Goal: Information Seeking & Learning: Check status

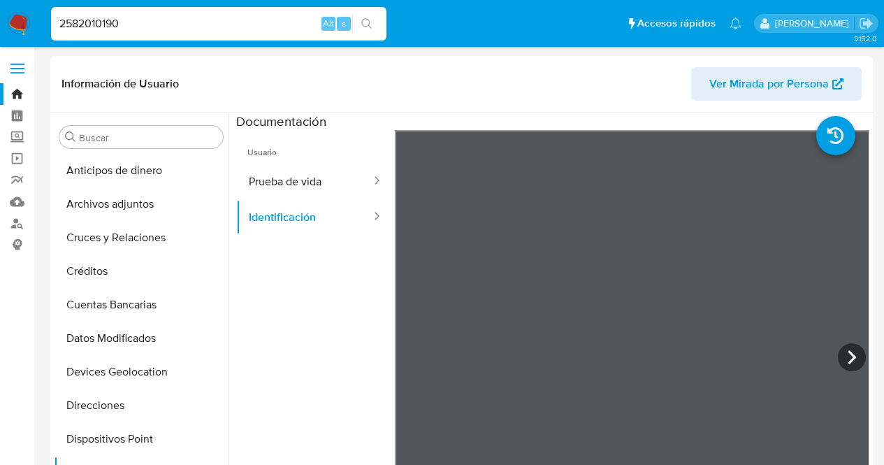
select select "10"
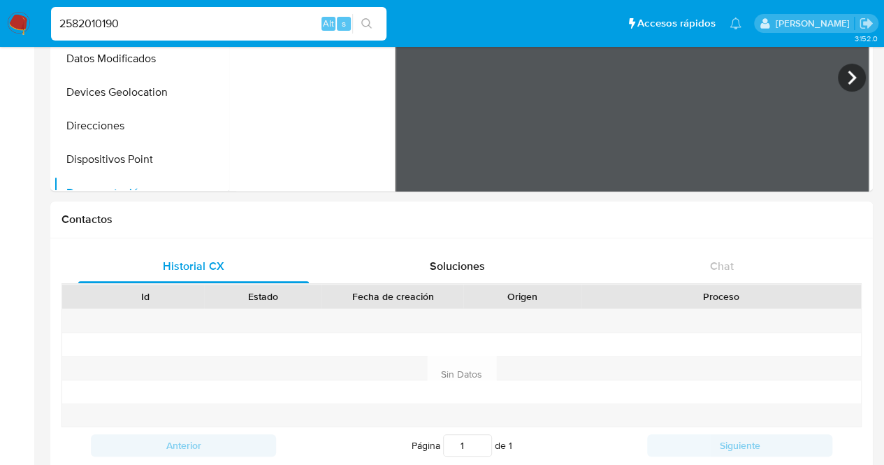
scroll to position [215, 0]
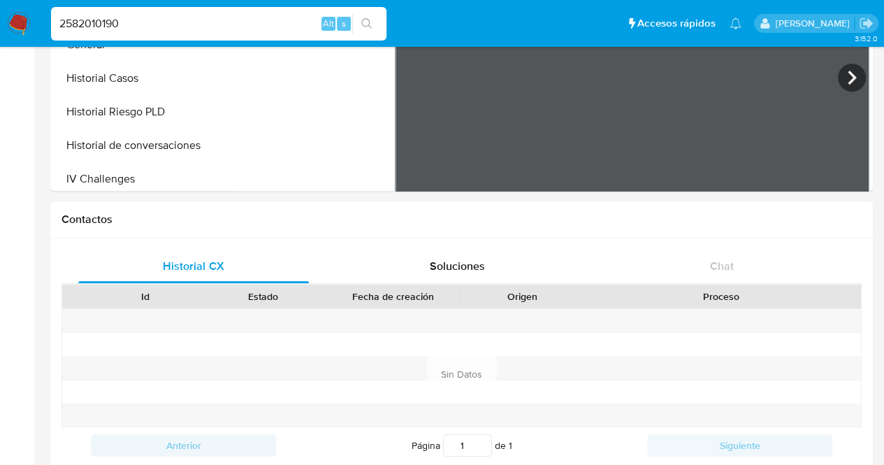
drag, startPoint x: 120, startPoint y: 20, endPoint x: 0, endPoint y: 34, distance: 120.9
click at [0, 32] on nav "Pausado Ver notificaciones 2582010190 Alt s Accesos rápidos Presiona las siguie…" at bounding box center [442, 23] width 884 height 47
paste input "583720828"
type input "583720828"
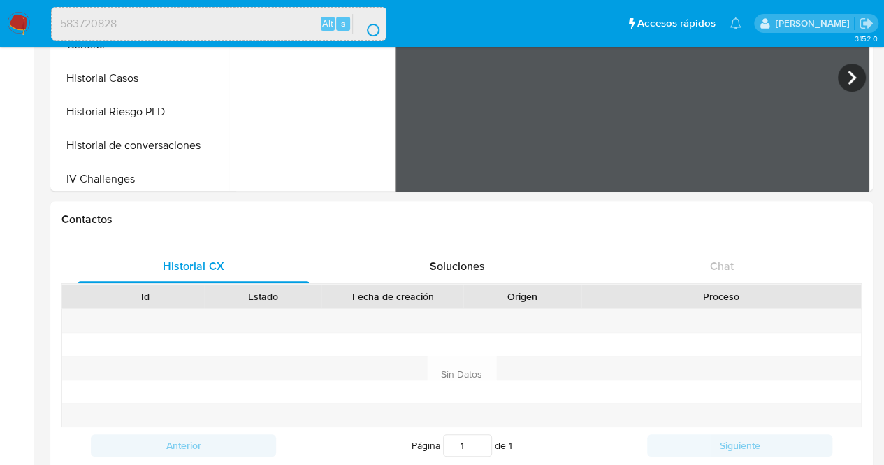
scroll to position [0, 0]
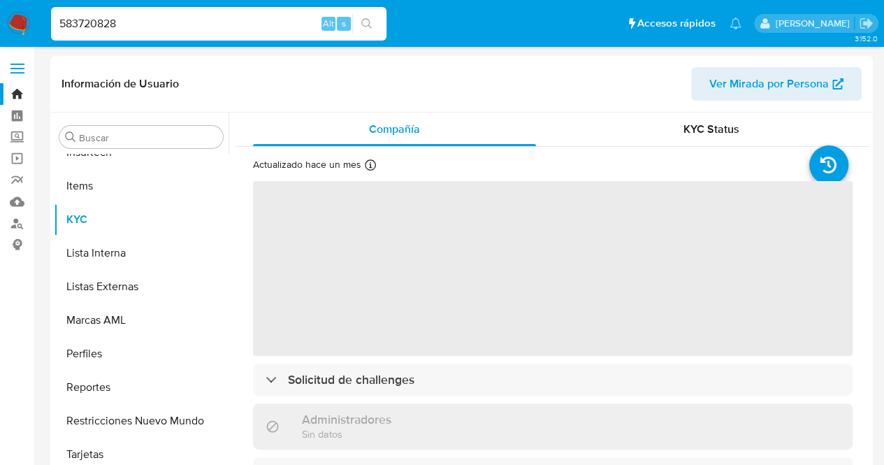
scroll to position [591, 0]
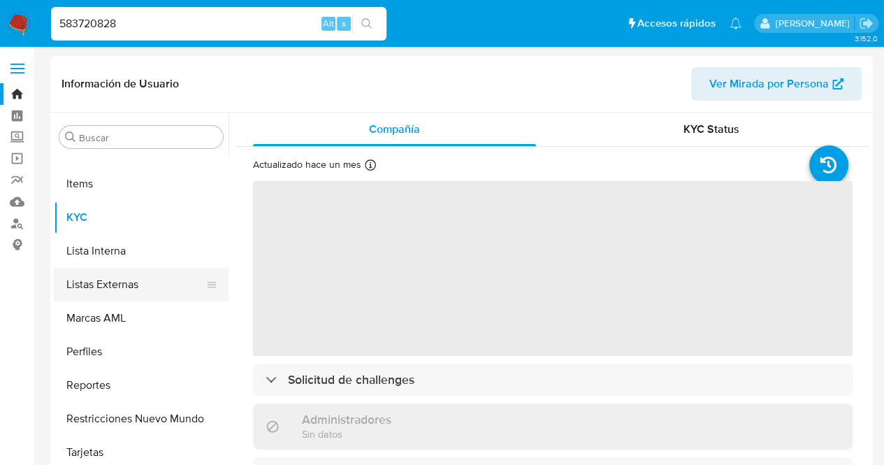
select select "10"
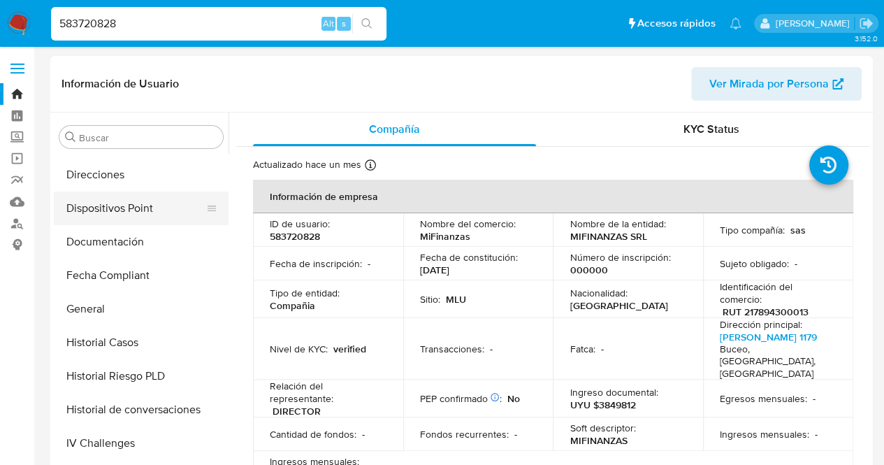
scroll to position [171, 0]
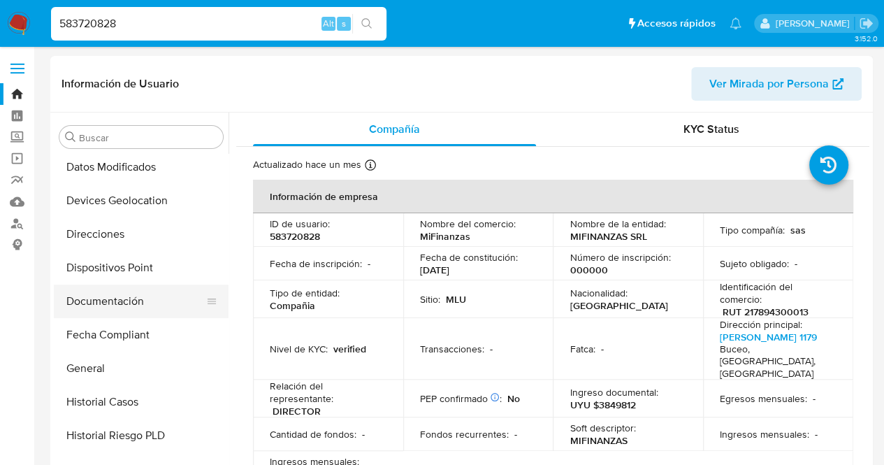
click at [134, 285] on button "Documentación" at bounding box center [136, 301] width 164 height 34
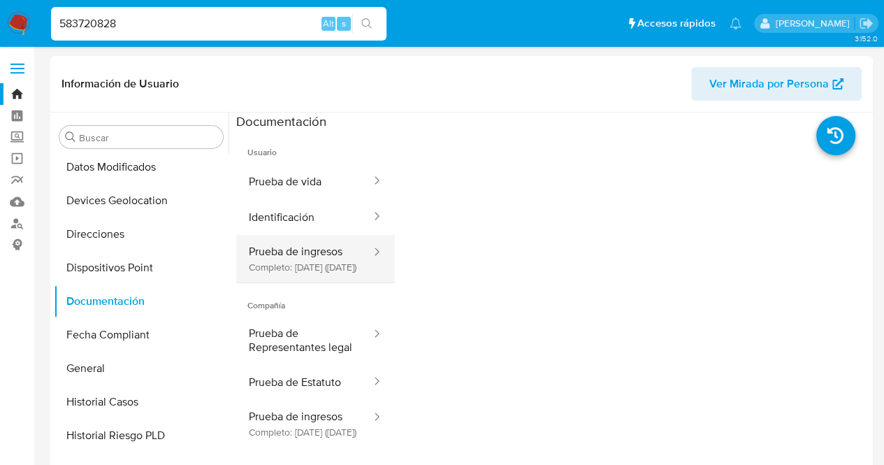
click at [324, 280] on button "Prueba de ingresos Completo: 10/07/2025 (hace un mes)" at bounding box center [304, 259] width 136 height 48
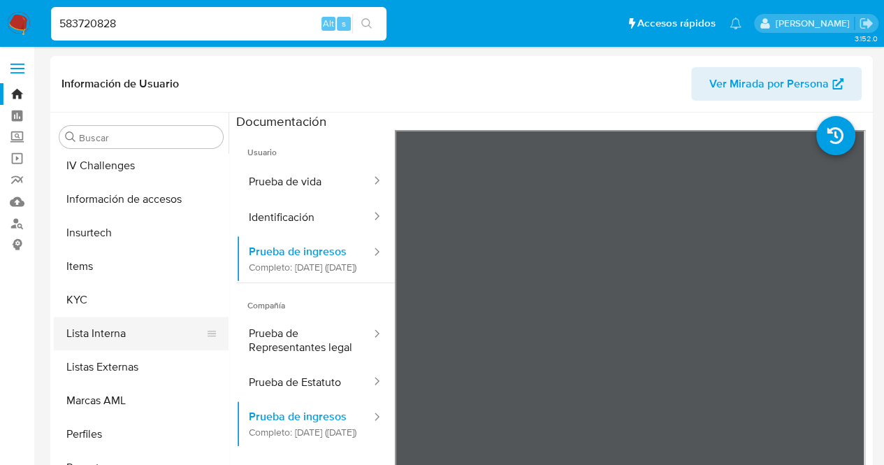
scroll to position [591, 0]
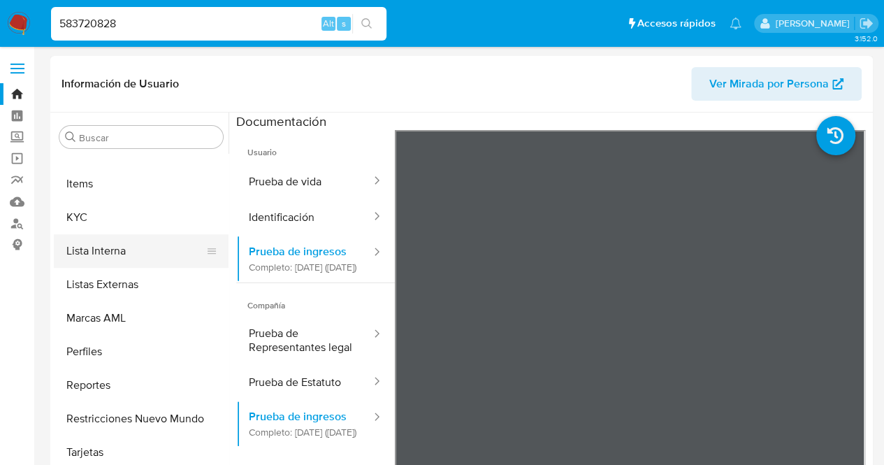
click at [130, 240] on button "Lista Interna" at bounding box center [136, 251] width 164 height 34
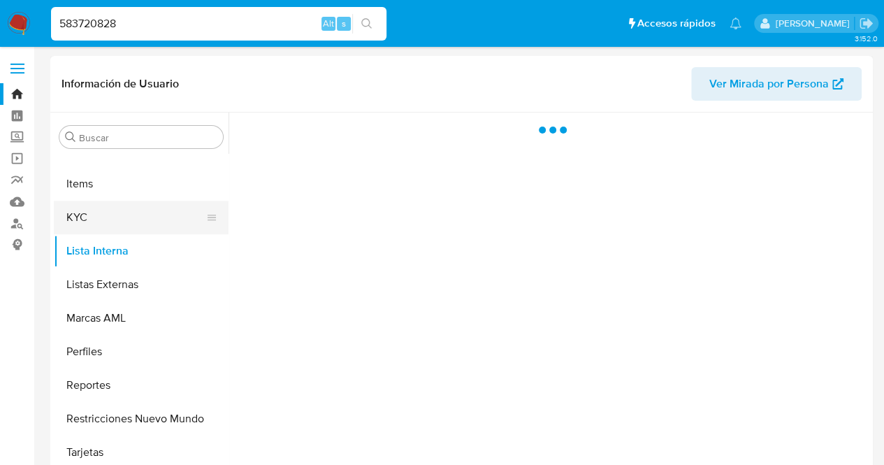
click at [121, 226] on button "KYC" at bounding box center [136, 218] width 164 height 34
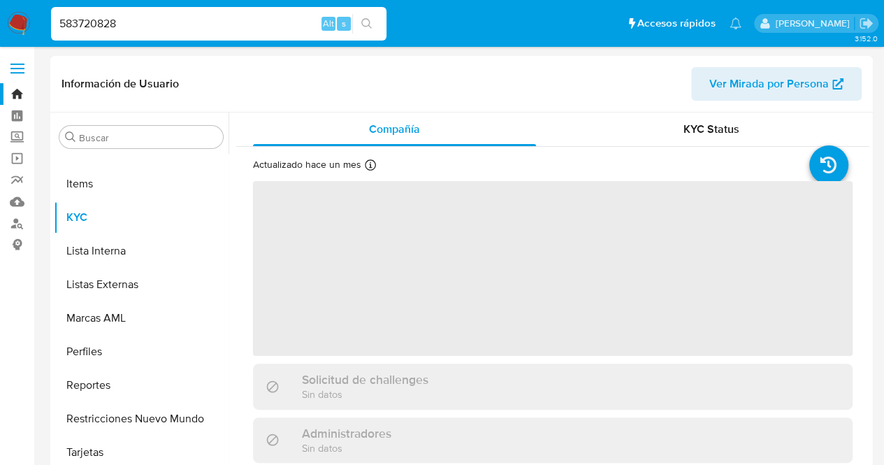
click at [456, 201] on span "‌" at bounding box center [553, 268] width 600 height 175
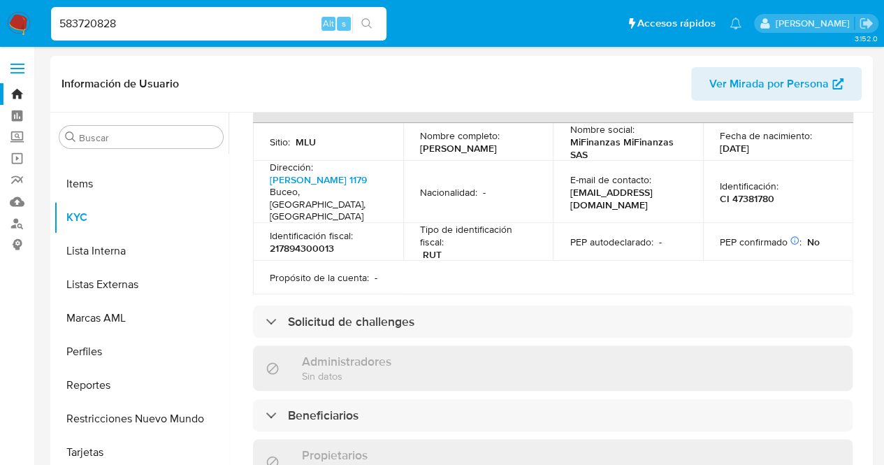
scroll to position [559, 0]
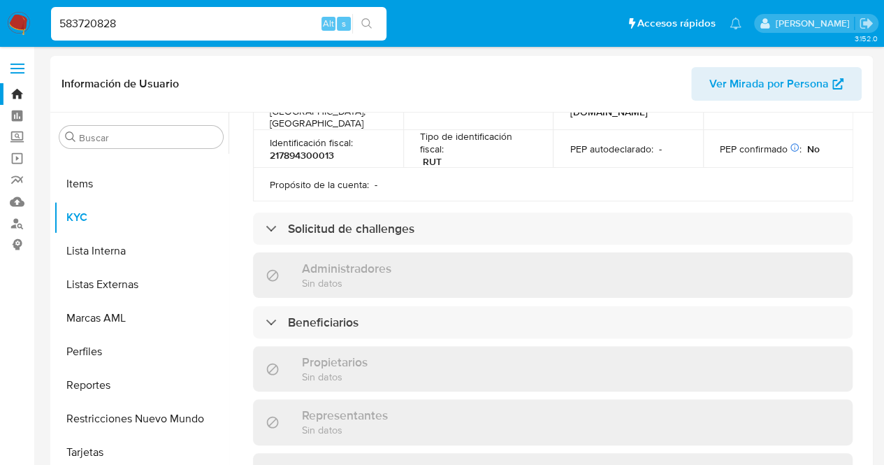
click at [425, 270] on div "Información de empresa ID de usuario : 583720828 Nombre del comercio : MiFinanz…" at bounding box center [553, 210] width 600 height 1181
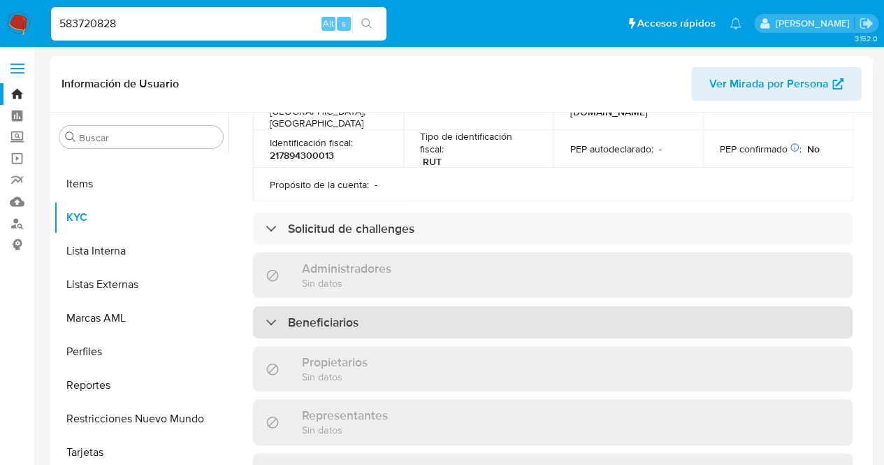
click at [422, 306] on div "Beneficiarios" at bounding box center [553, 322] width 600 height 32
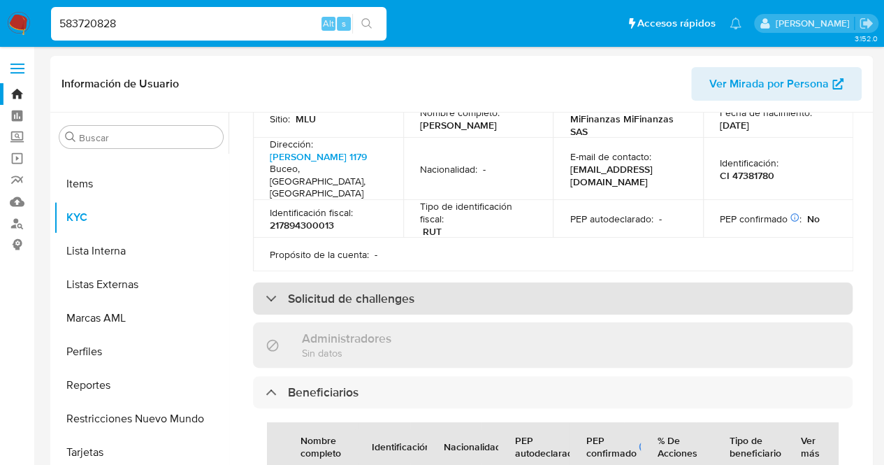
click at [347, 282] on div "Solicitud de challenges" at bounding box center [553, 298] width 600 height 32
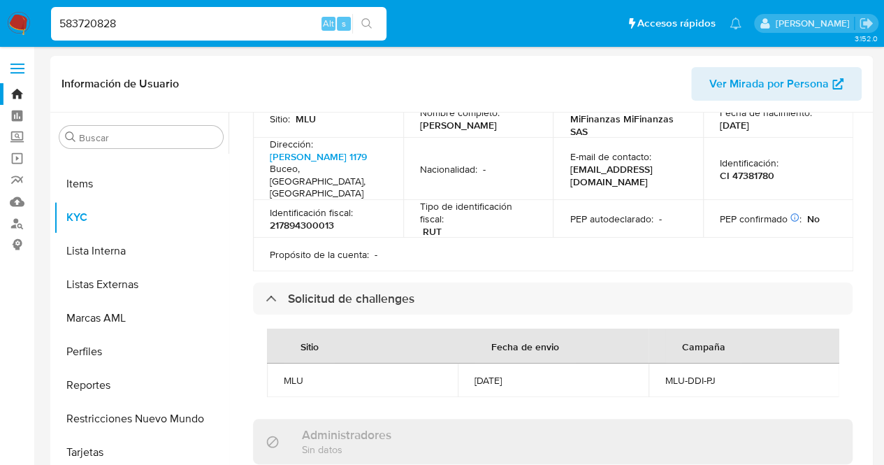
scroll to position [629, 0]
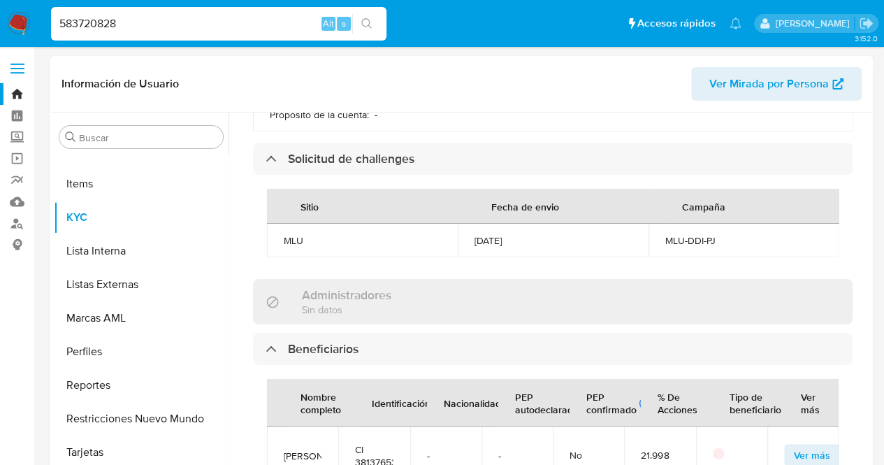
drag, startPoint x: 464, startPoint y: 211, endPoint x: 565, endPoint y: 212, distance: 101.4
click at [565, 224] on td "08/07/2025" at bounding box center [553, 241] width 191 height 34
click at [565, 234] on div "08/07/2025" at bounding box center [553, 240] width 157 height 13
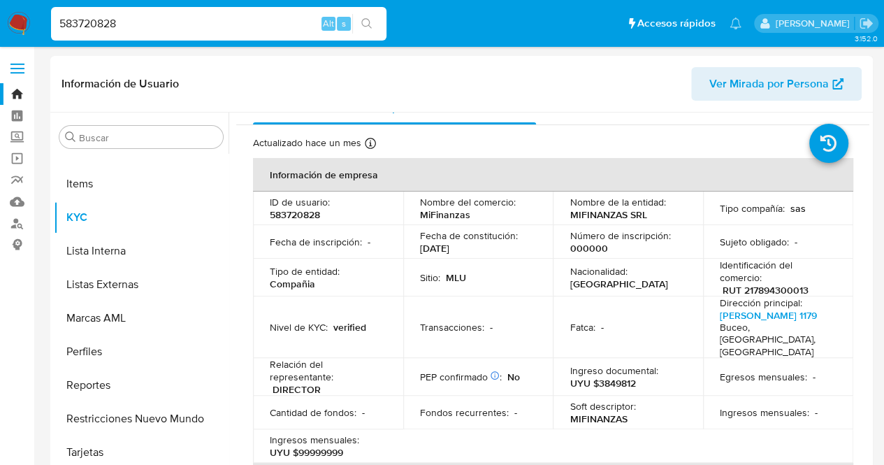
scroll to position [0, 0]
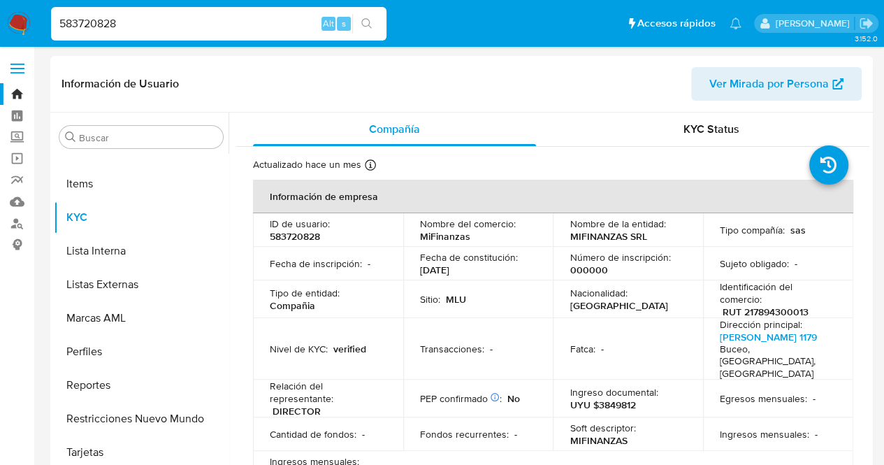
drag, startPoint x: 663, startPoint y: 265, endPoint x: 643, endPoint y: 272, distance: 21.4
click at [663, 265] on div "Número de inscripción : 000000" at bounding box center [628, 263] width 117 height 25
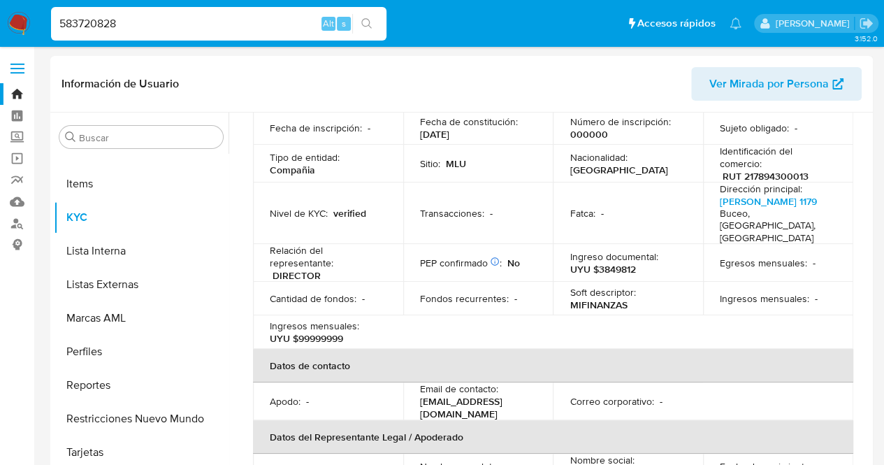
scroll to position [140, 0]
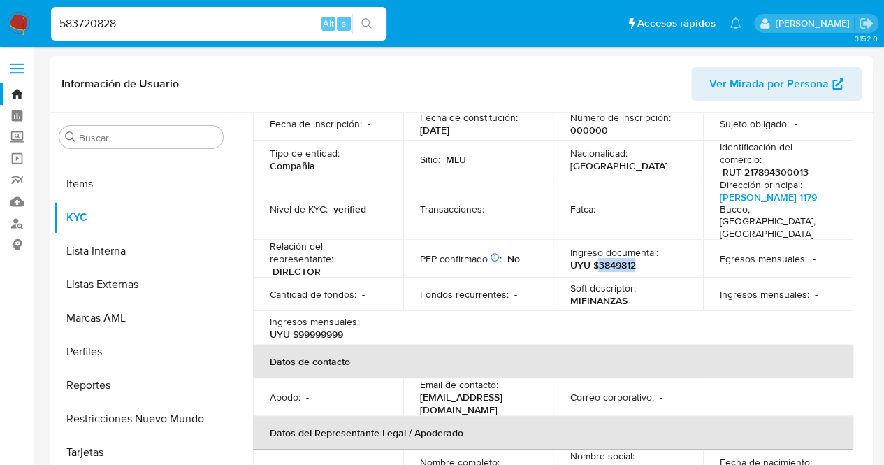
drag, startPoint x: 593, startPoint y: 252, endPoint x: 635, endPoint y: 253, distance: 42.0
click at [635, 253] on div "Ingreso documental : UYU $3849812" at bounding box center [628, 258] width 117 height 25
drag, startPoint x: 218, startPoint y: 19, endPoint x: 0, endPoint y: -61, distance: 232.2
paste input "24601676"
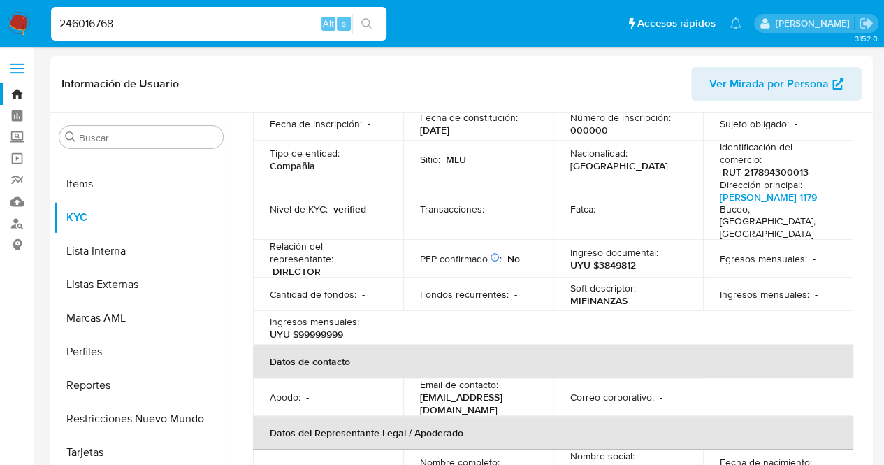
type input "246016768"
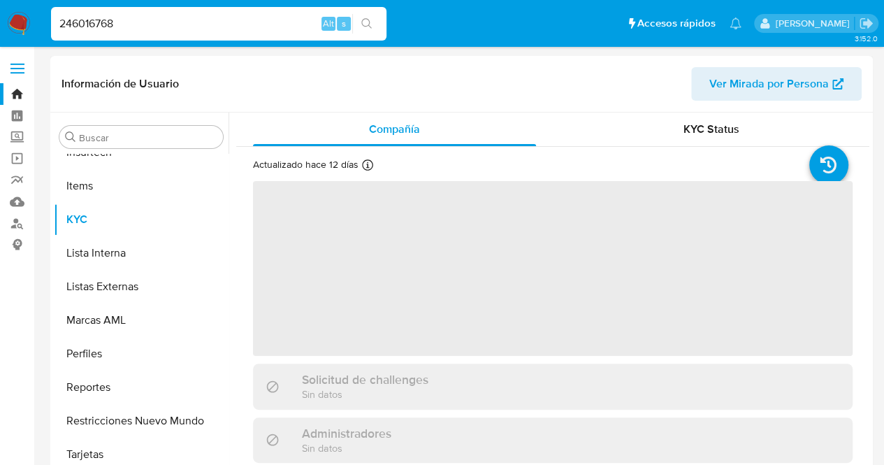
scroll to position [591, 0]
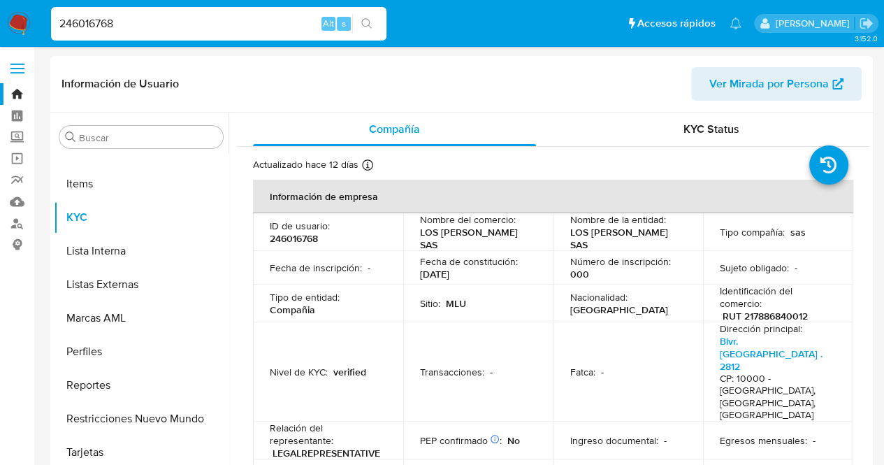
click at [651, 226] on p "Nombre de la entidad :" at bounding box center [618, 219] width 96 height 13
select select "10"
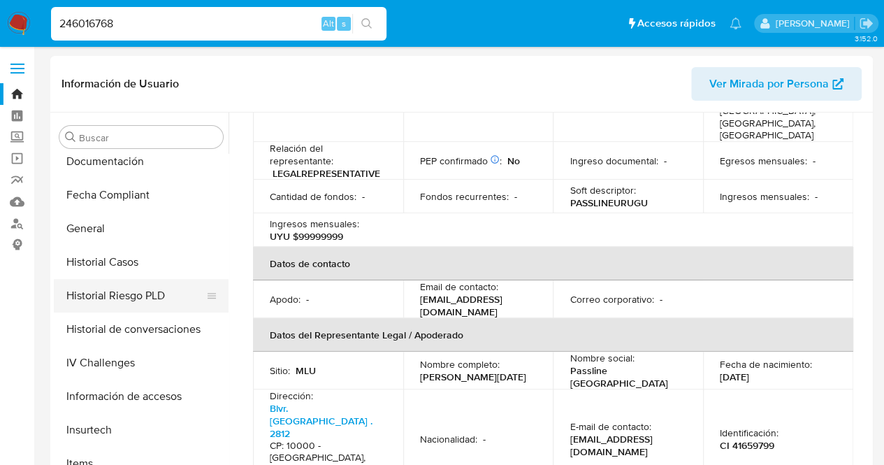
scroll to position [241, 0]
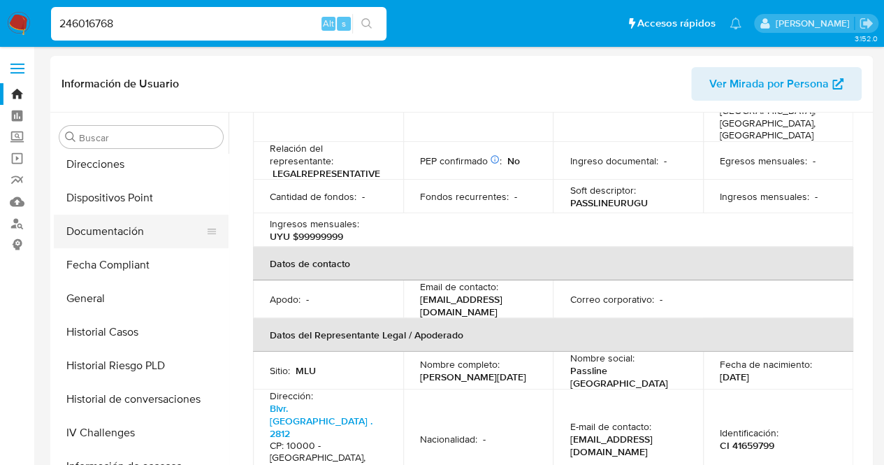
click at [136, 240] on button "Documentación" at bounding box center [136, 232] width 164 height 34
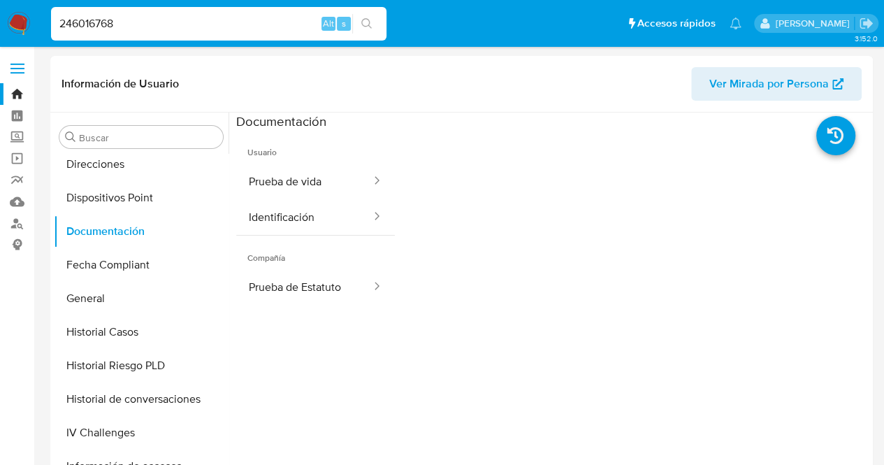
click at [172, 34] on div "246016768 Alt s" at bounding box center [218, 24] width 335 height 34
drag, startPoint x: 158, startPoint y: 22, endPoint x: 0, endPoint y: 55, distance: 161.5
paste input "564609034"
type input "564609034"
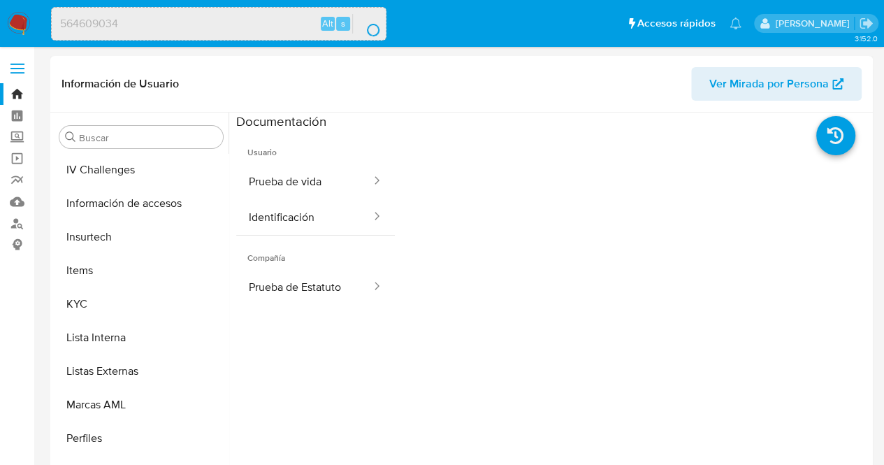
scroll to position [591, 0]
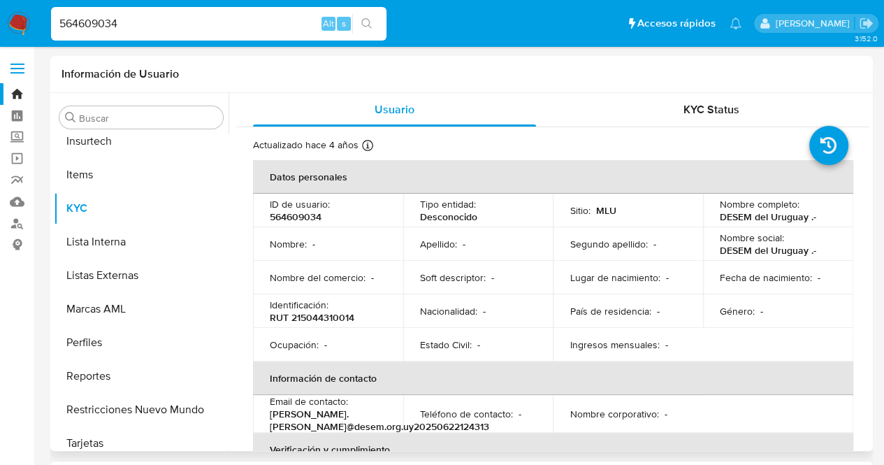
select select "10"
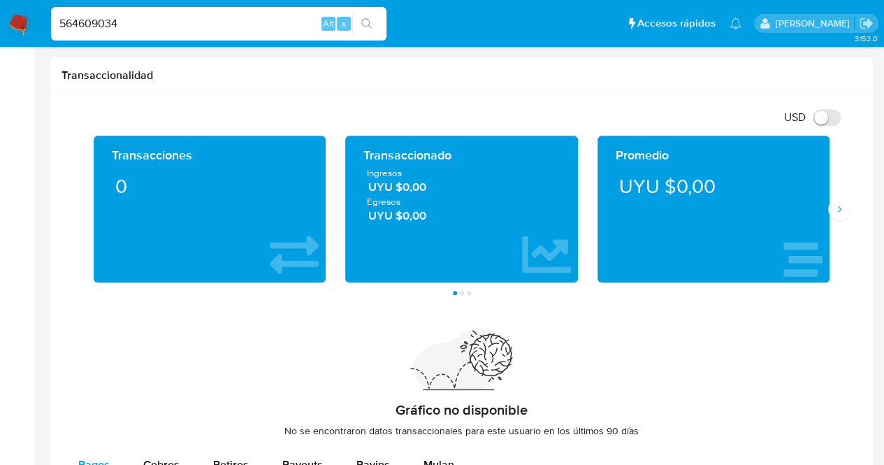
scroll to position [909, 0]
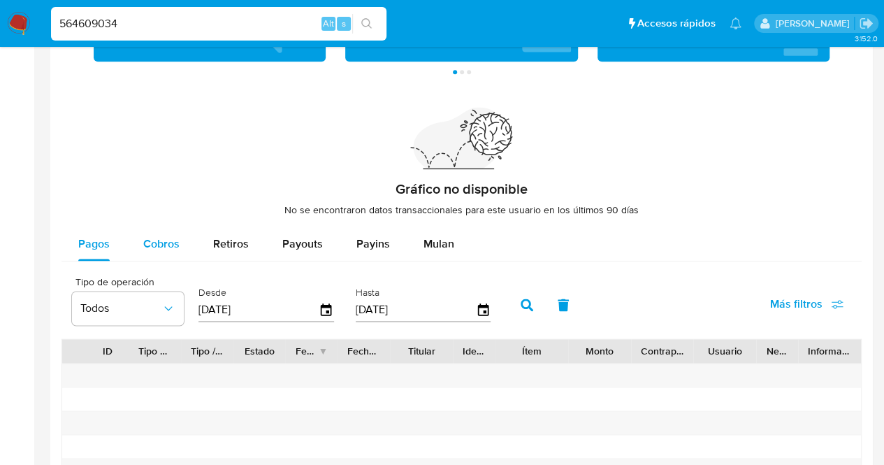
click at [153, 238] on span "Cobros" at bounding box center [161, 244] width 36 height 16
select select "10"
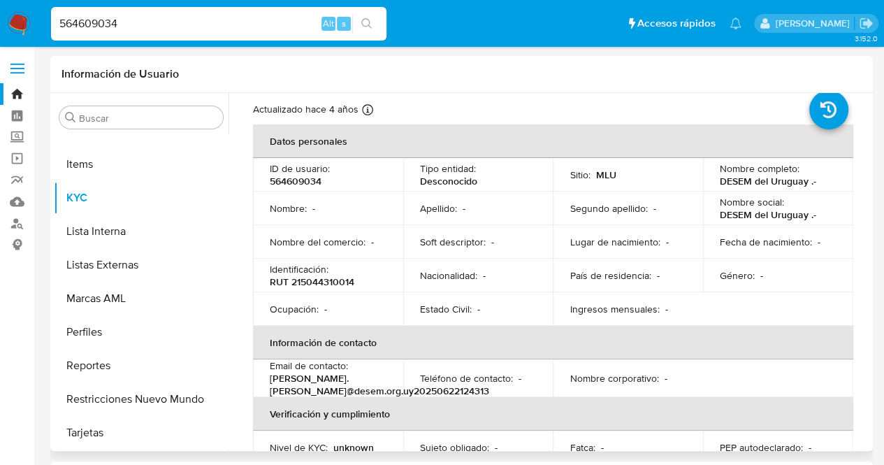
scroll to position [0, 0]
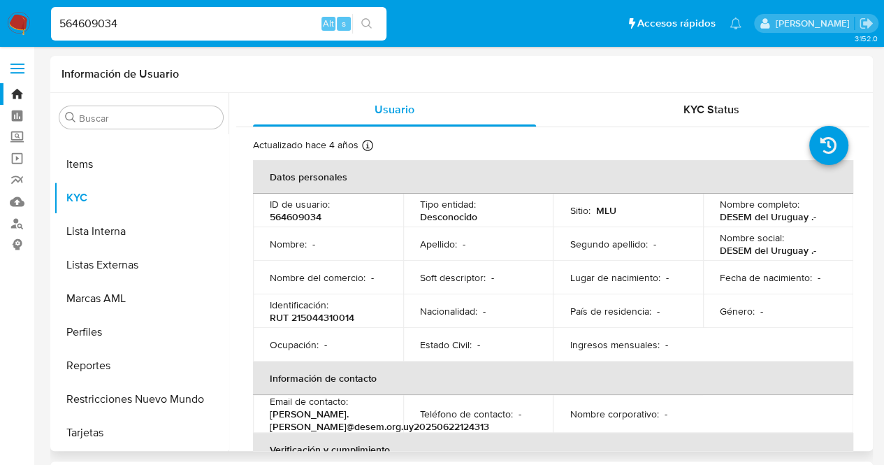
click at [619, 268] on td "Lugar de nacimiento : -" at bounding box center [628, 278] width 150 height 34
drag, startPoint x: 147, startPoint y: 27, endPoint x: 5, endPoint y: 46, distance: 143.1
click at [0, 47] on nav "Pausado Ver notificaciones 564609034 Alt s Accesos rápidos Presiona las siguien…" at bounding box center [442, 23] width 884 height 47
paste input "28377296"
type input "28377296"
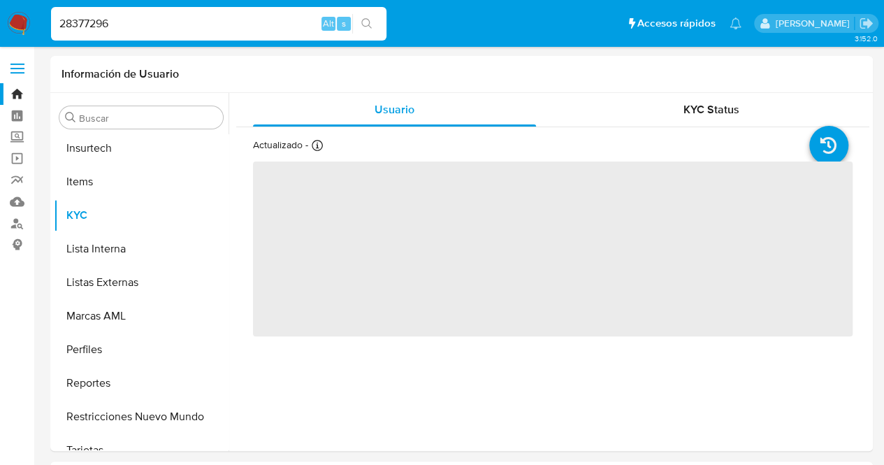
scroll to position [591, 0]
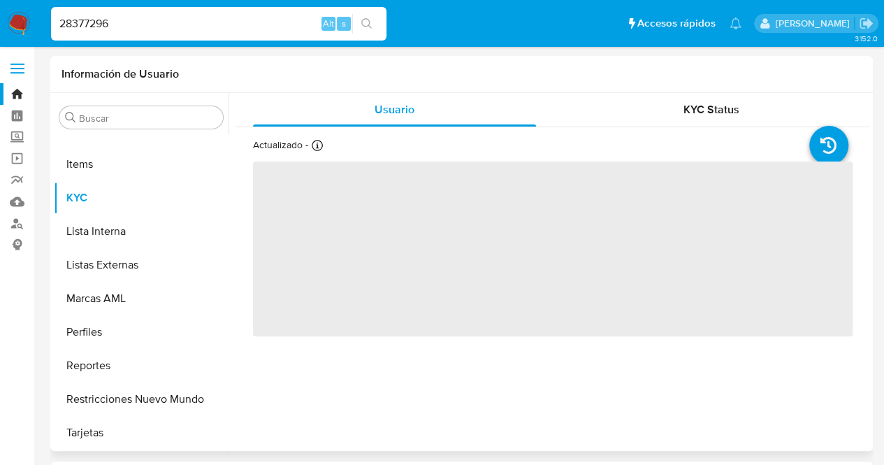
select select "10"
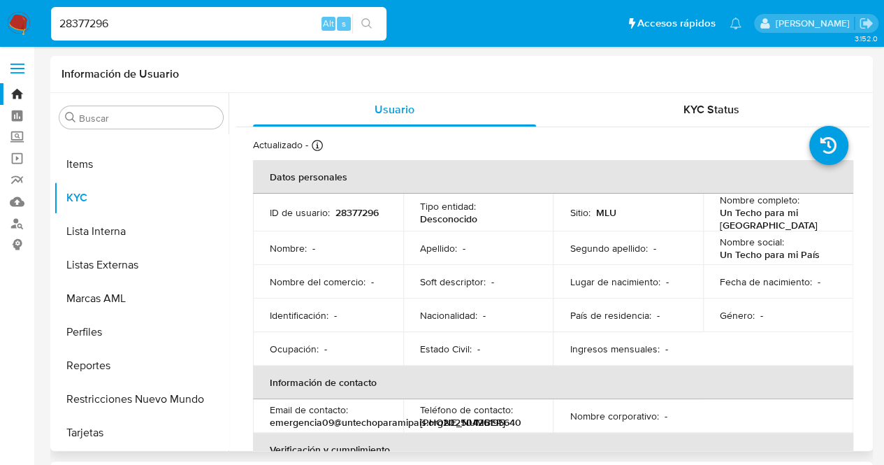
click at [514, 223] on div "Tipo entidad : Desconocido" at bounding box center [478, 212] width 117 height 25
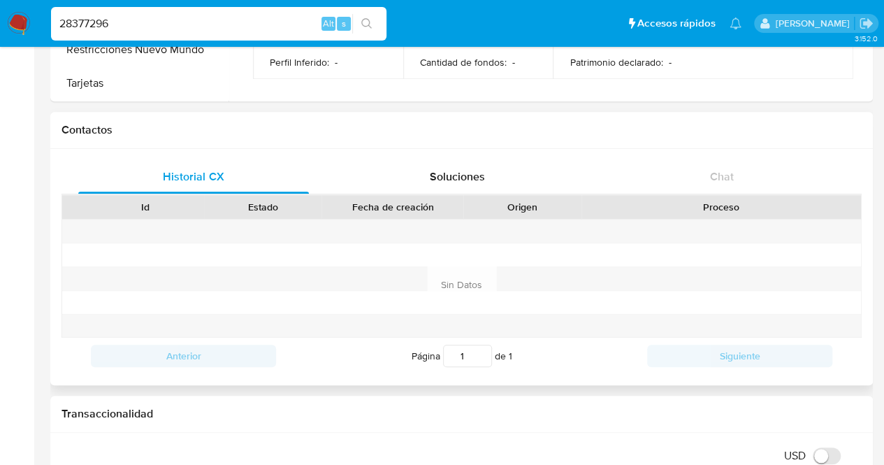
scroll to position [0, 0]
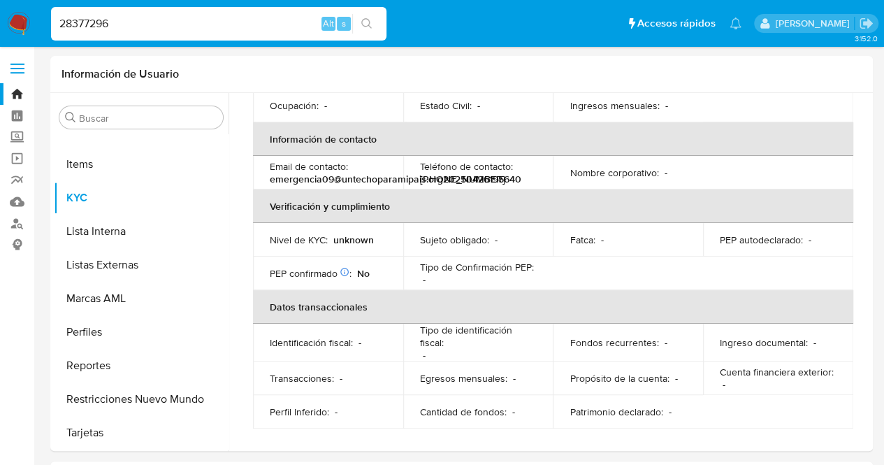
drag, startPoint x: 219, startPoint y: 20, endPoint x: 0, endPoint y: 33, distance: 219.8
click at [0, 41] on nav "Pausado Ver notificaciones 28377296 Alt s Accesos rápidos Presiona las siguient…" at bounding box center [442, 23] width 884 height 47
paste input "4884732"
type input "284884732"
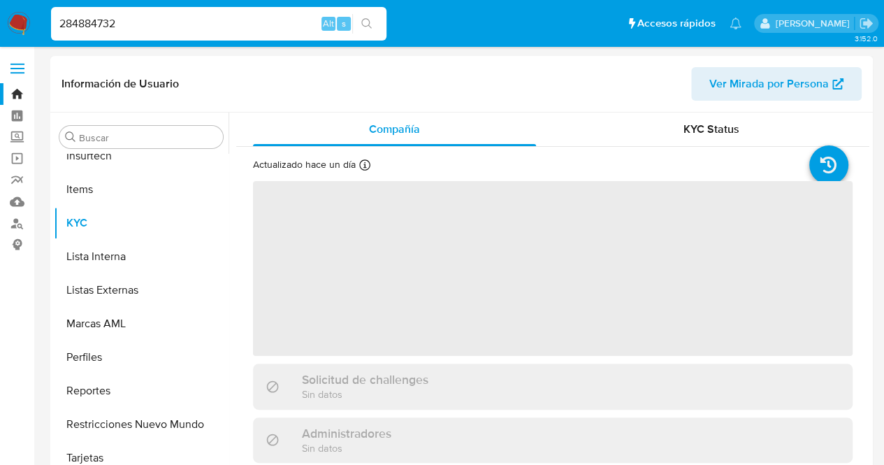
scroll to position [591, 0]
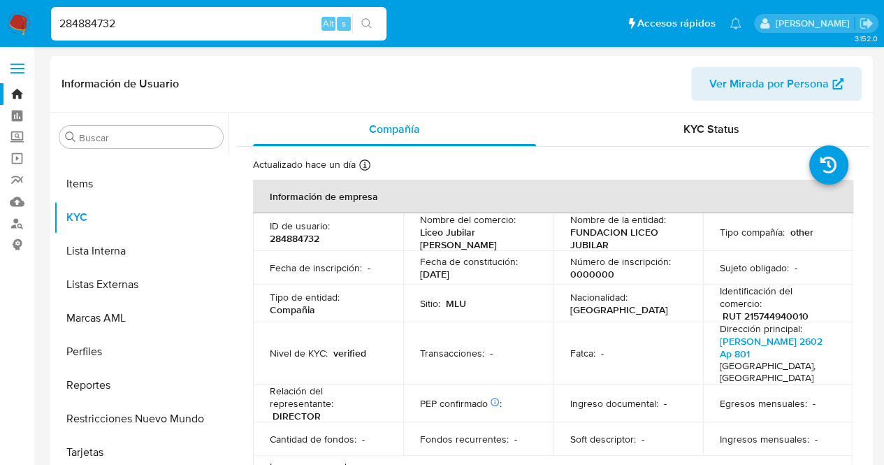
click at [453, 214] on p "Nombre del comercio :" at bounding box center [468, 219] width 96 height 13
select select "10"
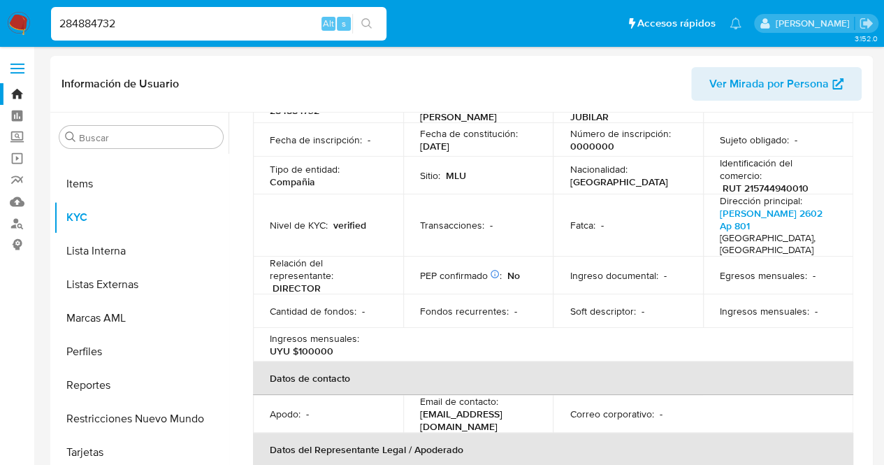
scroll to position [140, 0]
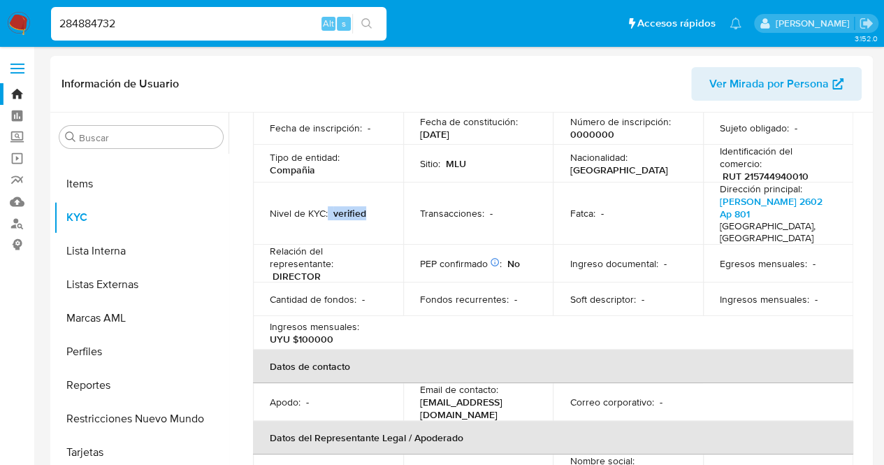
drag, startPoint x: 327, startPoint y: 206, endPoint x: 357, endPoint y: 205, distance: 30.1
click at [363, 208] on div "Nivel de KYC : verified" at bounding box center [328, 213] width 117 height 13
click at [357, 207] on p "verified" at bounding box center [349, 213] width 33 height 13
drag, startPoint x: 333, startPoint y: 210, endPoint x: 373, endPoint y: 211, distance: 40.6
click at [373, 211] on div "Nivel de KYC : verified" at bounding box center [328, 213] width 117 height 13
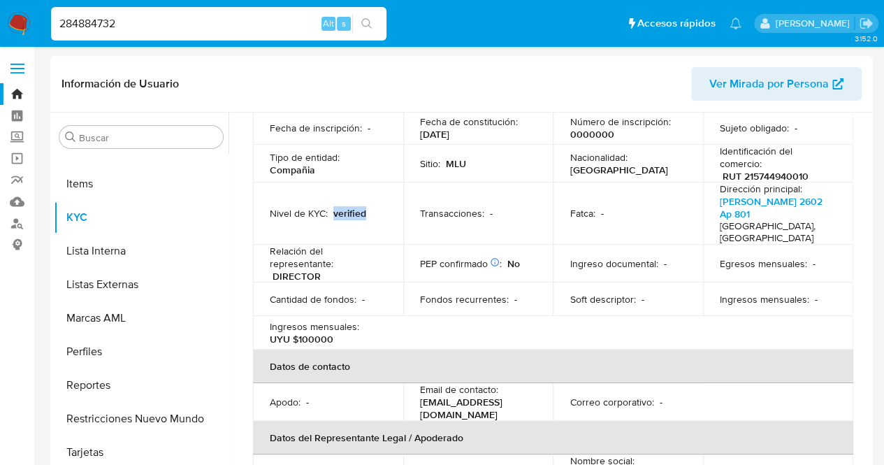
copy p "verified"
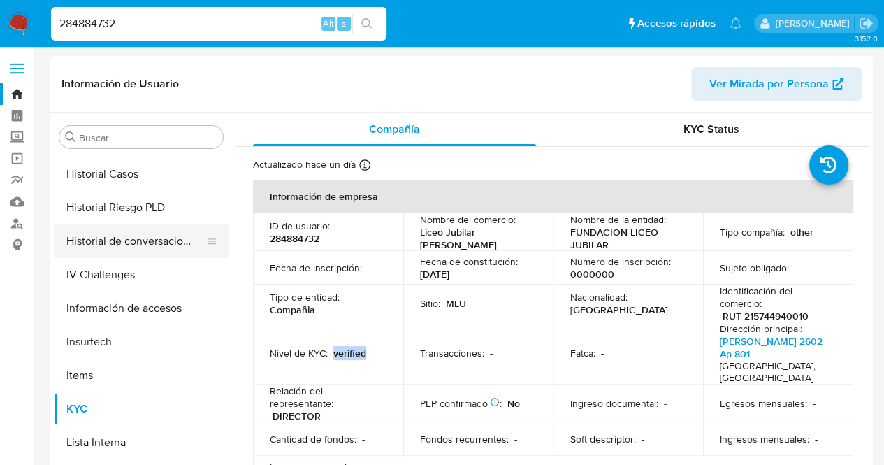
scroll to position [381, 0]
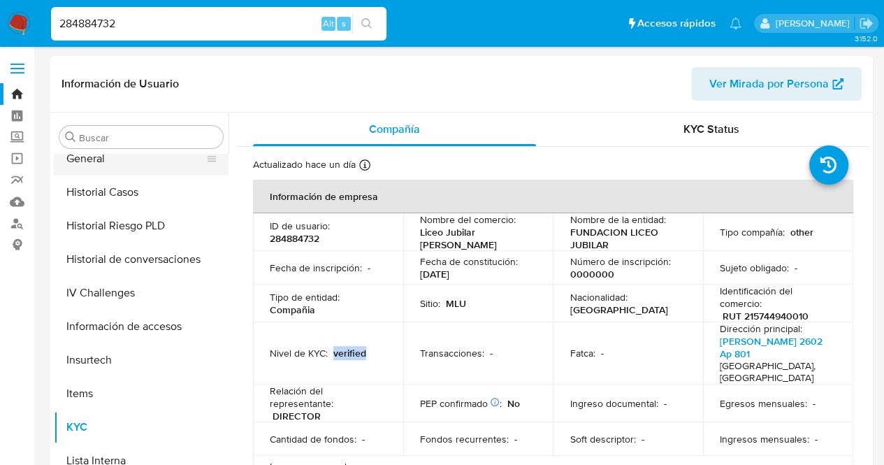
click at [125, 167] on button "General" at bounding box center [136, 159] width 164 height 34
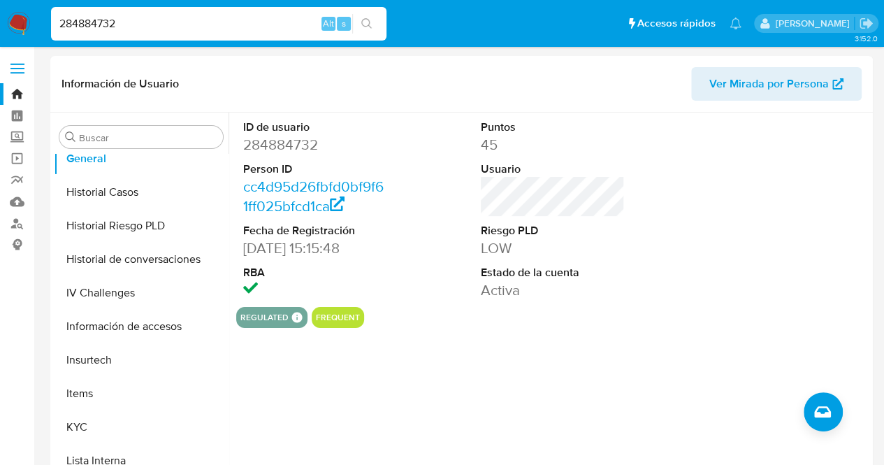
drag, startPoint x: 197, startPoint y: 22, endPoint x: 34, endPoint y: 36, distance: 164.1
click at [43, 34] on nav "Pausado Ver notificaciones 284884732 Alt s Accesos rápidos Presiona las siguien…" at bounding box center [442, 23] width 884 height 47
paste input "2958980"
type input "282958980"
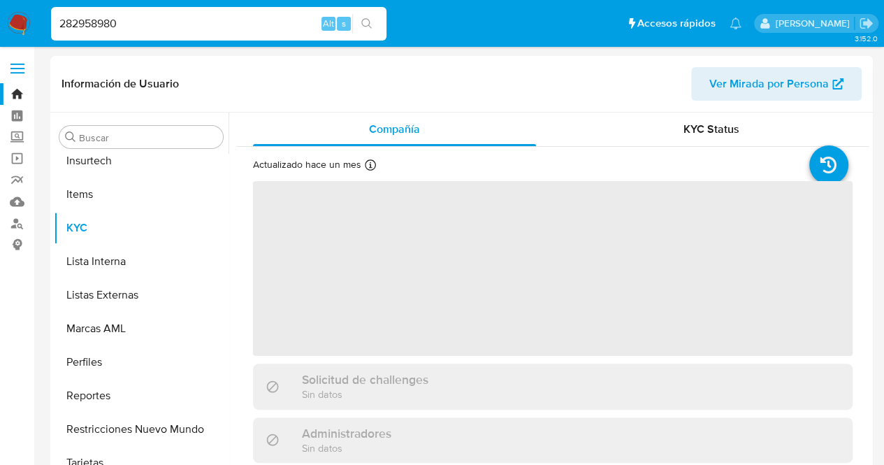
scroll to position [591, 0]
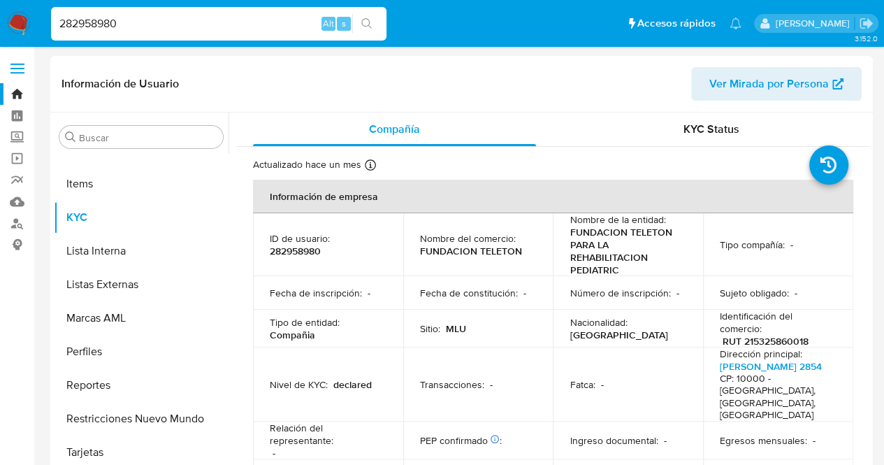
select select "10"
drag, startPoint x: 175, startPoint y: 20, endPoint x: 0, endPoint y: 51, distance: 177.4
click at [17, 26] on nav "Pausado Ver notificaciones 282958980 Alt s Accesos rápidos Presiona las siguien…" at bounding box center [442, 23] width 884 height 47
paste input "4372696"
type input "24372696"
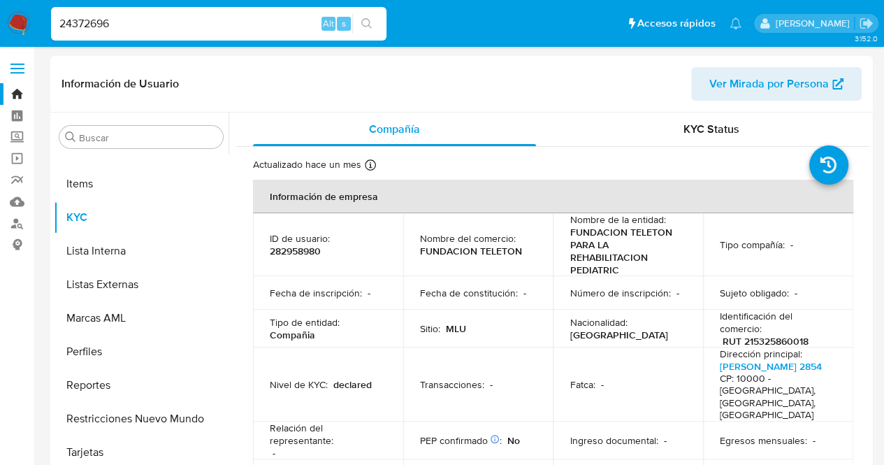
scroll to position [0, 0]
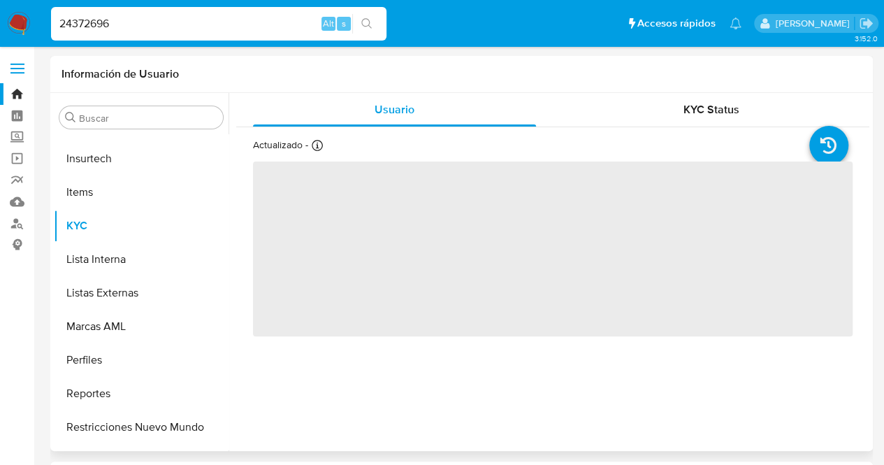
scroll to position [591, 0]
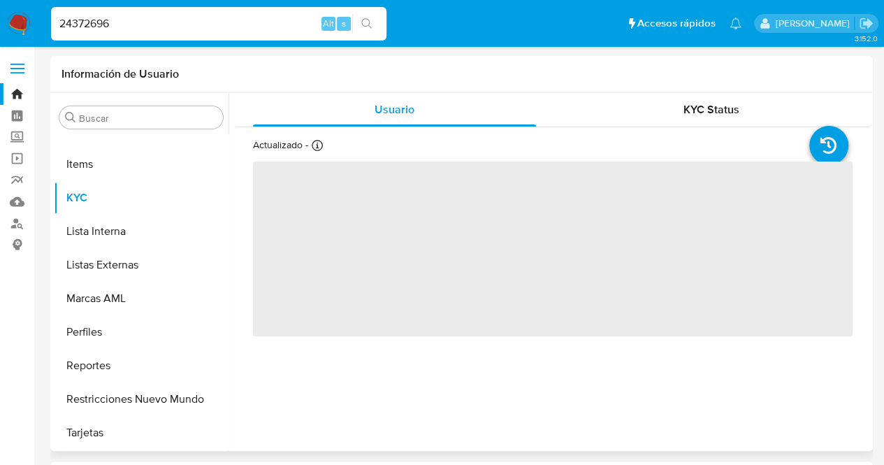
select select "10"
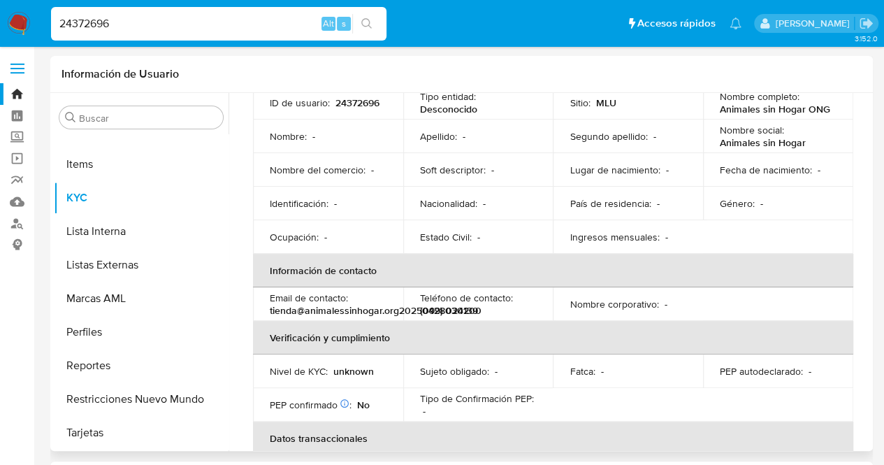
scroll to position [140, 0]
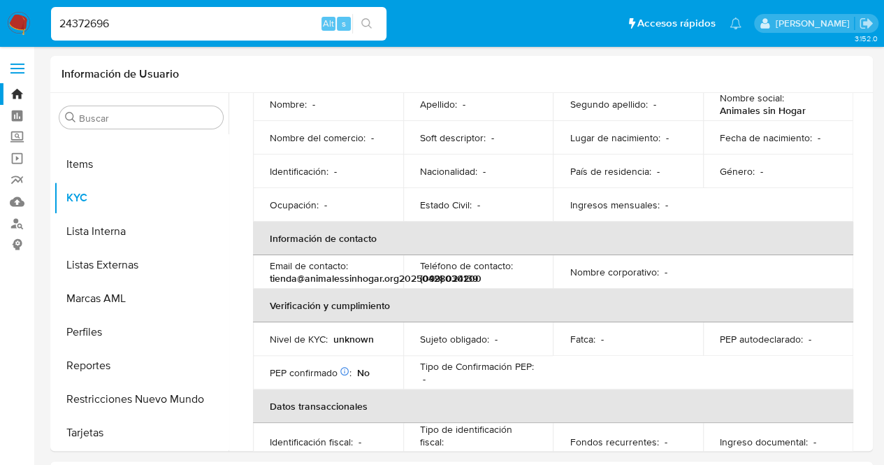
drag, startPoint x: 190, startPoint y: 19, endPoint x: 0, endPoint y: 47, distance: 192.2
click at [18, 34] on nav "Pausado Ver notificaciones 24372696 Alt s Accesos rápidos Presiona las siguient…" at bounding box center [442, 23] width 884 height 47
paste input "31627324"
type input "31627324"
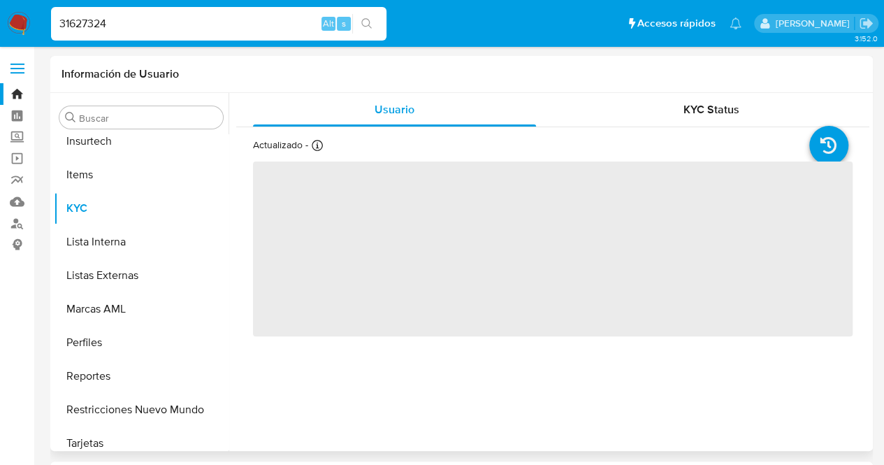
scroll to position [591, 0]
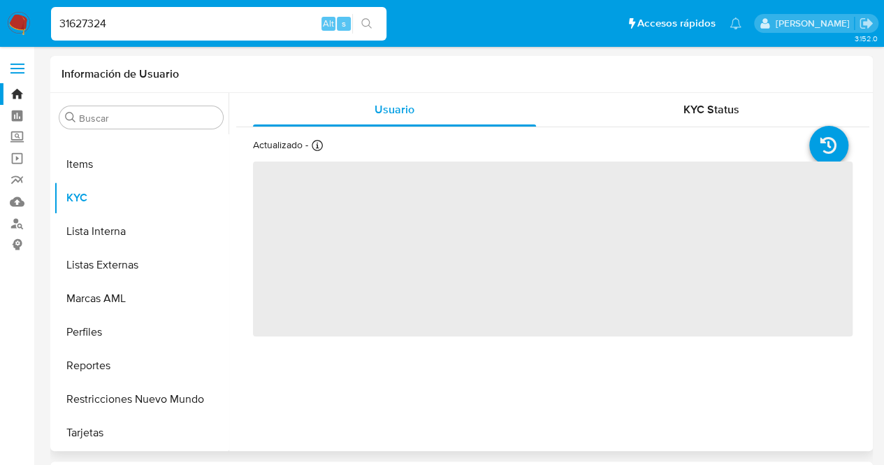
select select "10"
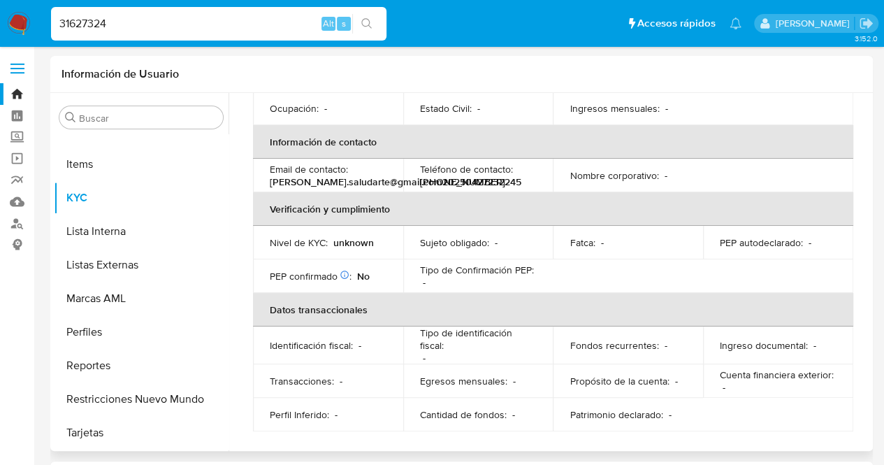
scroll to position [243, 0]
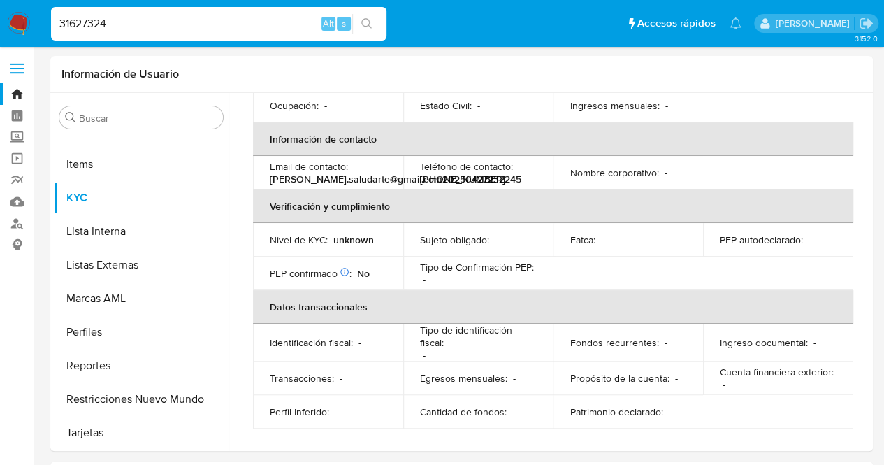
drag, startPoint x: 189, startPoint y: 15, endPoint x: 10, endPoint y: 47, distance: 181.8
click at [69, 36] on div "31627324 Alt s" at bounding box center [218, 24] width 335 height 34
paste input "37138632"
type input "3"
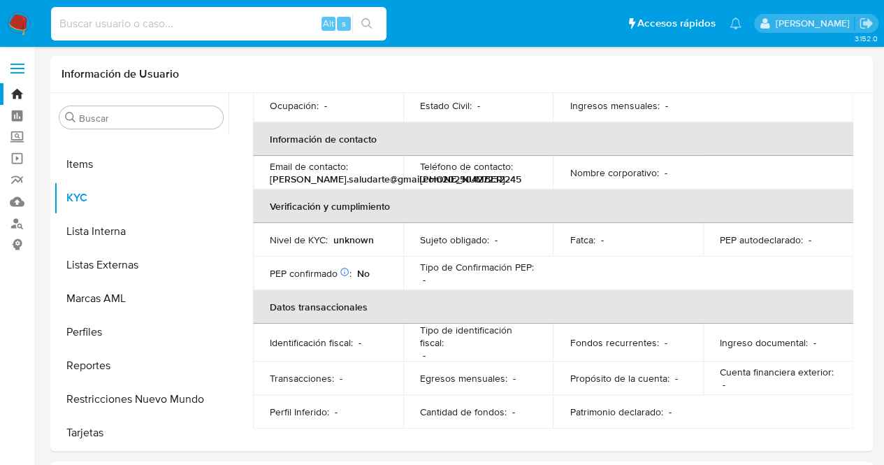
paste input "37138632"
type input "37138632"
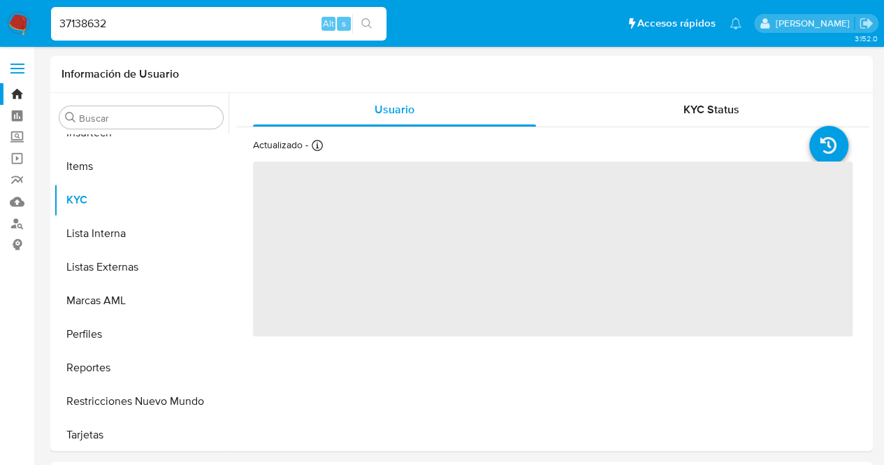
scroll to position [591, 0]
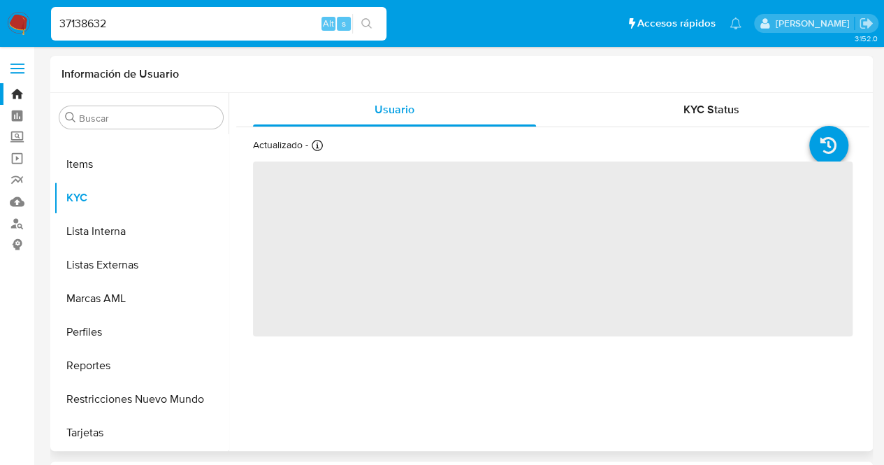
select select "10"
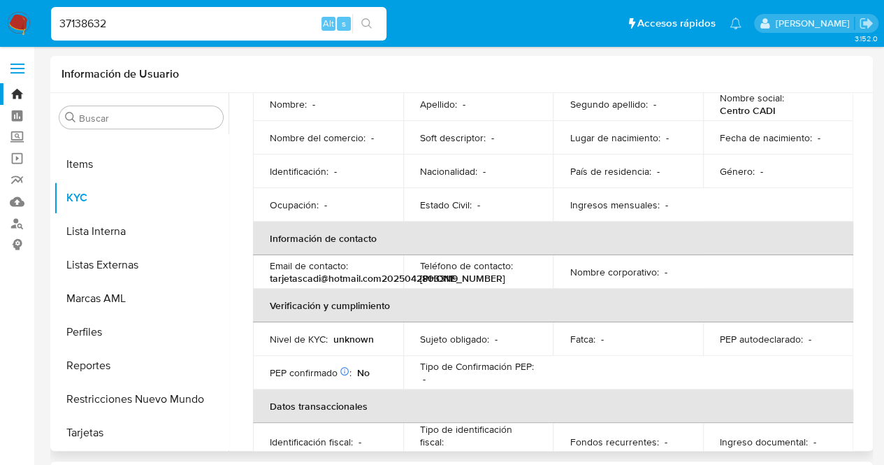
scroll to position [239, 0]
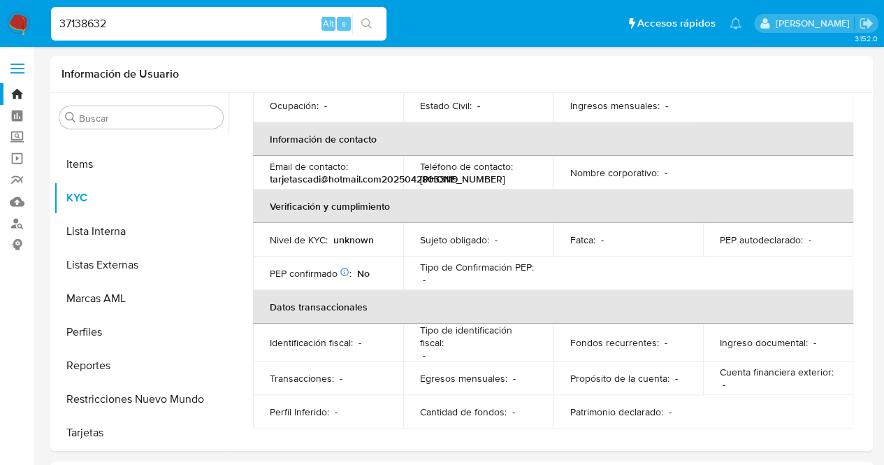
drag, startPoint x: 175, startPoint y: 30, endPoint x: 0, endPoint y: 30, distance: 174.7
click at [0, 26] on nav "Pausado Ver notificaciones 37138632 Alt s Accesos rápidos Presiona las siguient…" at bounding box center [442, 23] width 884 height 47
paste input "90952503"
type input "90952503"
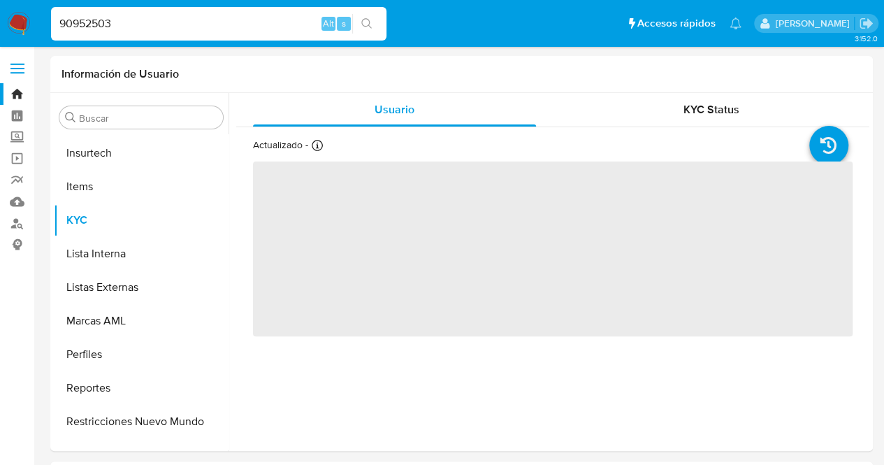
scroll to position [591, 0]
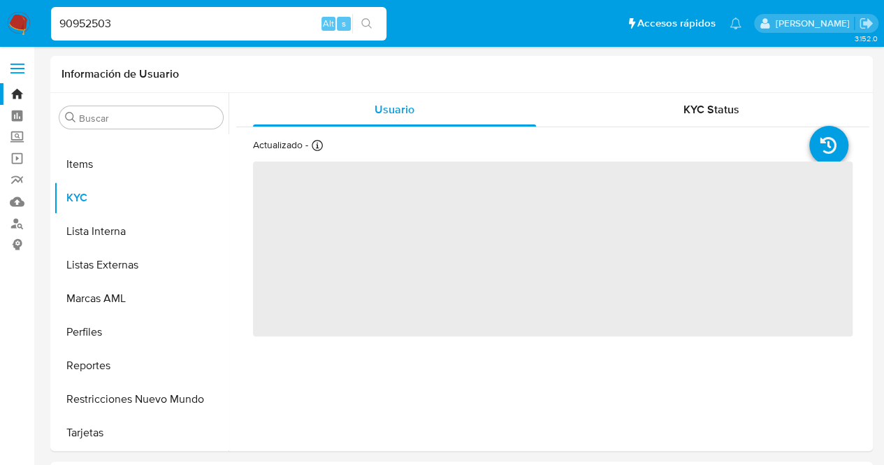
select select "10"
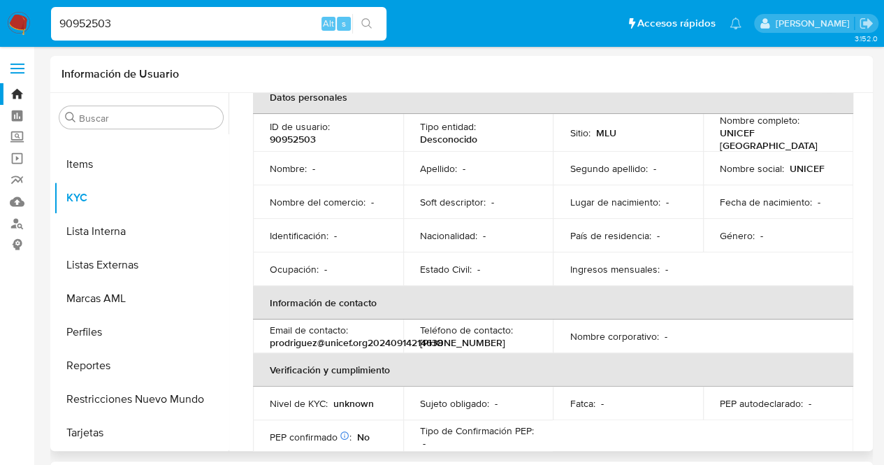
scroll to position [210, 0]
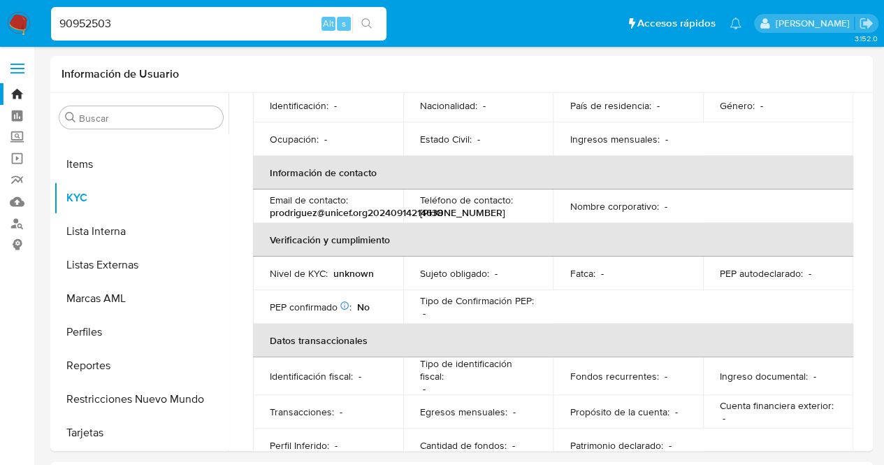
paste input "470392259"
type input "470392259"
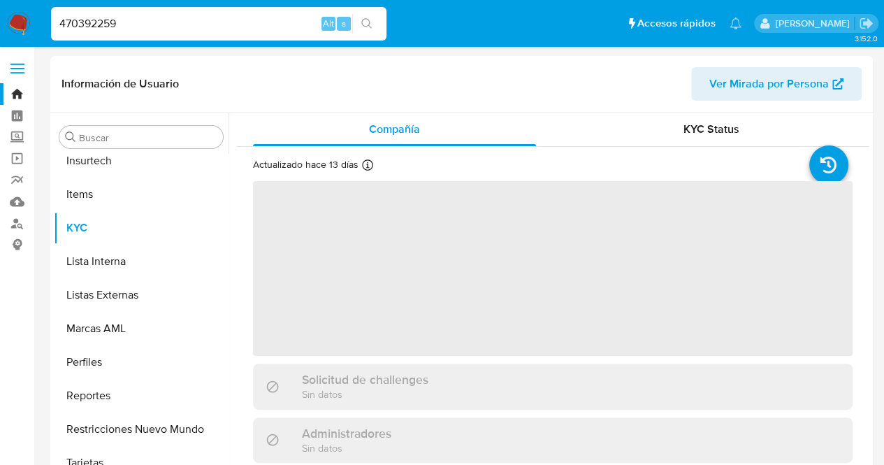
scroll to position [591, 0]
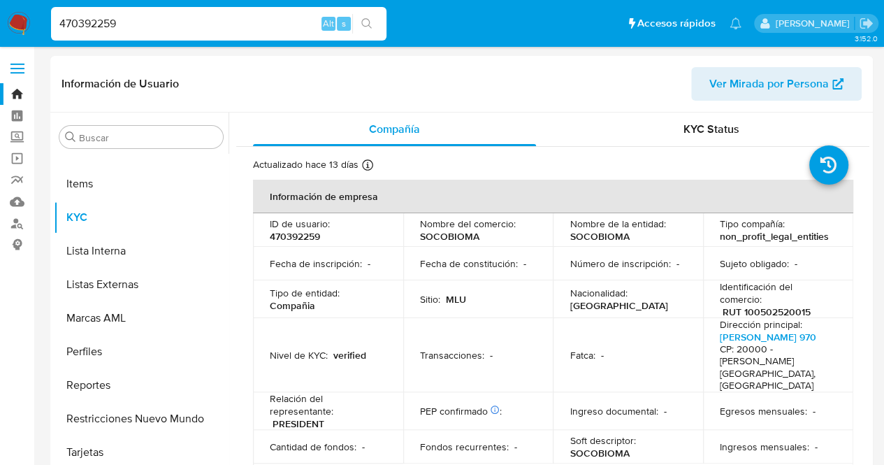
select select "10"
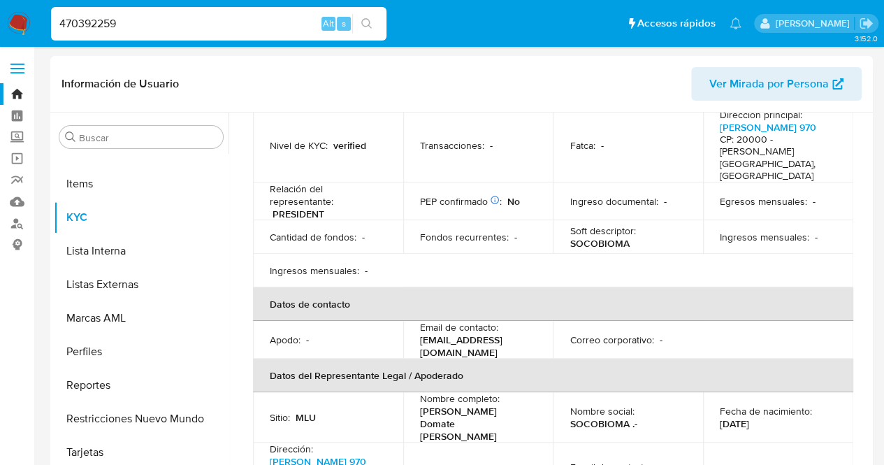
scroll to position [70, 0]
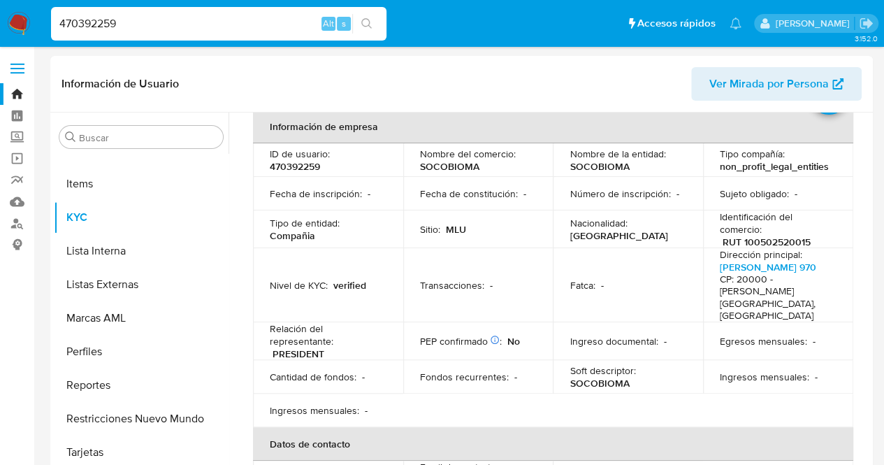
drag, startPoint x: 198, startPoint y: 17, endPoint x: 27, endPoint y: 26, distance: 171.5
click at [38, 20] on nav "Pausado Ver notificaciones 470392259 Alt s Accesos rápidos Presiona las siguien…" at bounding box center [442, 23] width 884 height 47
paste input "538683591"
type input "538683591"
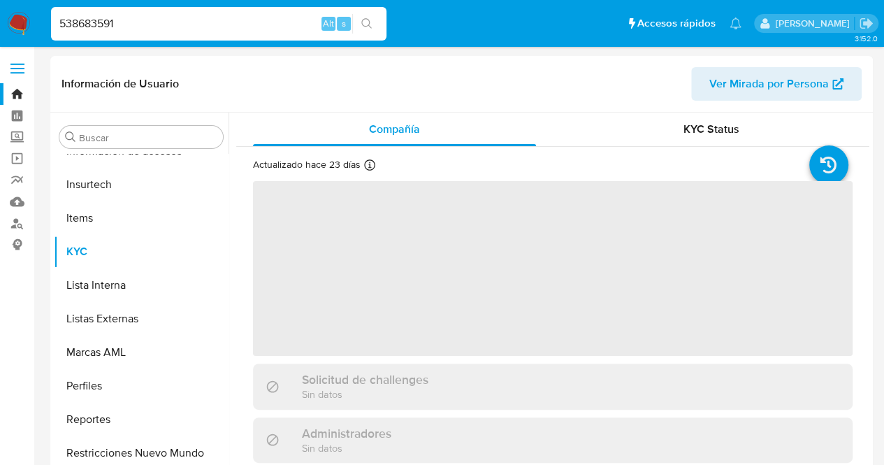
scroll to position [591, 0]
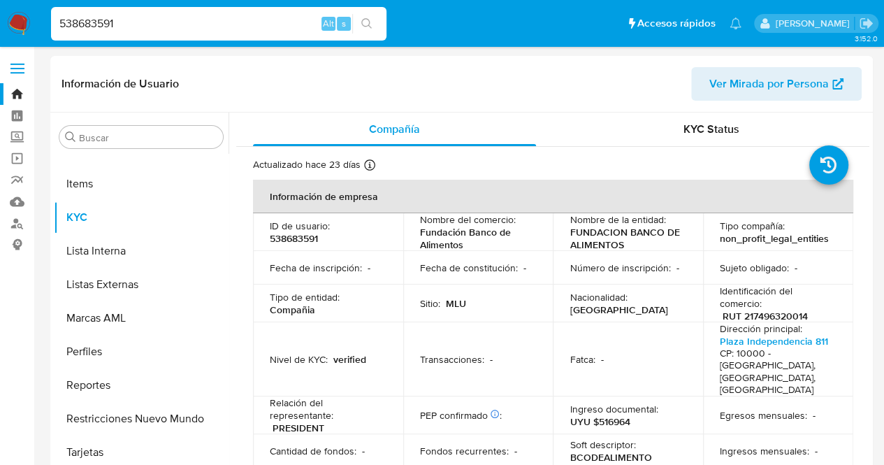
select select "10"
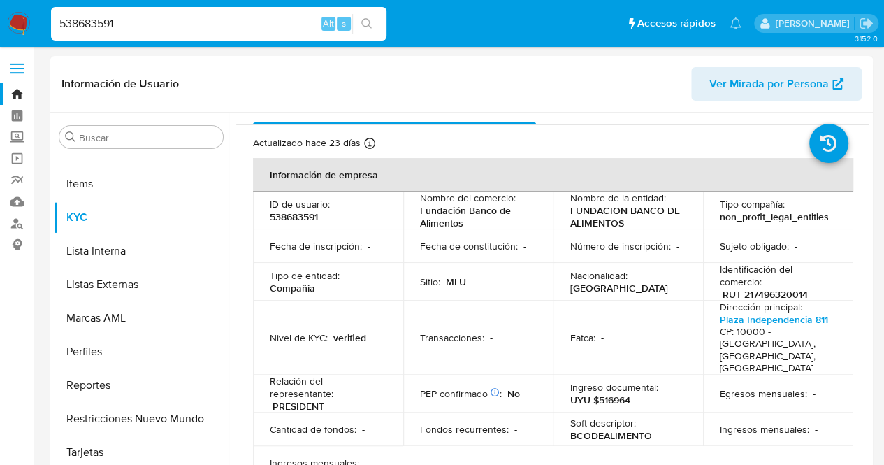
scroll to position [0, 0]
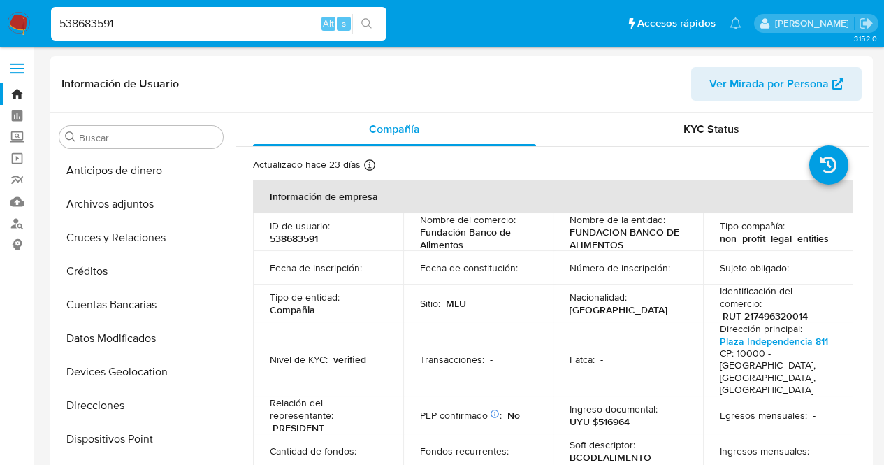
select select "10"
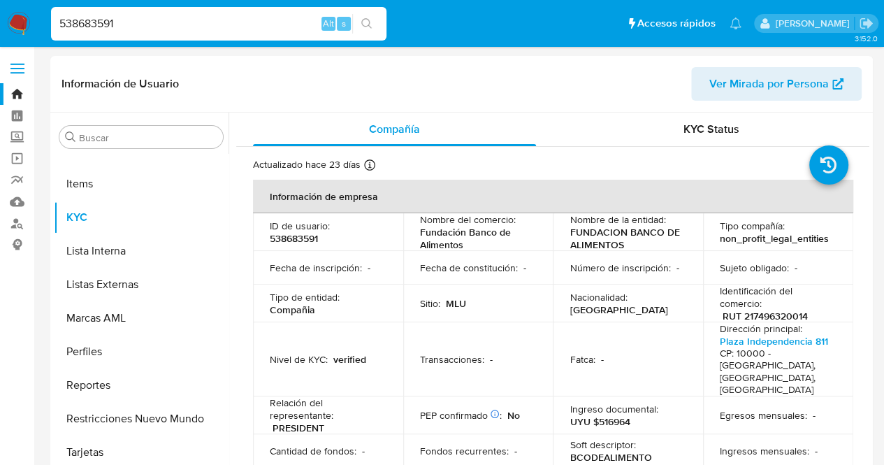
drag, startPoint x: 179, startPoint y: 22, endPoint x: 0, endPoint y: 43, distance: 180.2
click at [0, 41] on nav "Pausado Ver notificaciones 538683591 Alt s Accesos rápidos Presiona las siguien…" at bounding box center [442, 23] width 884 height 47
paste input "670023349"
type input "670023349"
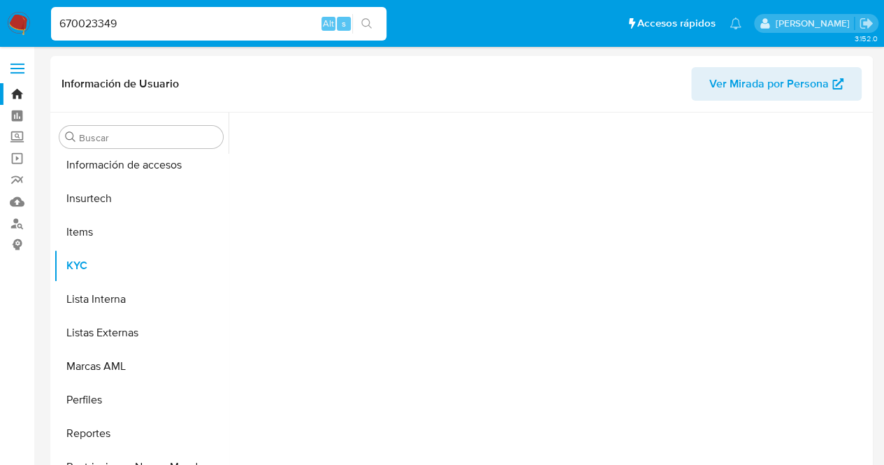
scroll to position [591, 0]
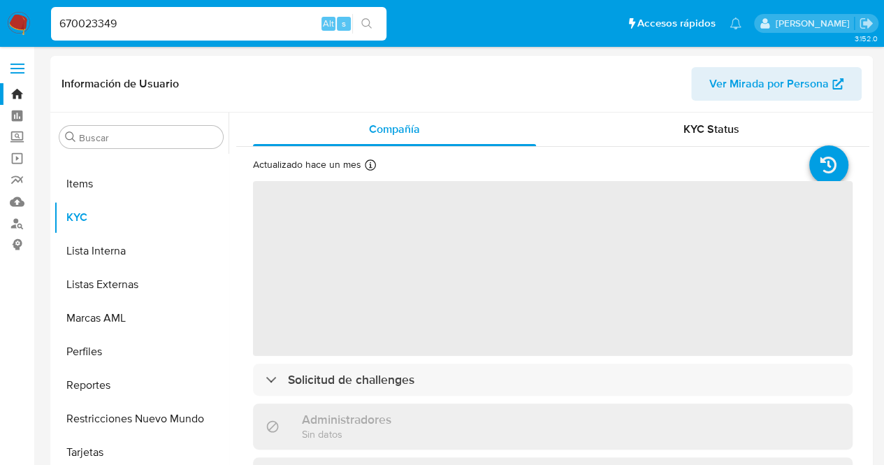
select select "10"
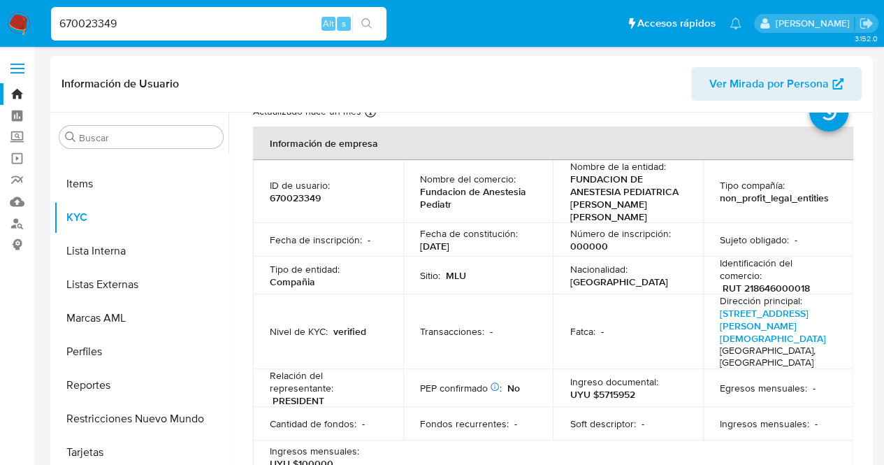
scroll to position [0, 0]
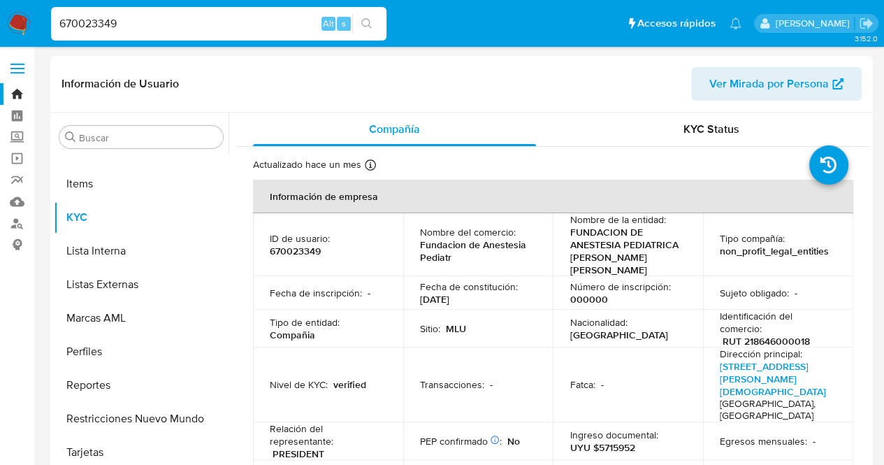
click at [146, 43] on nav "Pausado Ver notificaciones 670023349 Alt s Accesos rápidos Presiona las siguien…" at bounding box center [442, 23] width 884 height 47
drag, startPoint x: 136, startPoint y: 34, endPoint x: 85, endPoint y: 36, distance: 50.3
click at [86, 36] on div "670023349 Alt s" at bounding box center [218, 24] width 335 height 34
drag, startPoint x: 150, startPoint y: 20, endPoint x: 0, endPoint y: 44, distance: 151.4
click at [0, 45] on nav "Pausado Ver notificaciones 670023349 Alt s Accesos rápidos Presiona las siguien…" at bounding box center [442, 23] width 884 height 47
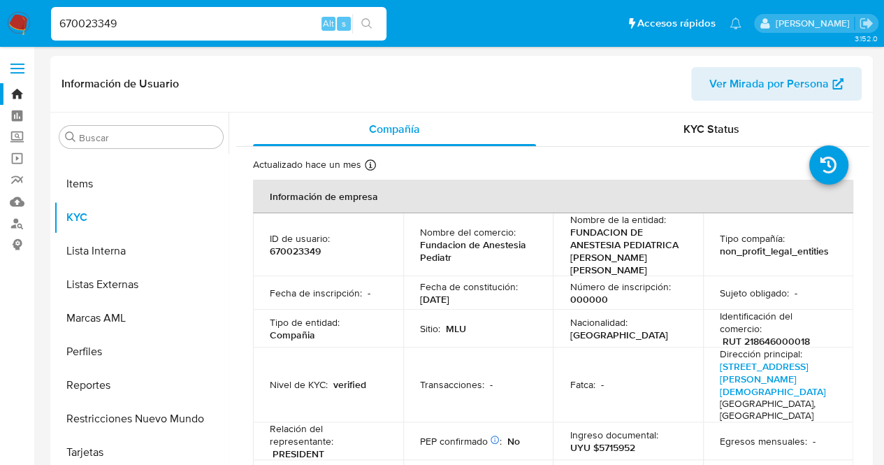
drag, startPoint x: 164, startPoint y: 17, endPoint x: 21, endPoint y: 31, distance: 143.3
click at [34, 30] on nav "Pausado Ver notificaciones 670023349 Alt s Accesos rápidos Presiona las siguien…" at bounding box center [442, 23] width 884 height 47
paste input "746276077"
type input "746276077"
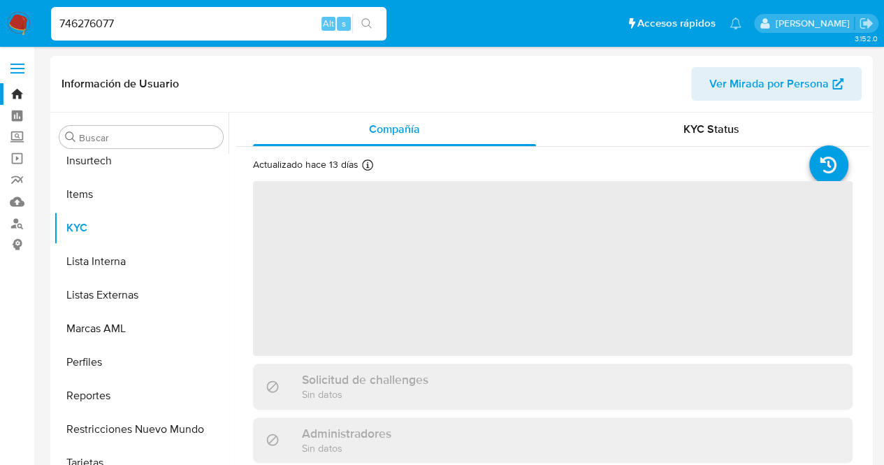
scroll to position [591, 0]
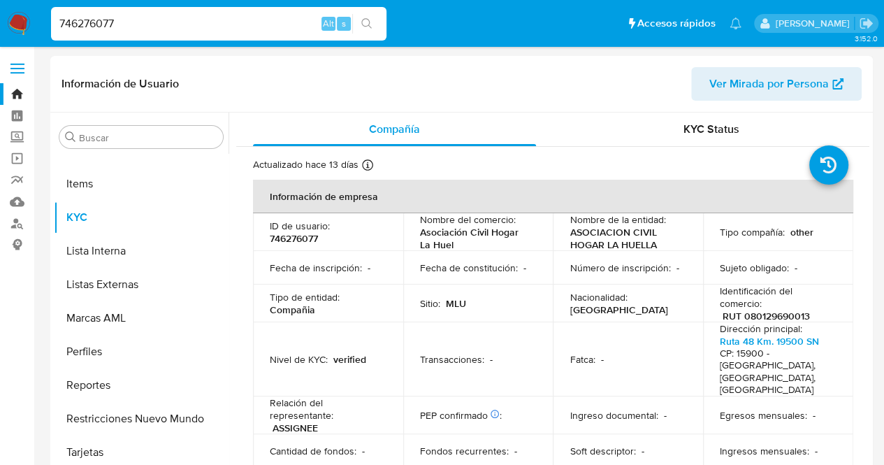
click at [506, 257] on td "Fecha de constitución : -" at bounding box center [478, 268] width 150 height 34
select select "10"
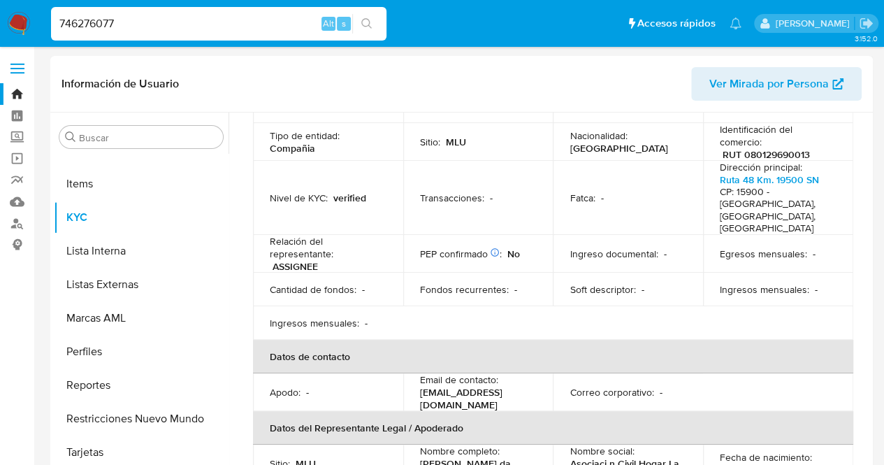
scroll to position [140, 0]
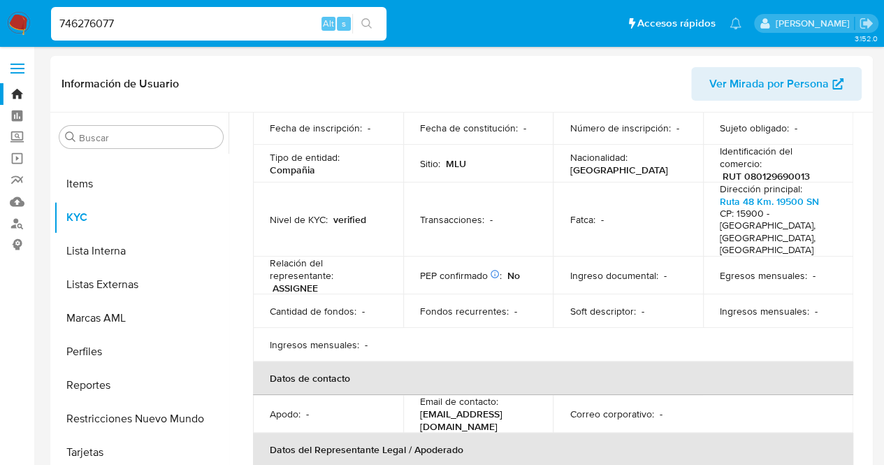
drag, startPoint x: 0, startPoint y: 41, endPoint x: 0, endPoint y: 55, distance: 14.0
paste input "7320975"
type input "747320975"
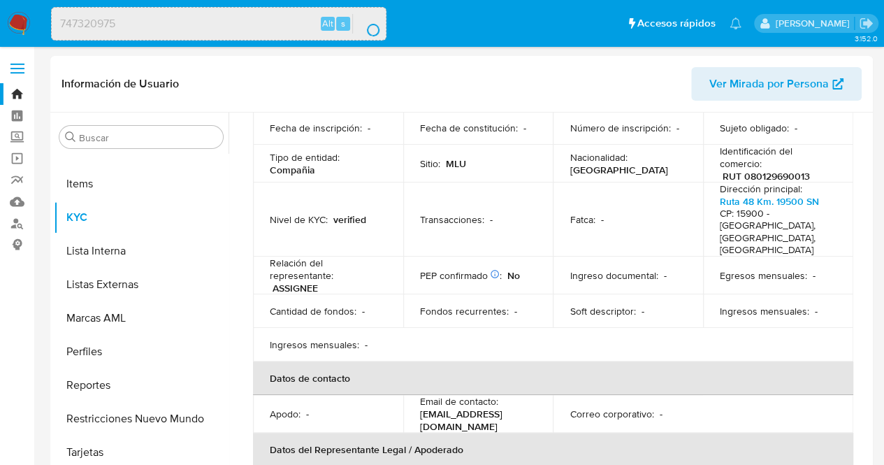
scroll to position [0, 0]
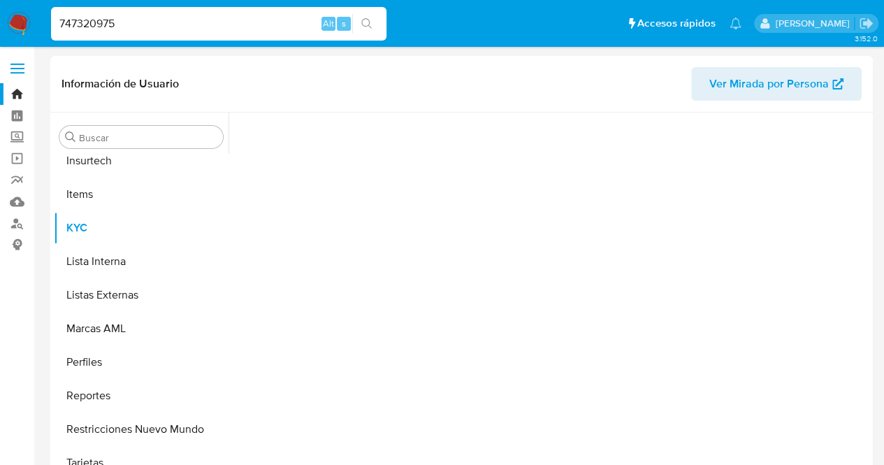
scroll to position [591, 0]
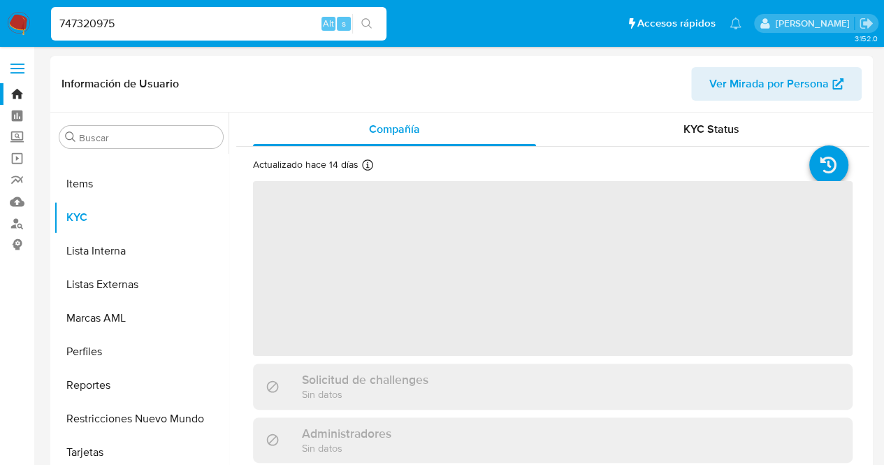
select select "10"
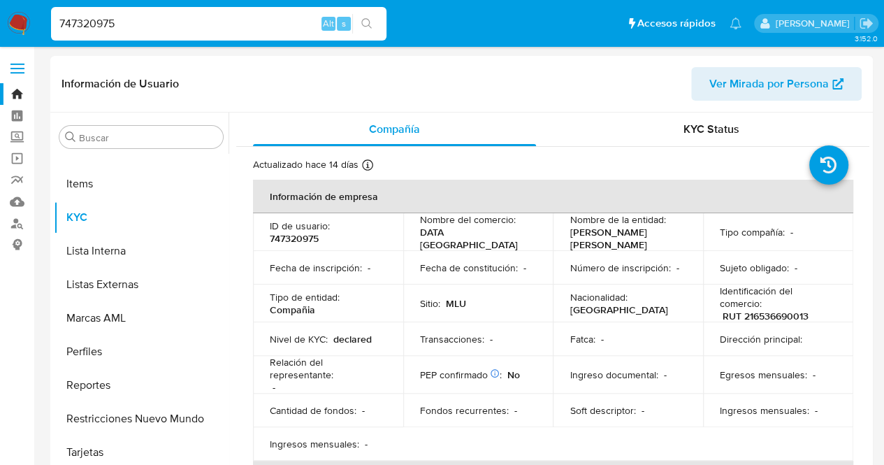
click at [483, 258] on td "Fecha de constitución : -" at bounding box center [478, 268] width 150 height 34
drag, startPoint x: 140, startPoint y: 22, endPoint x: 0, endPoint y: 57, distance: 144.1
click at [0, 45] on nav "Pausado Ver notificaciones 747320975 Alt s Accesos rápidos Presiona las siguien…" at bounding box center [442, 23] width 884 height 47
paste input "547898941"
type input "547898941"
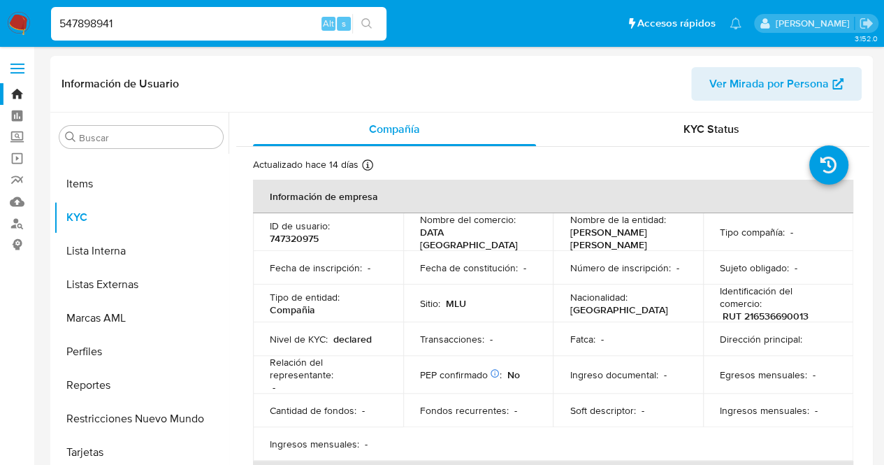
scroll to position [0, 0]
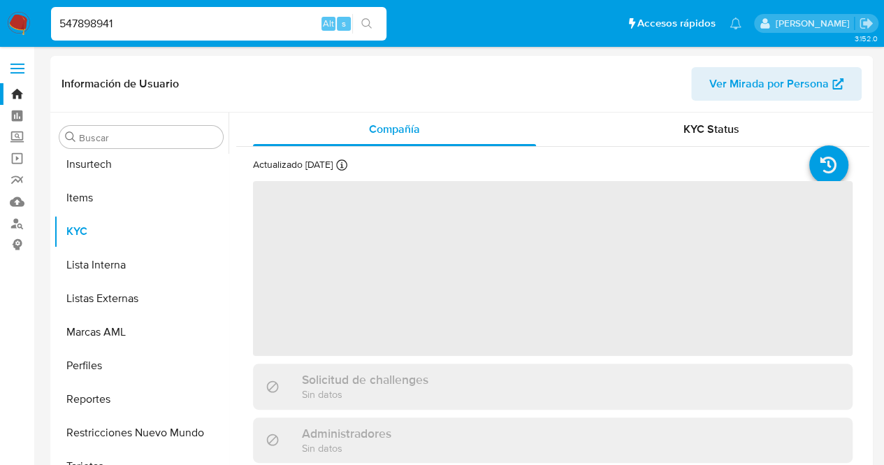
scroll to position [591, 0]
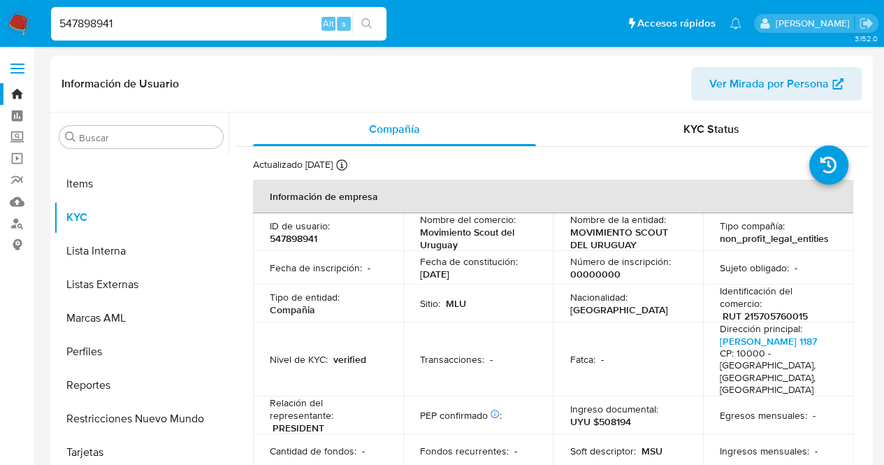
select select "10"
drag, startPoint x: 138, startPoint y: 27, endPoint x: 131, endPoint y: 23, distance: 8.4
click at [133, 24] on input "547898941" at bounding box center [218, 24] width 335 height 18
click at [115, 19] on input "547898941" at bounding box center [218, 24] width 335 height 18
click at [0, 22] on nav "Pausado Ver notificaciones 547898941 Alt s Accesos rápidos Presiona las siguien…" at bounding box center [442, 23] width 884 height 47
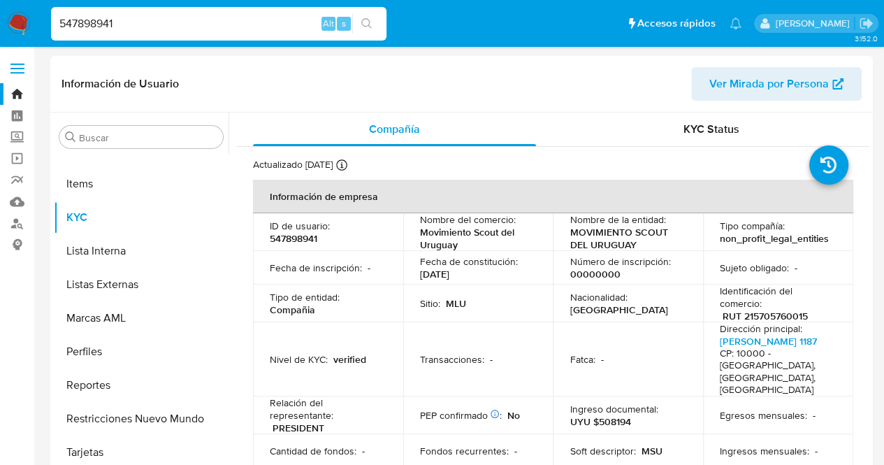
click at [151, 15] on input "547898941" at bounding box center [218, 24] width 335 height 18
drag, startPoint x: 160, startPoint y: 22, endPoint x: 0, endPoint y: 30, distance: 160.3
click at [0, 29] on nav "Pausado Ver notificaciones 547898941 Alt s Accesos rápidos Presiona las siguien…" at bounding box center [442, 23] width 884 height 47
paste input "75026667"
type input "575026667"
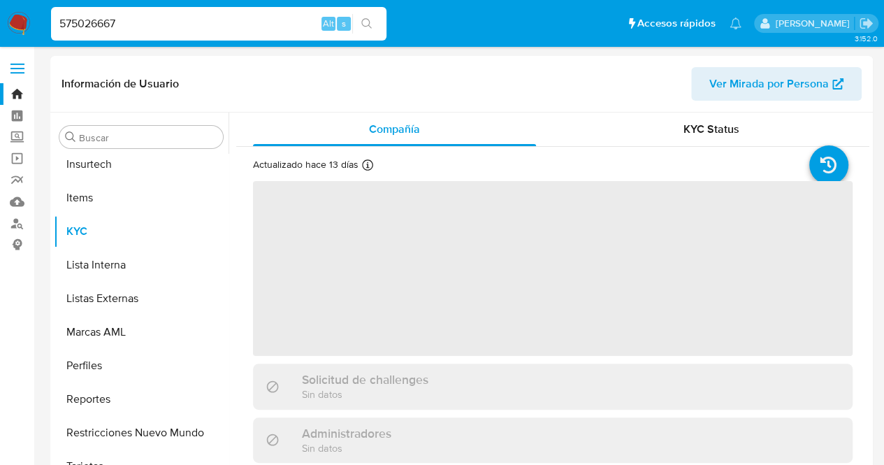
scroll to position [591, 0]
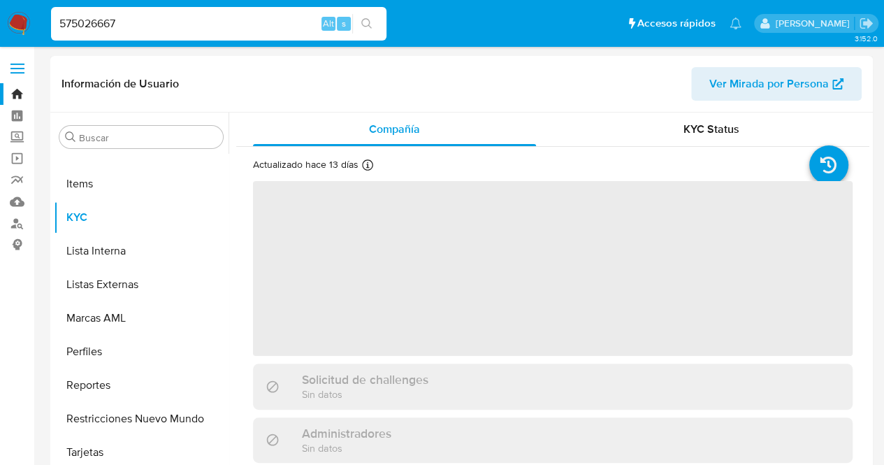
select select "10"
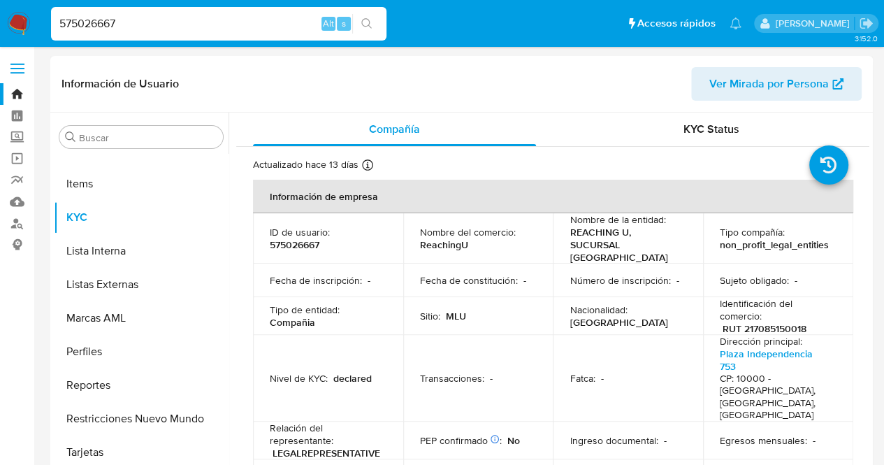
click at [601, 263] on td "Número de inscripción : -" at bounding box center [628, 280] width 150 height 34
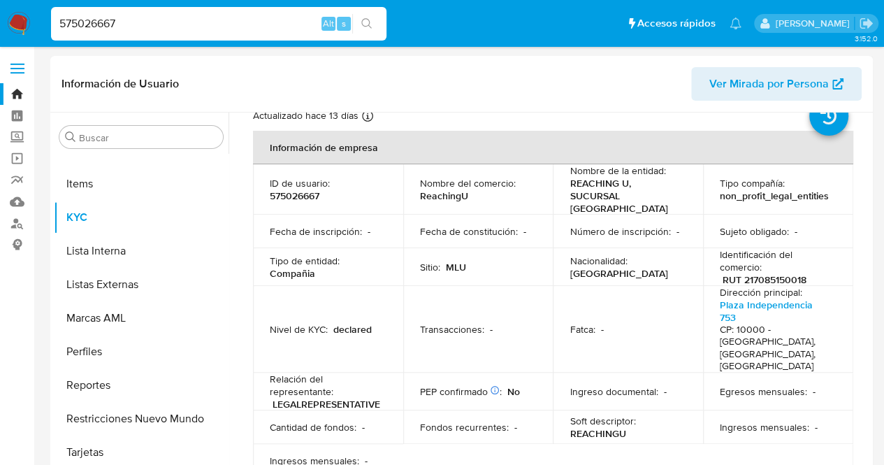
scroll to position [70, 0]
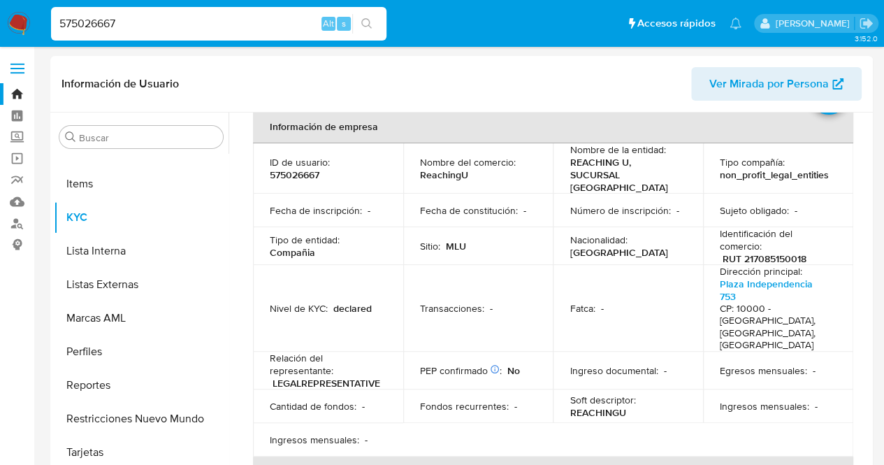
drag, startPoint x: 146, startPoint y: 16, endPoint x: 40, endPoint y: 17, distance: 106.2
click at [49, 17] on li "575026667 Alt s" at bounding box center [219, 23] width 342 height 35
paste input "791095448"
type input "791095448"
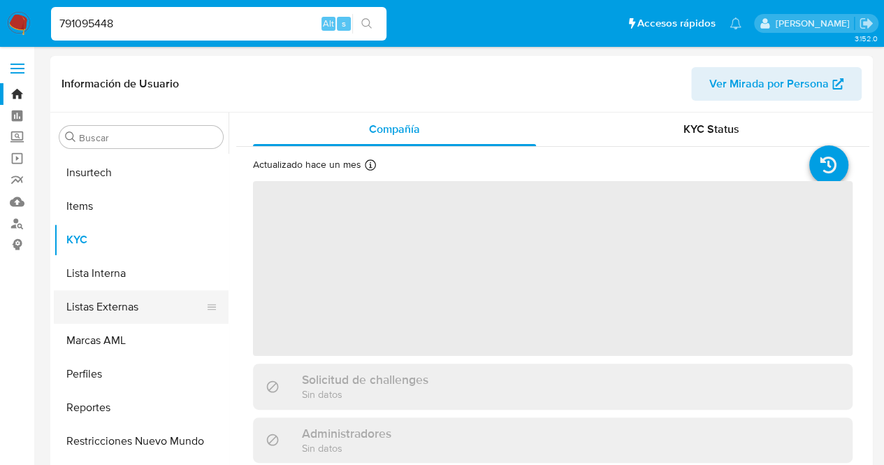
scroll to position [591, 0]
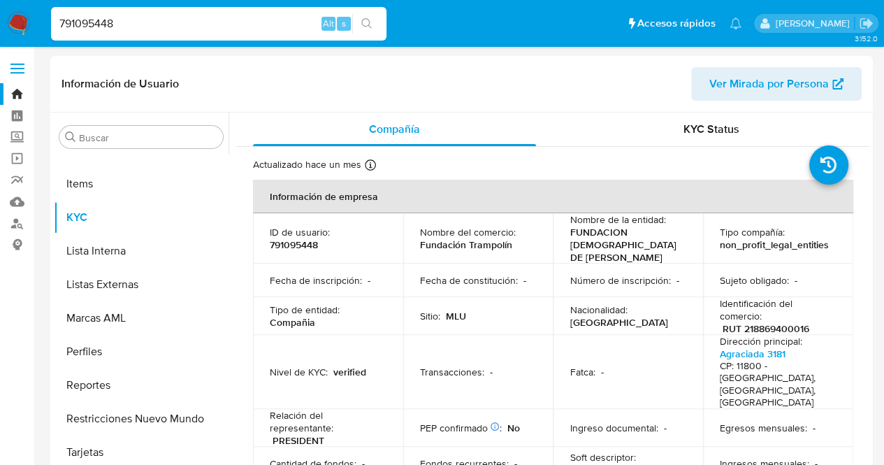
select select "10"
click at [465, 262] on td "Nombre del comercio : Fundación Trampolín" at bounding box center [478, 238] width 150 height 50
click at [411, 297] on td "Sitio : MLU" at bounding box center [478, 316] width 150 height 38
drag, startPoint x: 184, startPoint y: 29, endPoint x: 0, endPoint y: 35, distance: 183.9
click at [0, 43] on nav "Pausado Ver notificaciones 791095448 Alt s Accesos rápidos Presiona las siguien…" at bounding box center [442, 23] width 884 height 47
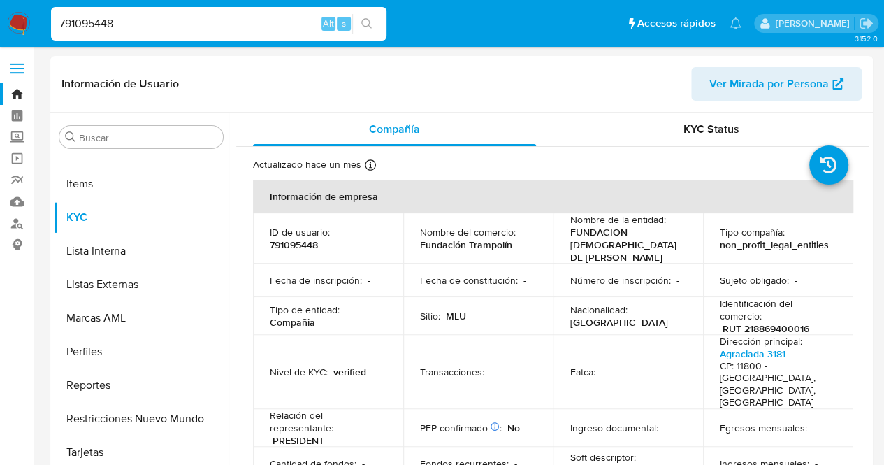
paste input "79434082"
type input "779434082"
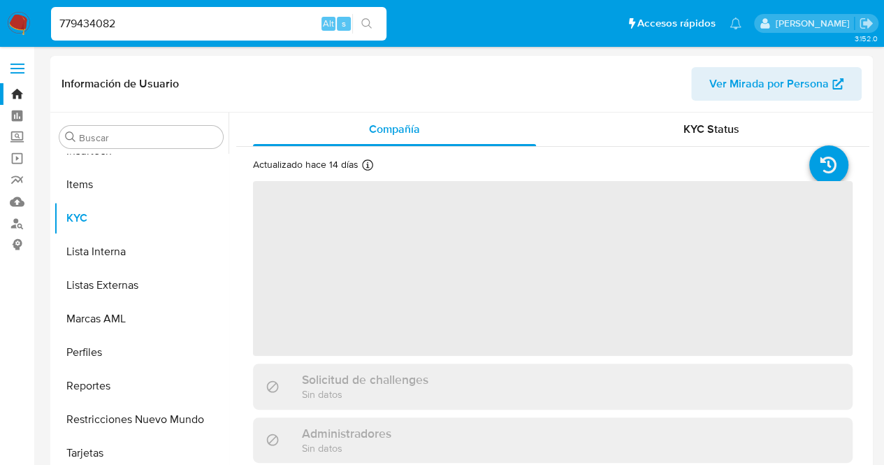
scroll to position [591, 0]
select select "10"
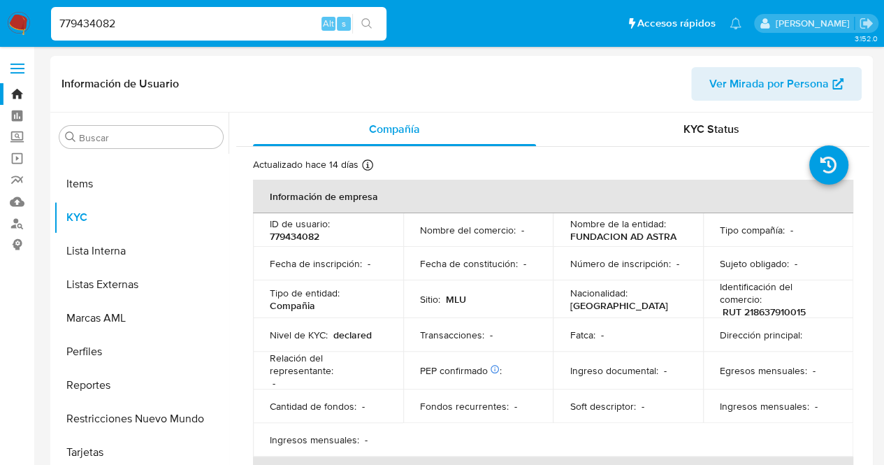
click at [553, 260] on td "Número de inscripción : -" at bounding box center [628, 264] width 150 height 34
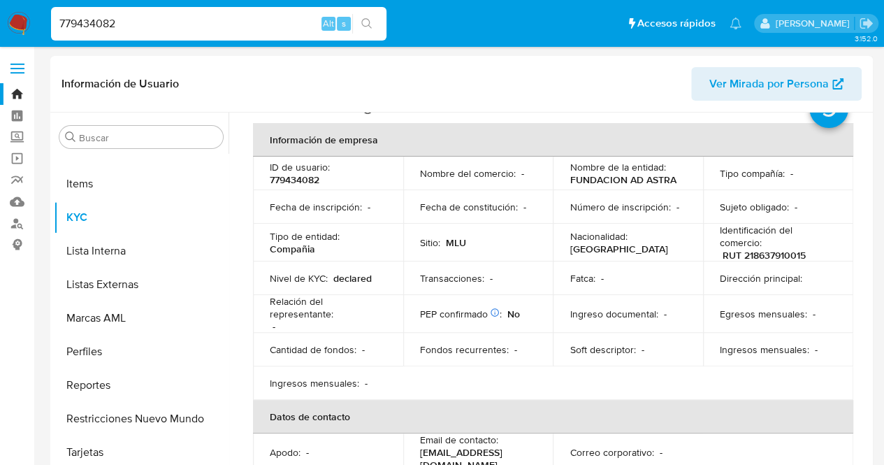
scroll to position [70, 0]
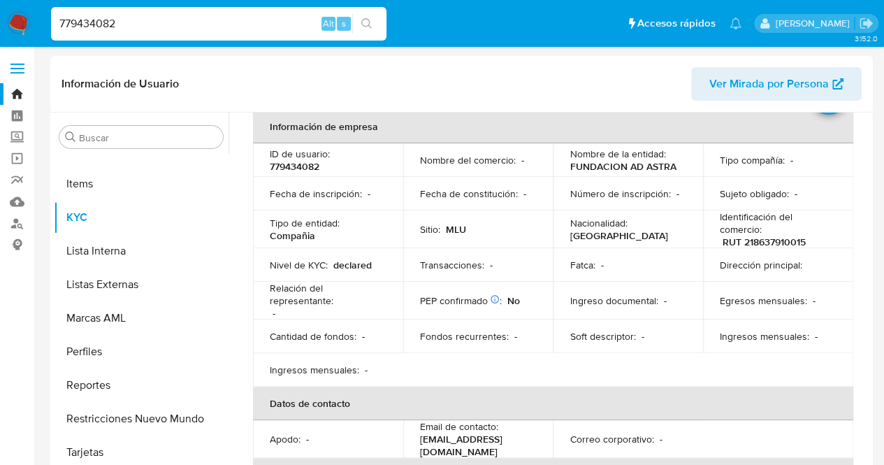
drag, startPoint x: 138, startPoint y: 25, endPoint x: 0, endPoint y: 29, distance: 138.5
click at [0, 29] on nav "Pausado Ver notificaciones 779434082 Alt s Accesos rápidos Presiona las siguien…" at bounding box center [442, 23] width 884 height 47
paste input "95848570"
type input "795848570"
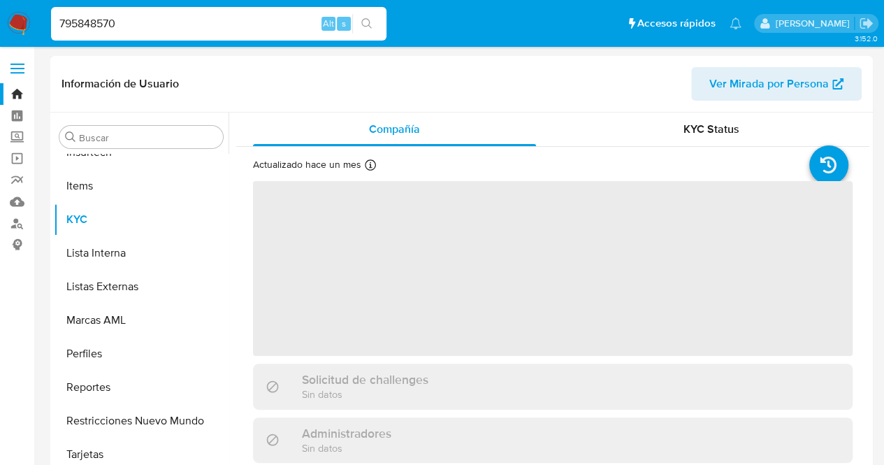
scroll to position [591, 0]
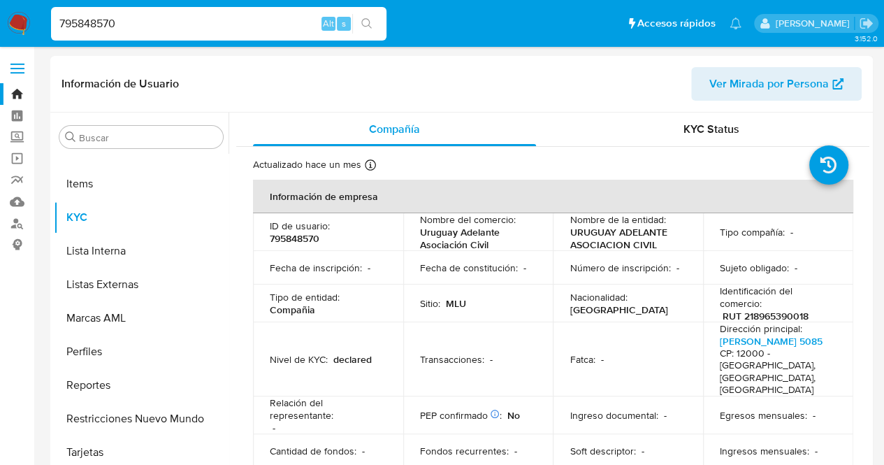
select select "10"
click at [454, 259] on td "Fecha de constitución : -" at bounding box center [478, 268] width 150 height 34
drag, startPoint x: 152, startPoint y: 23, endPoint x: 0, endPoint y: 60, distance: 156.8
click at [0, 41] on nav "Pausado Ver notificaciones 795848570 Alt s Accesos rápidos Presiona las siguien…" at bounding box center [442, 23] width 884 height 47
type input "v"
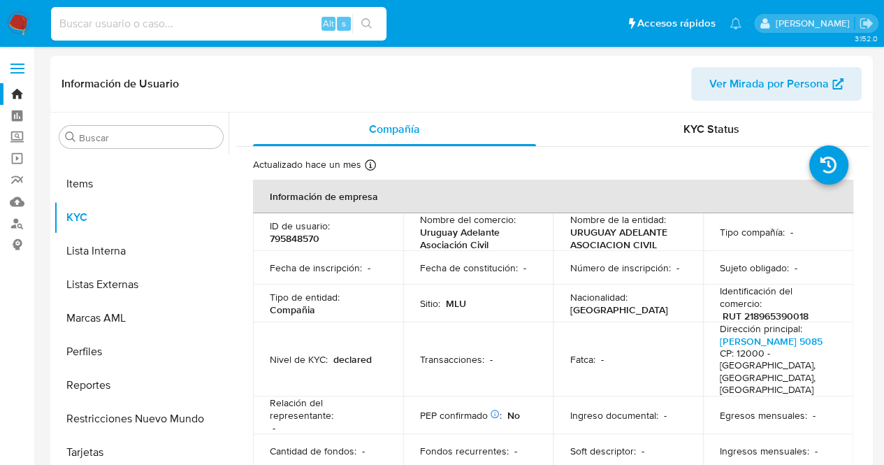
scroll to position [0, 0]
paste input "810880771"
type input "810880771"
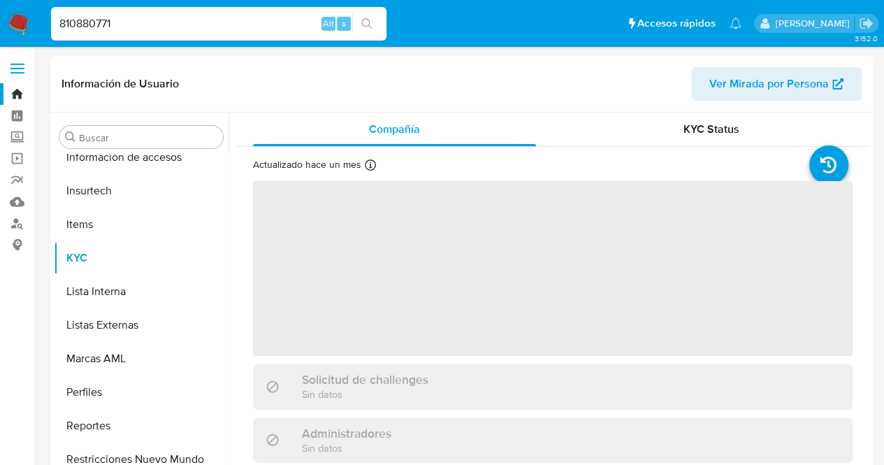
scroll to position [591, 0]
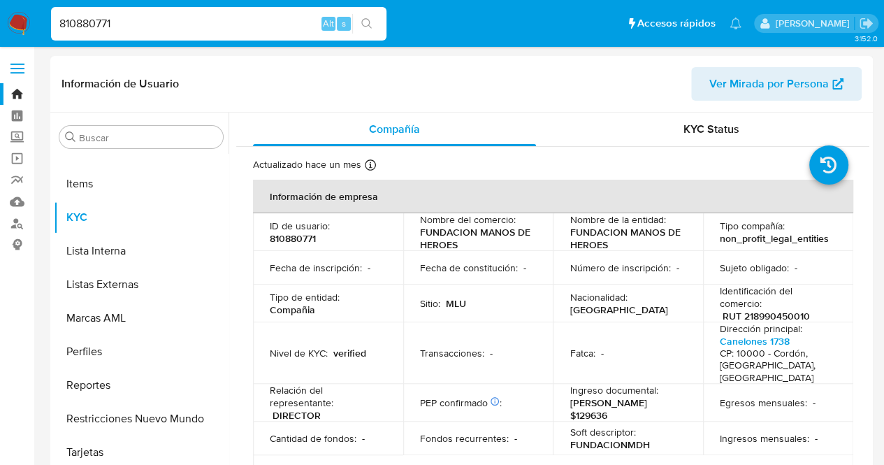
select select "10"
drag, startPoint x: 174, startPoint y: 26, endPoint x: 62, endPoint y: 38, distance: 113.2
click at [71, 33] on div "810880771 Alt s" at bounding box center [218, 24] width 335 height 34
type input "8"
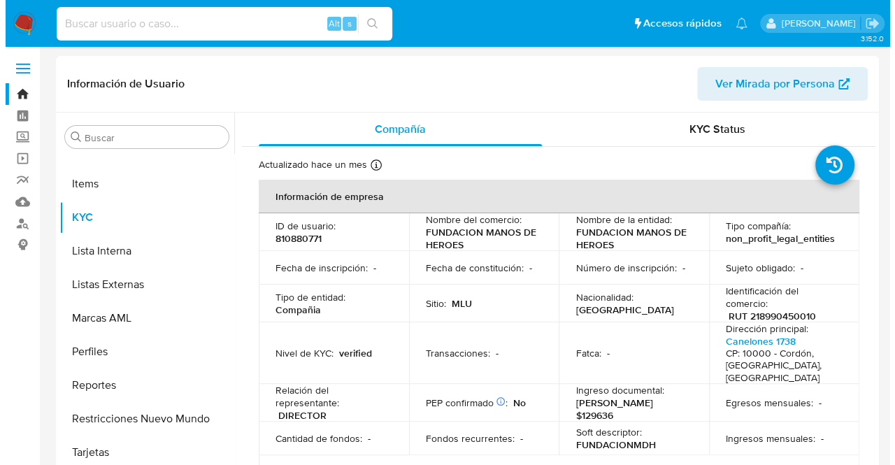
scroll to position [0, 0]
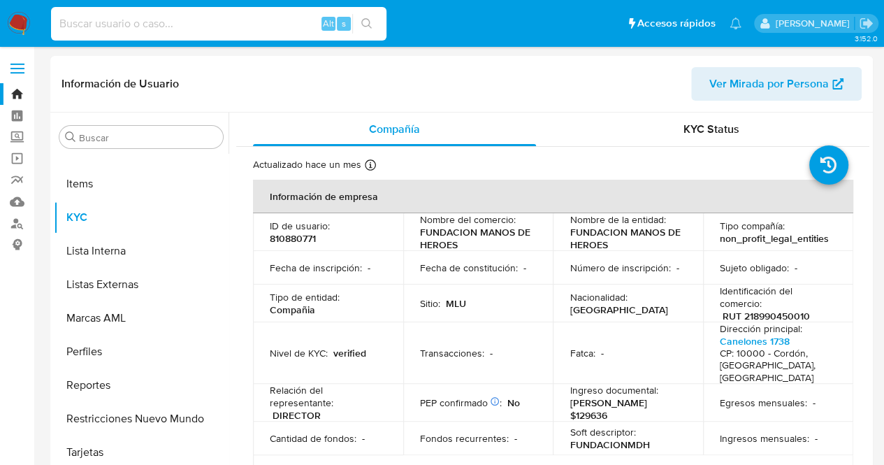
paste input "413974260"
type input "413974260"
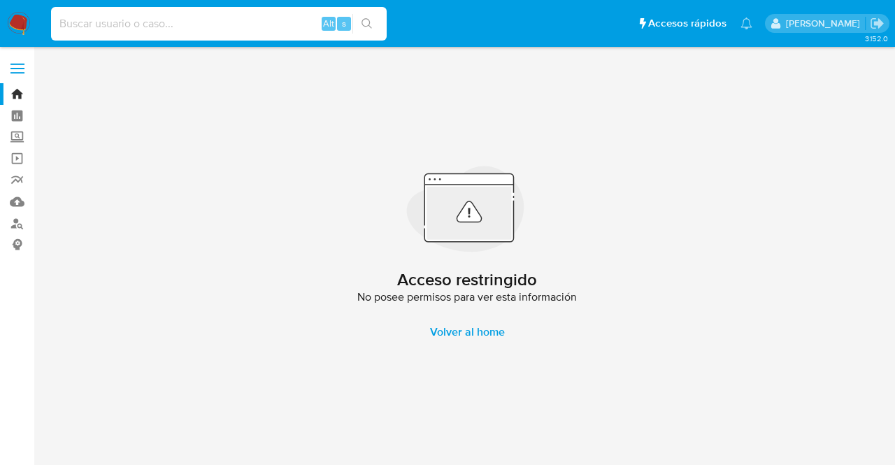
click at [239, 19] on input at bounding box center [218, 24] width 335 height 18
paste input "413974260"
click at [148, 23] on input "413974260" at bounding box center [218, 24] width 335 height 18
drag, startPoint x: 148, startPoint y: 23, endPoint x: 0, endPoint y: 29, distance: 148.3
click at [0, 33] on nav "Pausado Ver notificaciones 413974260 Alt s Accesos rápidos Presiona las siguien…" at bounding box center [447, 23] width 895 height 47
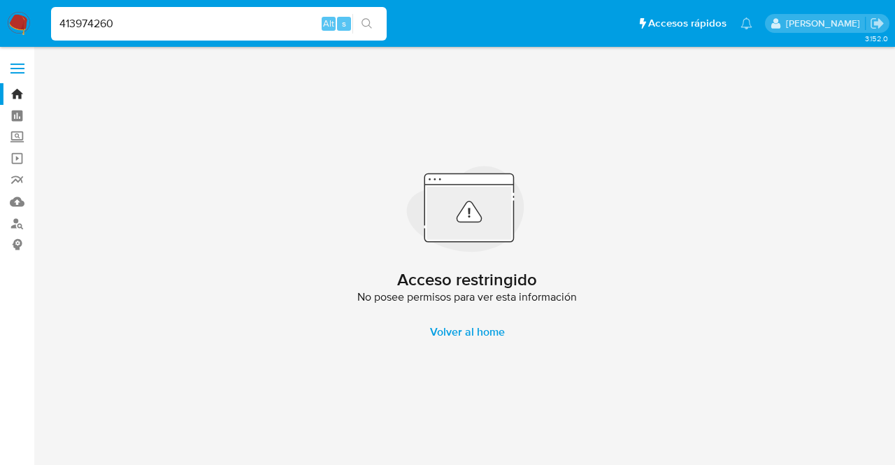
drag, startPoint x: 148, startPoint y: 24, endPoint x: 13, endPoint y: 24, distance: 135.6
click at [56, 27] on input "413974260" at bounding box center [218, 24] width 335 height 18
paste input "1139659419"
drag, startPoint x: 131, startPoint y: 28, endPoint x: 0, endPoint y: 54, distance: 133.9
click at [0, 50] on div "Pausado Ver notificaciones 1139659419 Alt s Accesos rápidos Presiona las siguie…" at bounding box center [447, 232] width 895 height 465
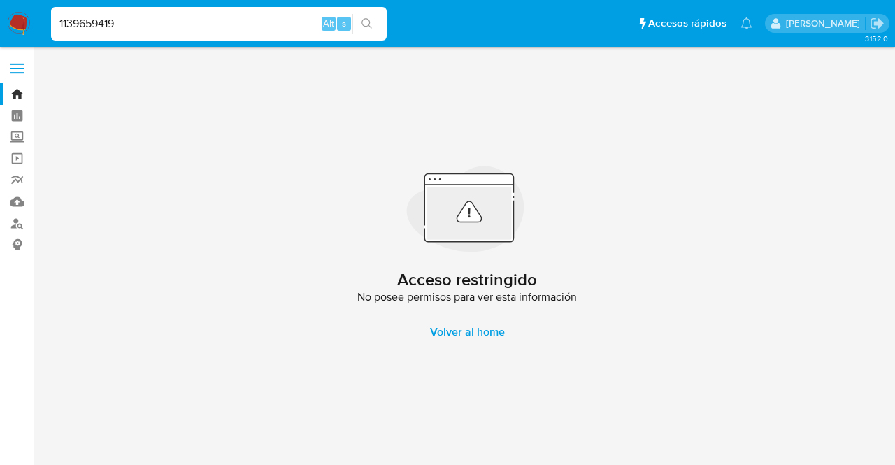
paste input "087095621"
type input "1087095621"
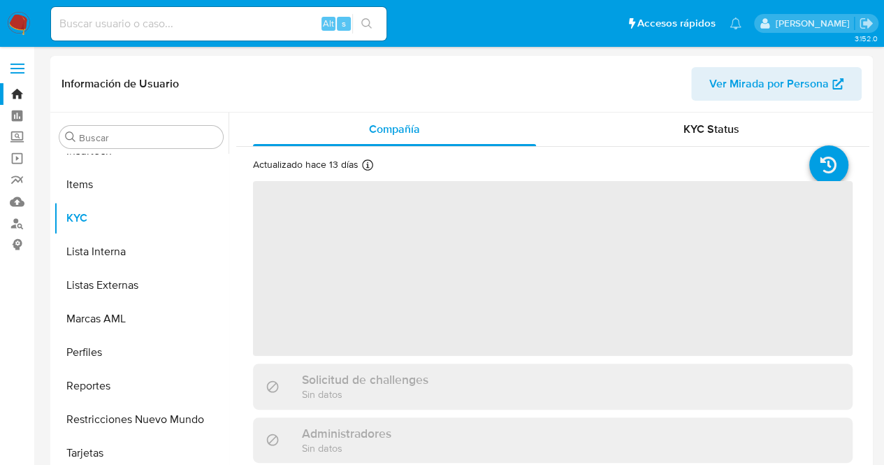
scroll to position [591, 0]
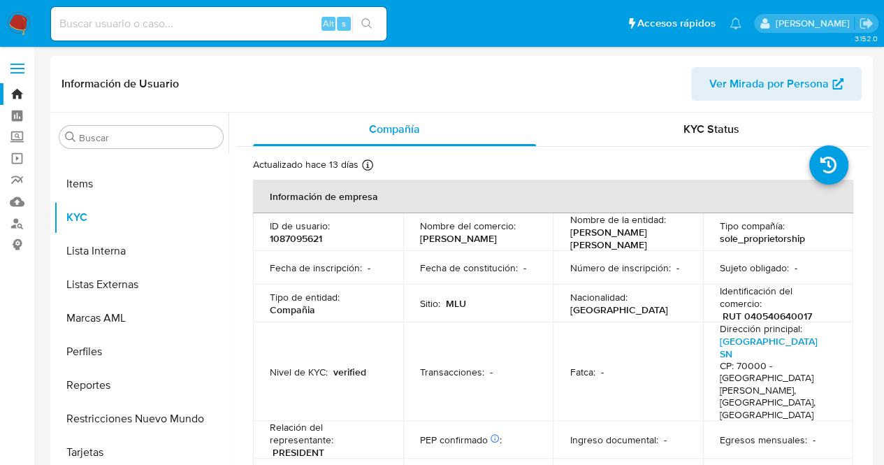
click at [691, 231] on td "Nombre de la entidad : GIRALDI SOSA WALTER ANTONIO" at bounding box center [628, 232] width 150 height 38
select select "10"
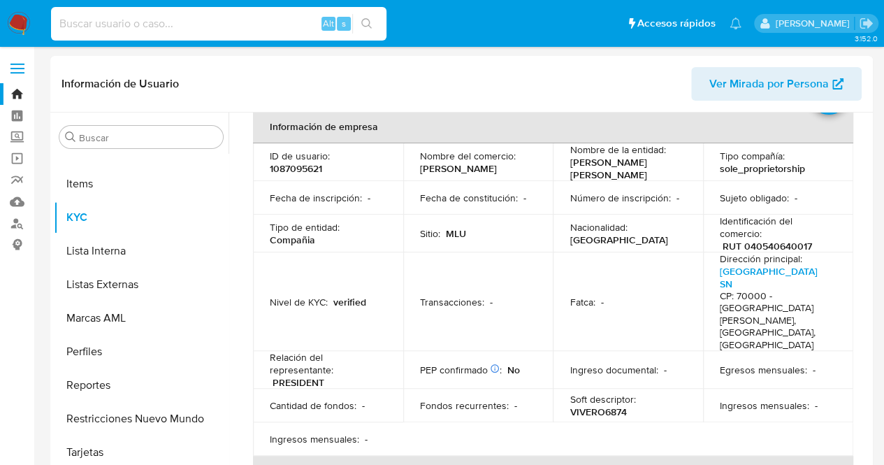
click at [114, 31] on input at bounding box center [218, 24] width 335 height 18
paste input "1333021020"
type input "1333021020"
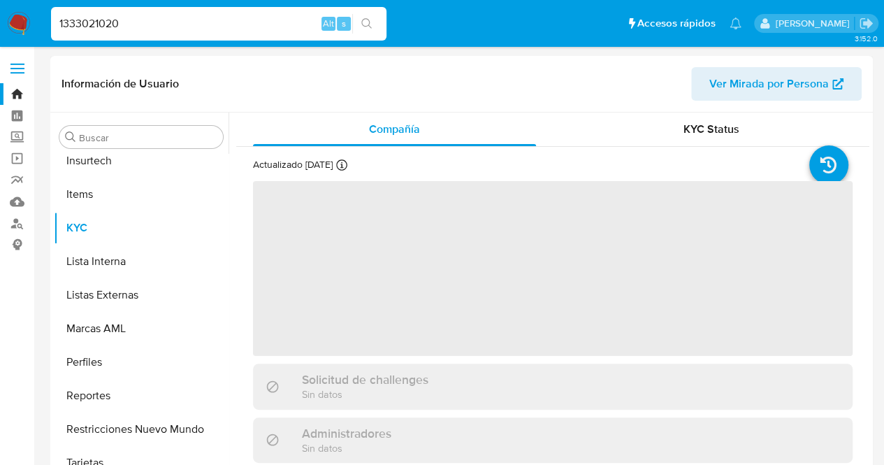
scroll to position [591, 0]
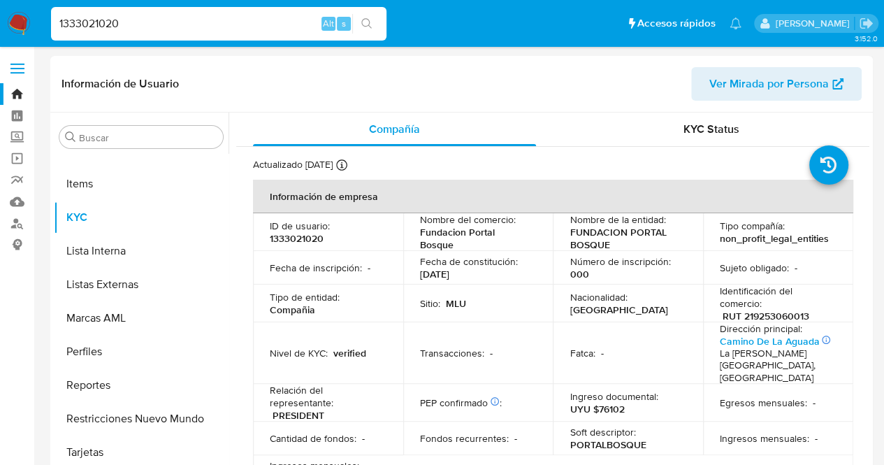
select select "10"
click at [494, 280] on td "Fecha de constitución : 19/07/2022" at bounding box center [478, 268] width 150 height 34
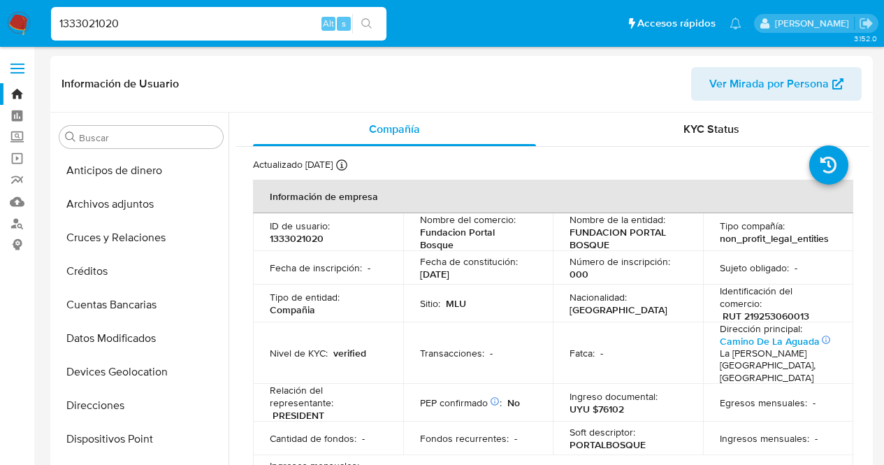
select select "10"
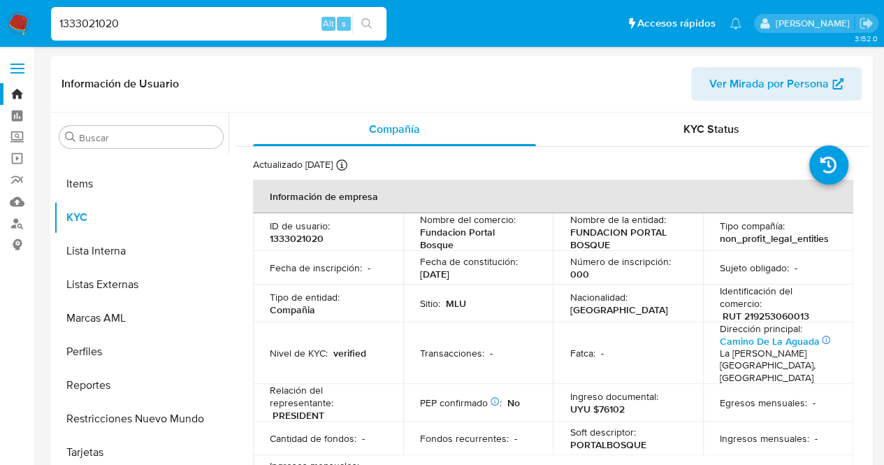
drag, startPoint x: 74, startPoint y: 20, endPoint x: 15, endPoint y: 69, distance: 77.0
click at [36, 30] on nav "Pausado Ver notificaciones 1333021020 Alt s Accesos rápidos Presiona las siguie…" at bounding box center [442, 23] width 884 height 47
paste input "462633085"
type input "1462633085"
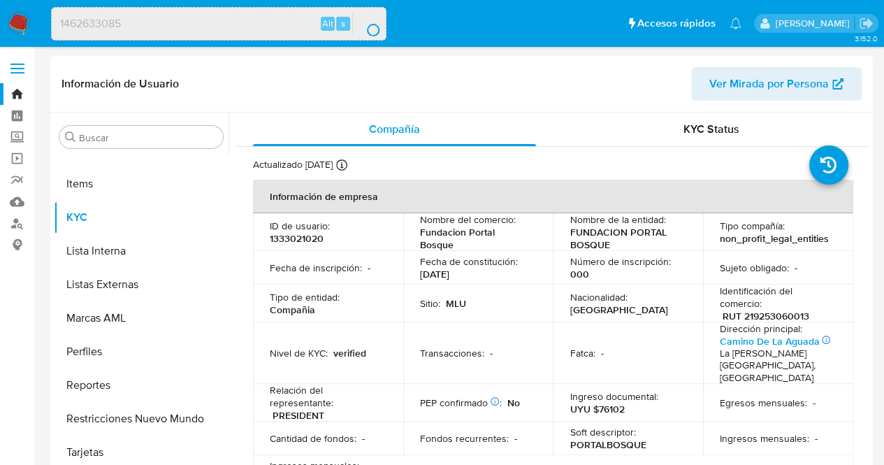
scroll to position [0, 0]
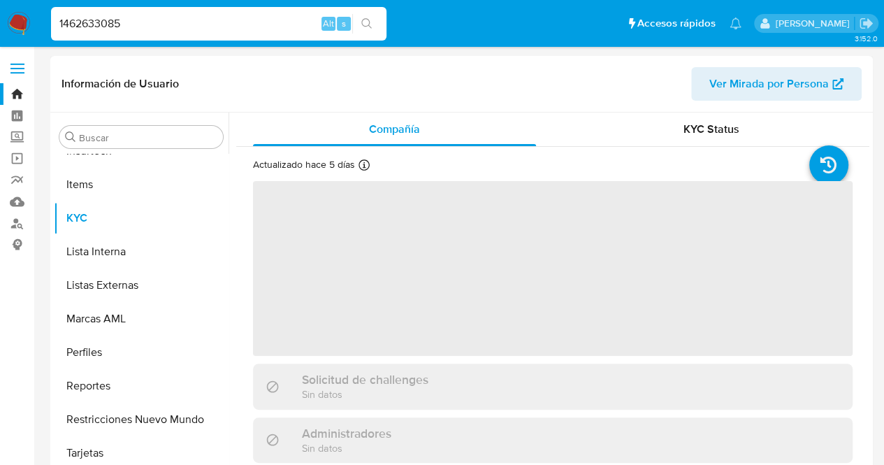
scroll to position [591, 0]
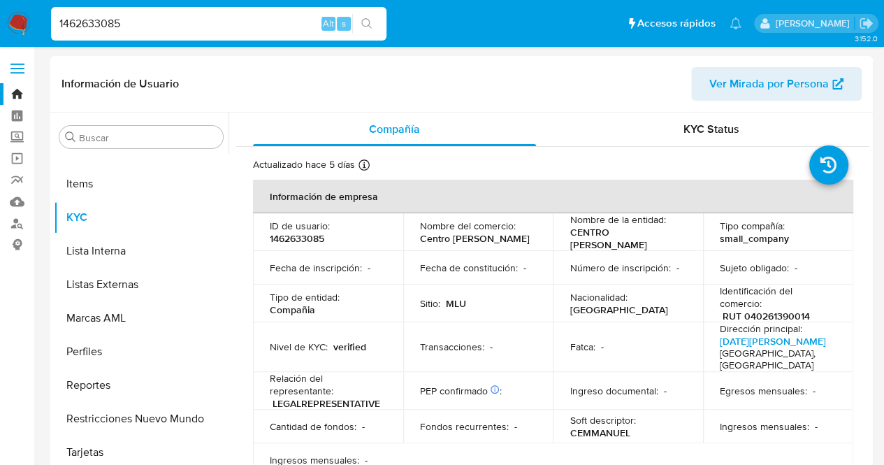
select select "10"
click at [494, 262] on p "Fecha de constitución :" at bounding box center [469, 267] width 98 height 13
click at [133, 12] on div "1462633085 Alt s" at bounding box center [218, 24] width 335 height 34
drag, startPoint x: 151, startPoint y: 25, endPoint x: 0, endPoint y: 43, distance: 152.1
click at [0, 43] on nav "Pausado Ver notificaciones 1462633085 Alt s Accesos rápidos Presiona las siguie…" at bounding box center [442, 23] width 884 height 47
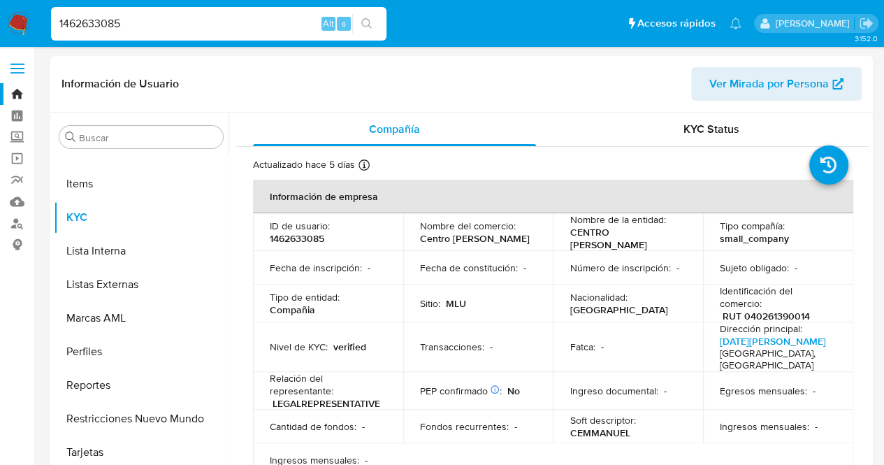
paste input "521630833"
type input "1521630833"
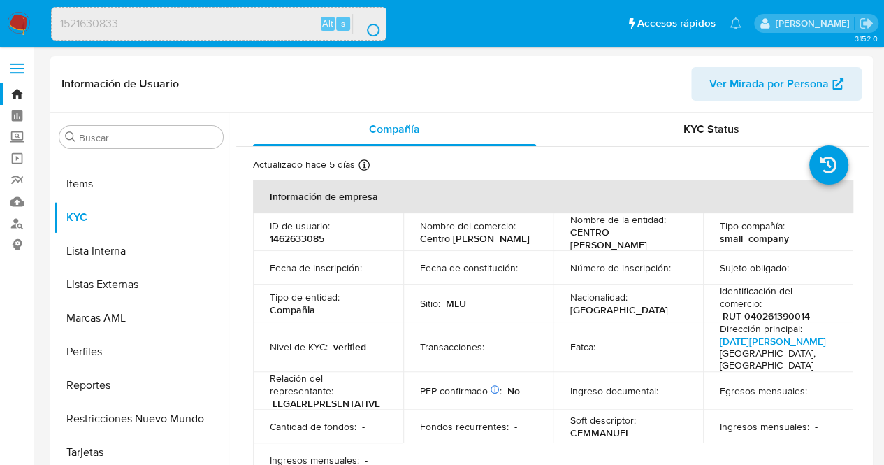
scroll to position [0, 0]
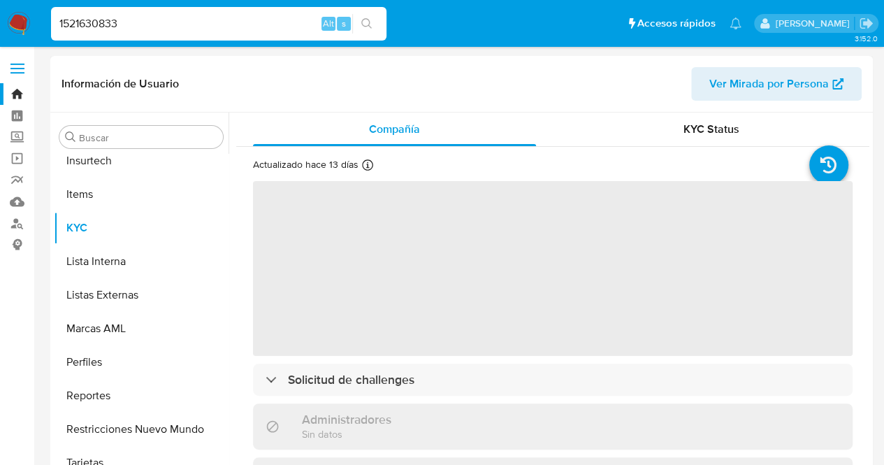
scroll to position [591, 0]
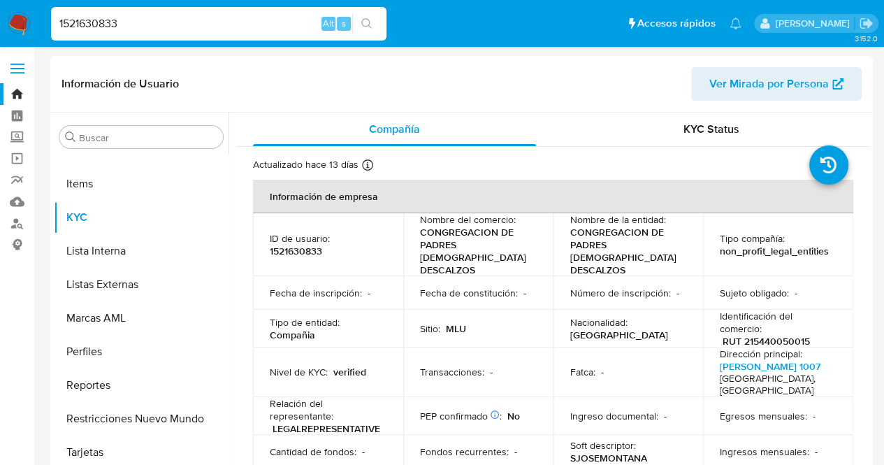
select select "10"
drag, startPoint x: 165, startPoint y: 26, endPoint x: 0, endPoint y: 42, distance: 165.7
click at [0, 38] on nav "Pausado Ver notificaciones 1521630833 Alt s Accesos rápidos Presiona las siguie…" at bounding box center [442, 23] width 884 height 47
paste input "296653532"
type input "1296653532"
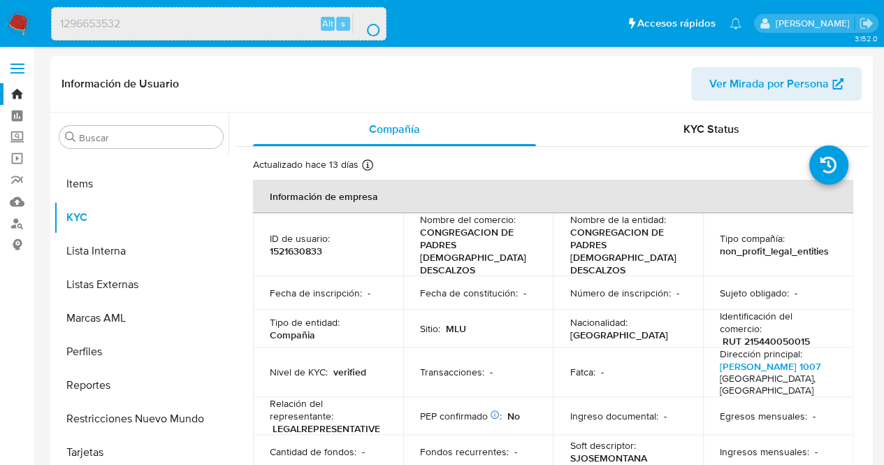
scroll to position [0, 0]
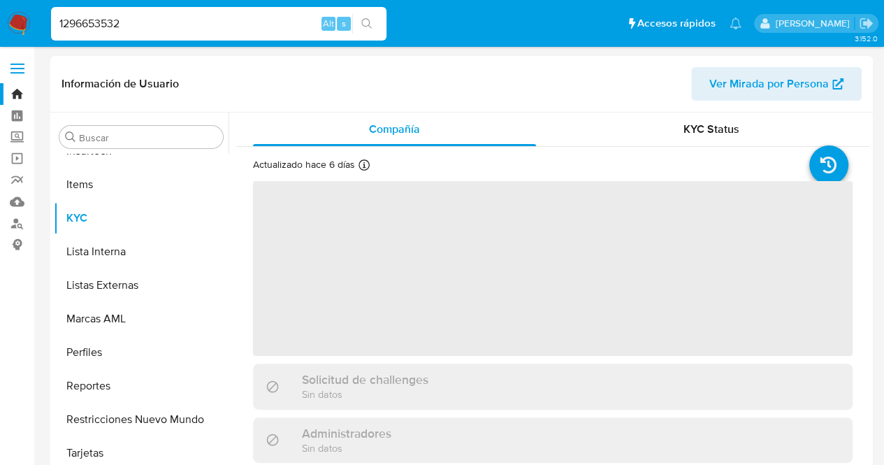
scroll to position [591, 0]
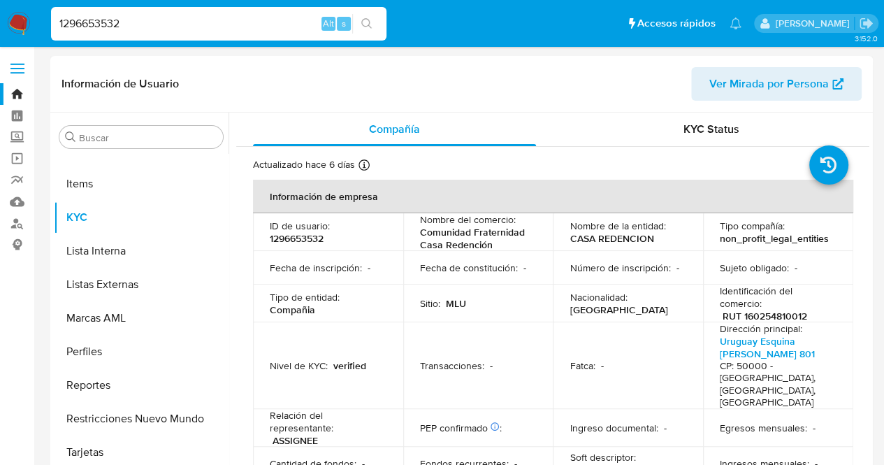
click at [463, 245] on p "Comunidad Fraternidad Casa Redención" at bounding box center [475, 238] width 111 height 25
select select "10"
drag, startPoint x: 145, startPoint y: 18, endPoint x: 0, endPoint y: 4, distance: 145.4
click at [0, 13] on nav "Pausado Ver notificaciones 1296653532 Alt s Accesos rápidos Presiona las siguie…" at bounding box center [442, 23] width 884 height 47
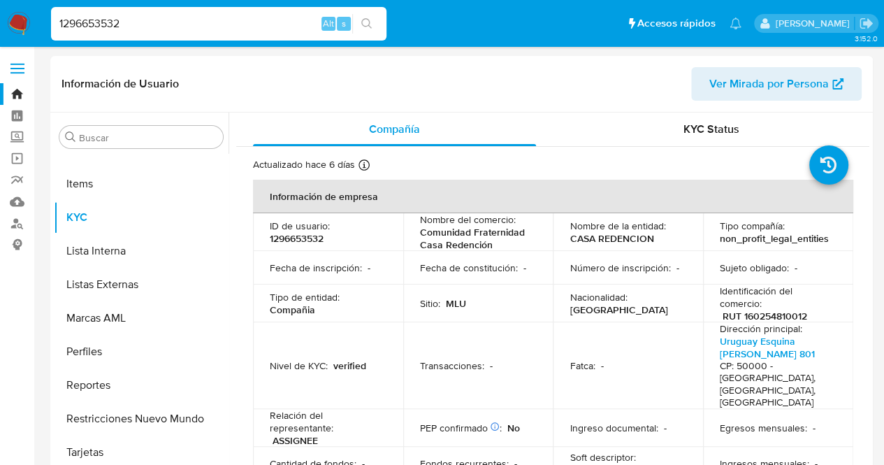
paste input "768541796"
type input "1768541796"
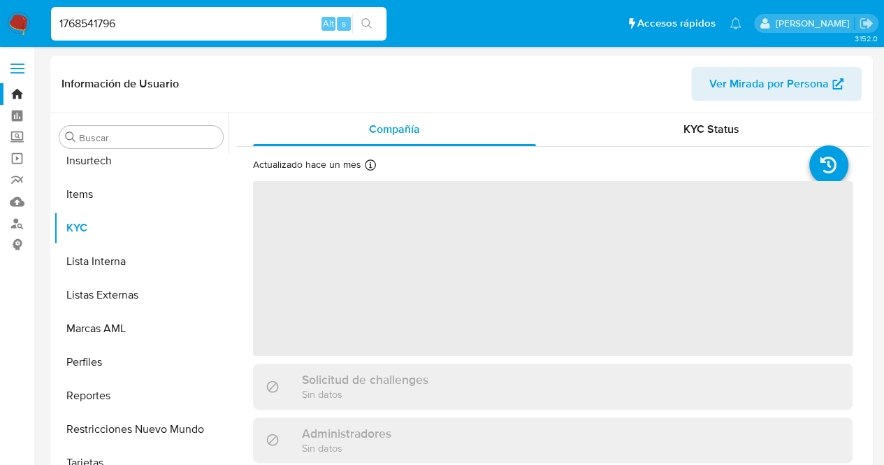
scroll to position [591, 0]
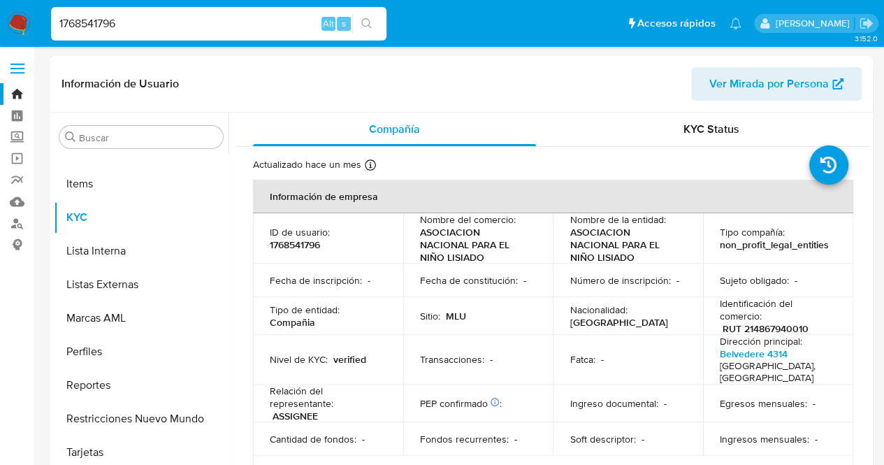
select select "10"
click at [563, 328] on td "Nacionalidad : [DEMOGRAPHIC_DATA]" at bounding box center [628, 316] width 150 height 38
click at [0, 23] on nav "Pausado Ver notificaciones 1768541796 Alt s Accesos rápidos Presiona las siguie…" at bounding box center [442, 23] width 884 height 47
paste input "72139723"
type input "1772139723"
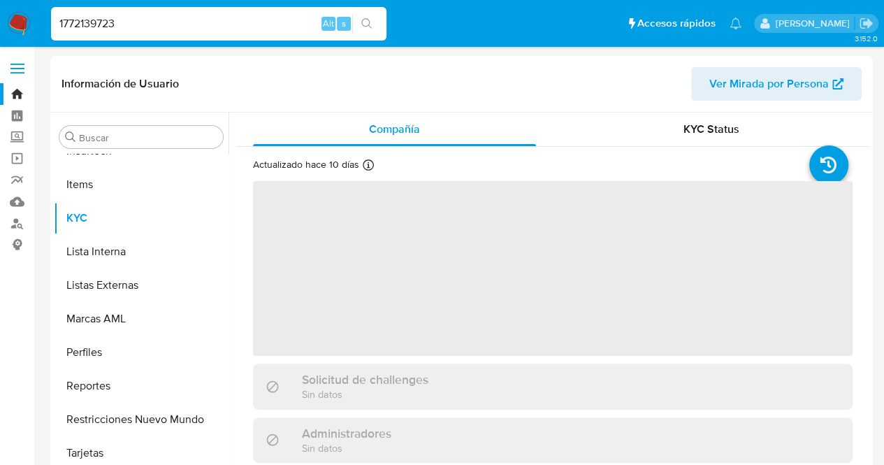
scroll to position [591, 0]
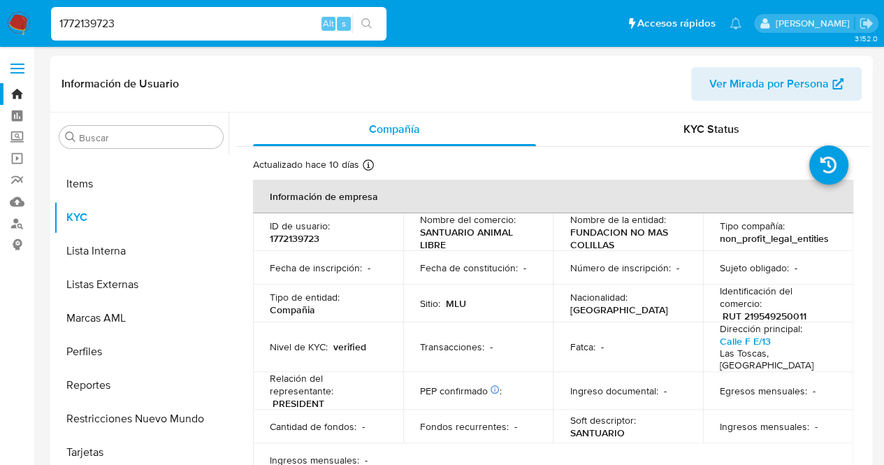
select select "10"
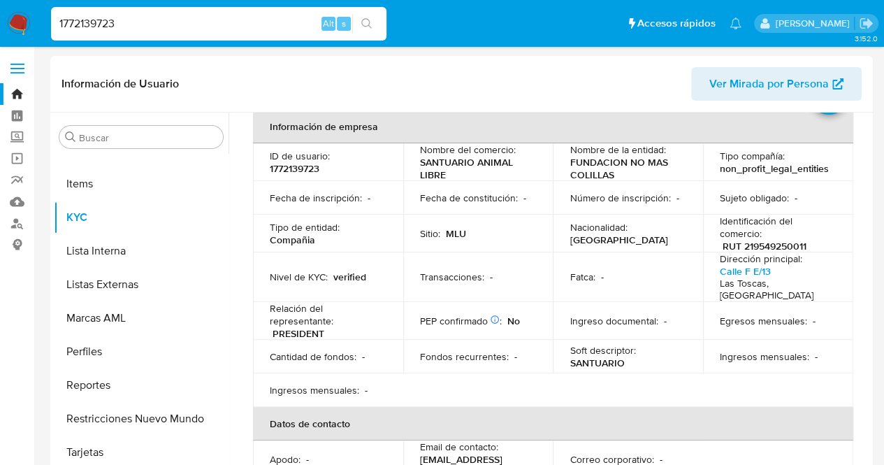
drag, startPoint x: 154, startPoint y: 24, endPoint x: 0, endPoint y: 10, distance: 154.4
click at [0, 16] on nav "Pausado Ver notificaciones 1772139723 Alt s Accesos rápidos Presiona las siguie…" at bounding box center [442, 23] width 884 height 47
paste input "701719632"
type input "701719632"
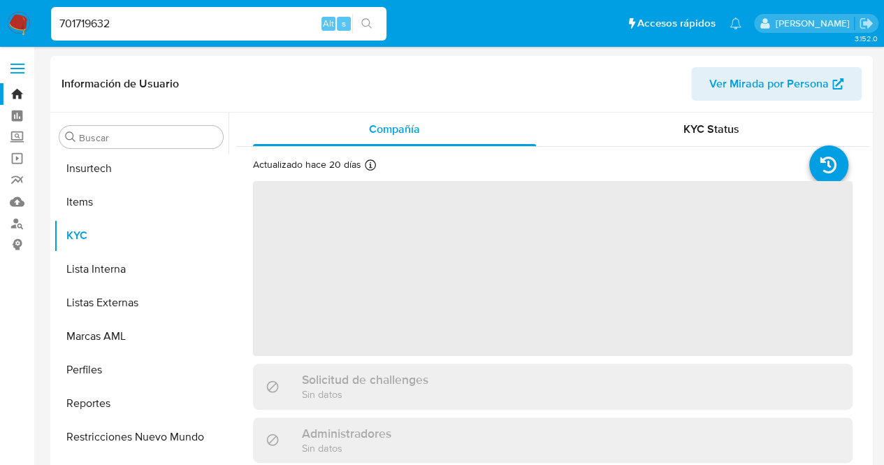
scroll to position [591, 0]
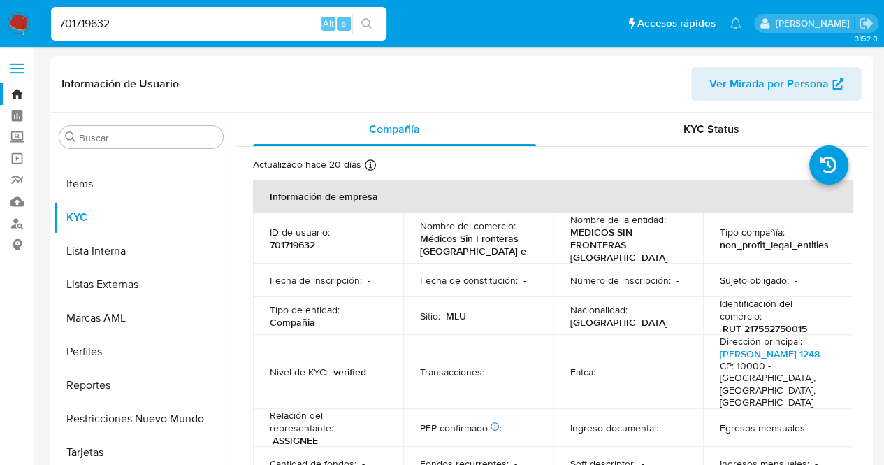
select select "10"
click at [553, 297] on td "Nacionalidad : [DEMOGRAPHIC_DATA]" at bounding box center [628, 316] width 150 height 38
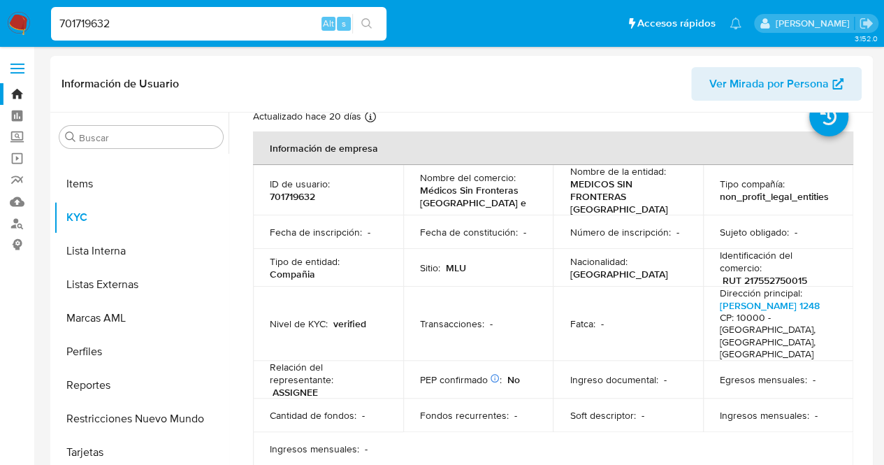
scroll to position [70, 0]
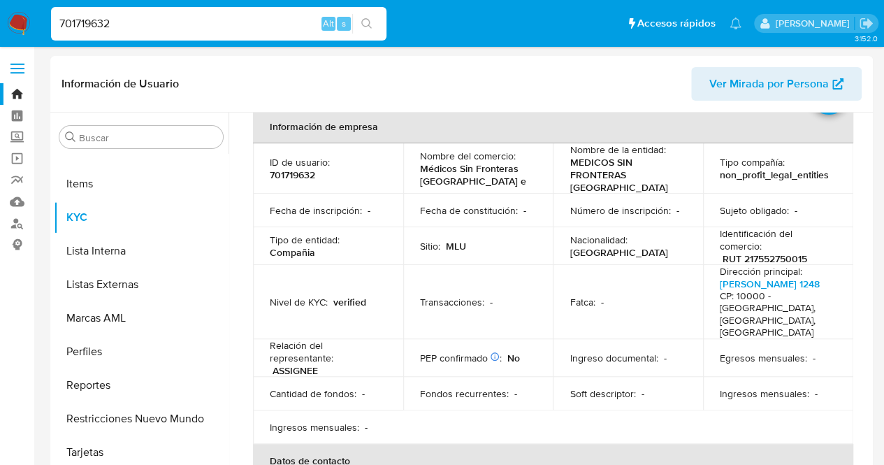
drag, startPoint x: 241, startPoint y: 18, endPoint x: 0, endPoint y: 41, distance: 242.2
click at [0, 36] on nav "Pausado Ver notificaciones 701719632 Alt s Accesos rápidos Presiona las siguien…" at bounding box center [442, 23] width 884 height 47
paste input "1943987414"
type input "1943987414"
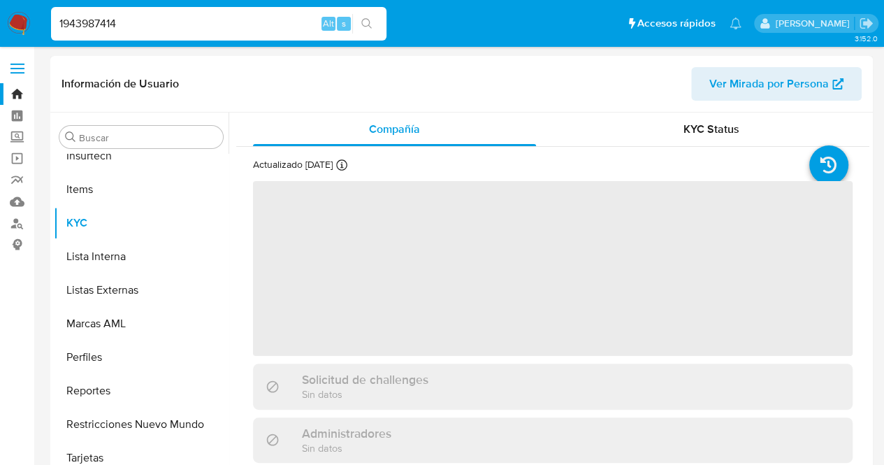
scroll to position [591, 0]
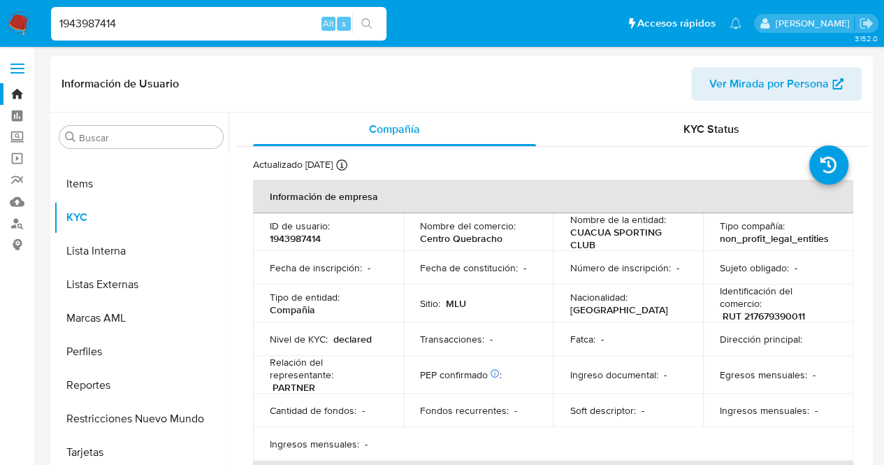
select select "10"
drag, startPoint x: 173, startPoint y: 24, endPoint x: 14, endPoint y: 31, distance: 158.8
click at [35, 29] on nav "Pausado Ver notificaciones 1943987414 Alt s Accesos rápidos Presiona las siguie…" at bounding box center [442, 23] width 884 height 47
type input "v"
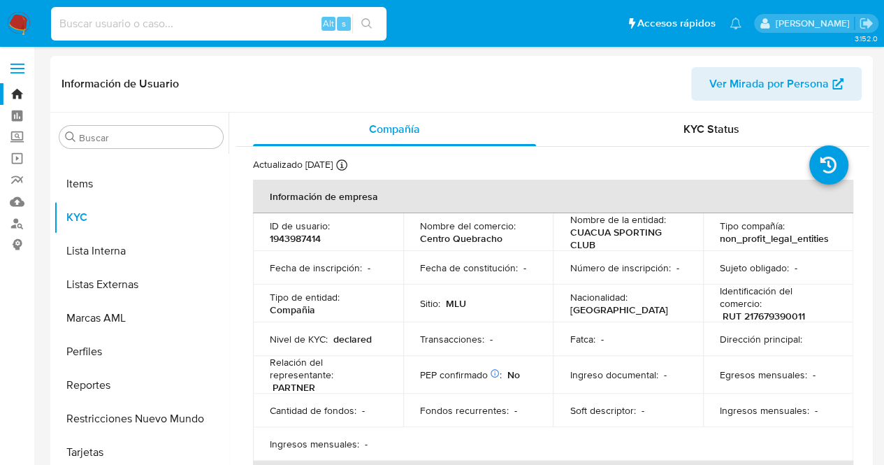
paste input "2395666150"
type input "2395666150"
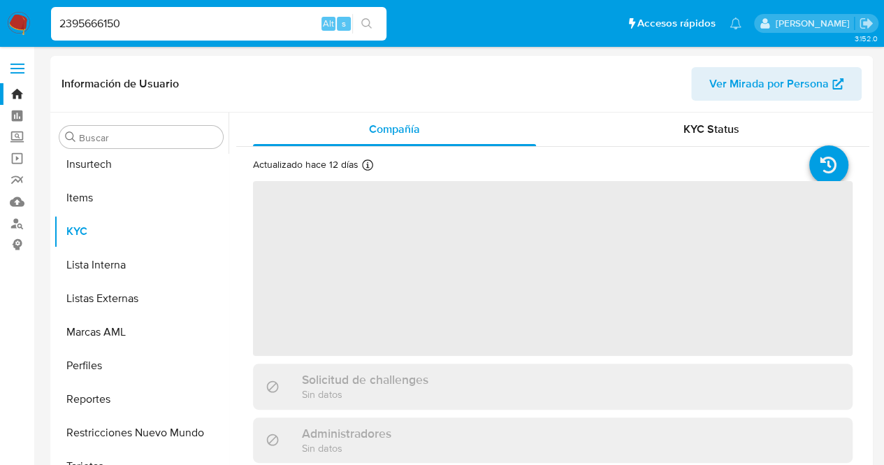
scroll to position [591, 0]
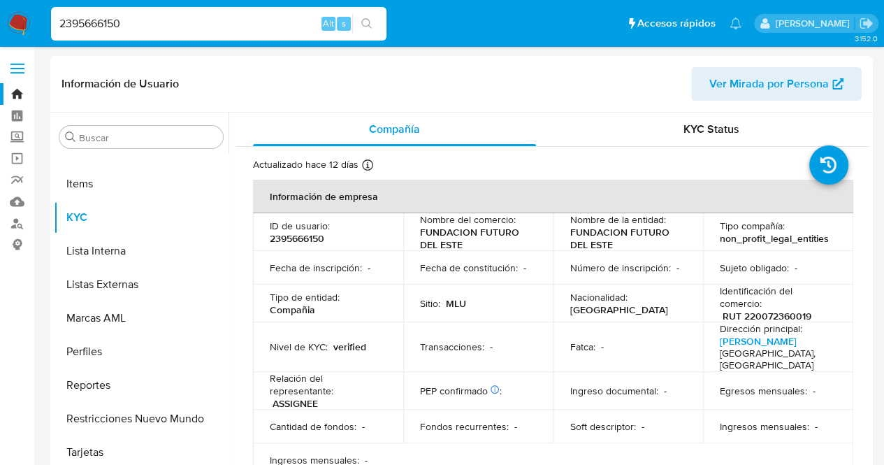
select select "10"
click at [491, 227] on p "FUNDACION FUTURO DEL ESTE" at bounding box center [475, 238] width 111 height 25
drag, startPoint x: 171, startPoint y: 22, endPoint x: 0, endPoint y: 38, distance: 172.1
click at [41, 33] on nav "Pausado Ver notificaciones 2395666150 Alt s Accesos rápidos Presiona las siguie…" at bounding box center [442, 23] width 884 height 47
paste input "179523217"
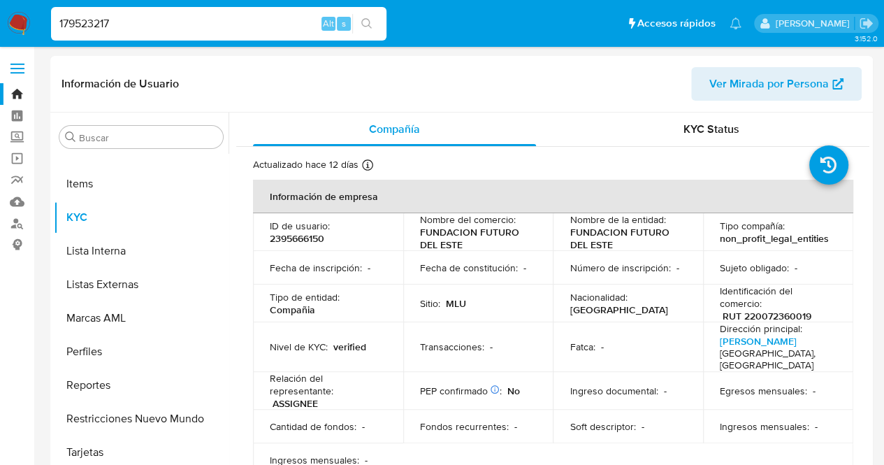
type input "179523217"
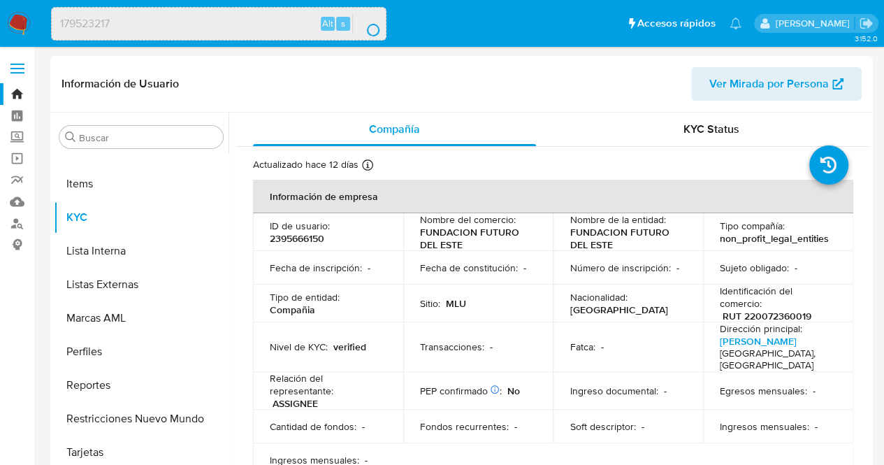
scroll to position [0, 0]
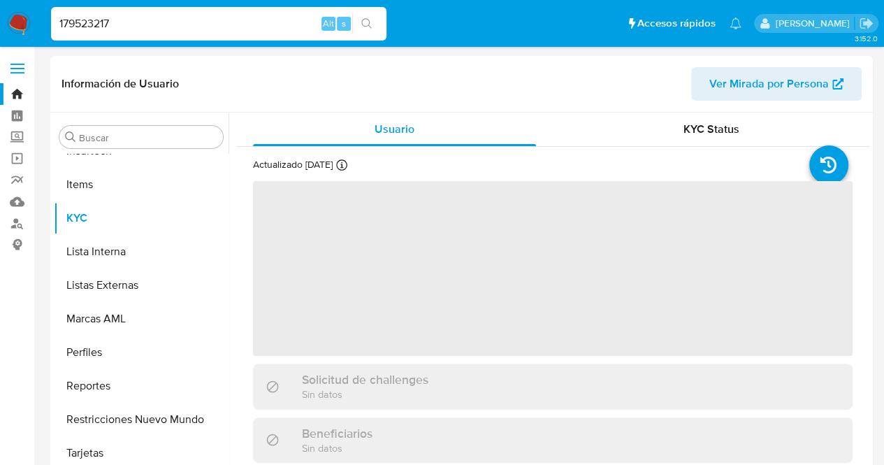
scroll to position [591, 0]
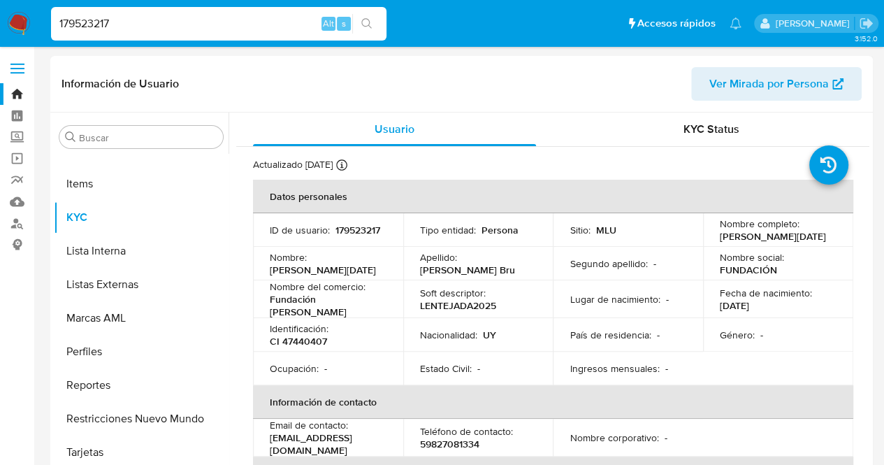
select select "10"
click at [560, 279] on td "Segundo apellido : -" at bounding box center [628, 264] width 150 height 34
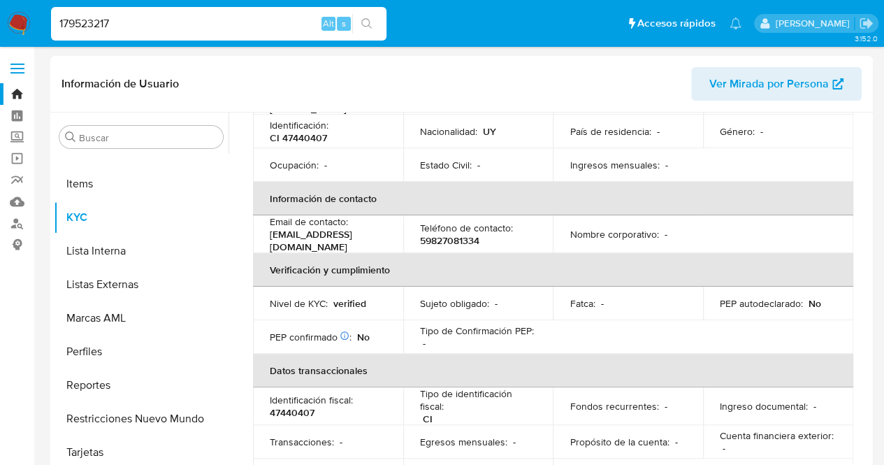
scroll to position [280, 0]
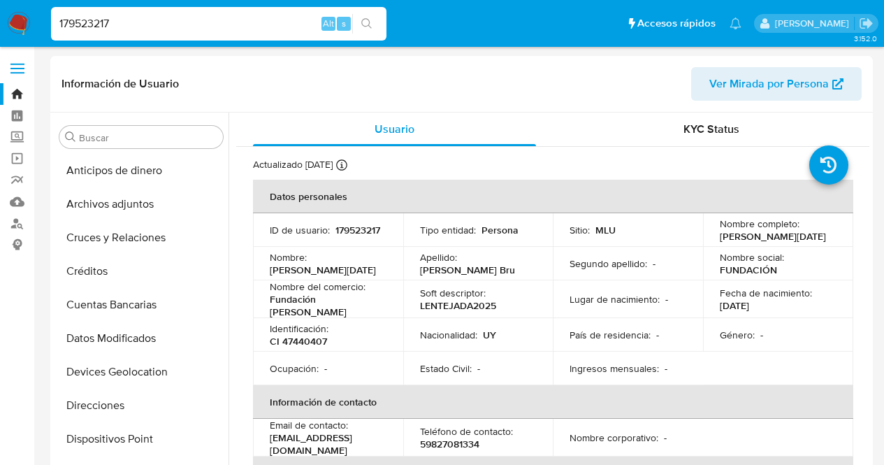
select select "10"
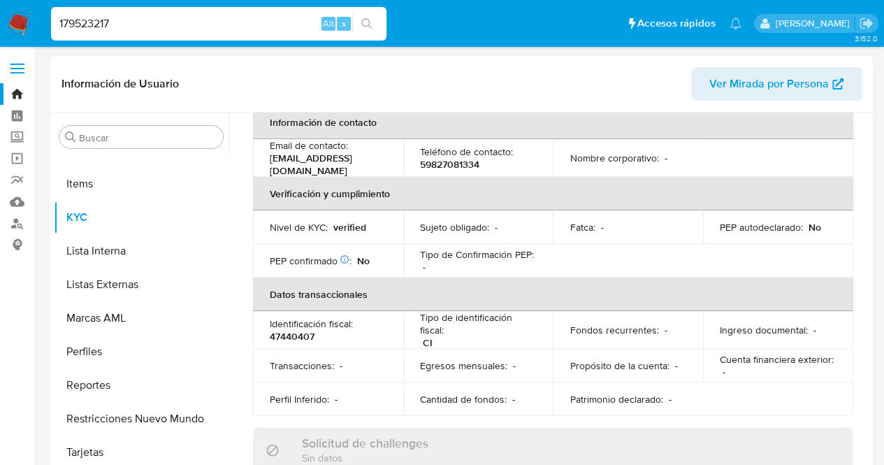
click at [563, 208] on th "Verificación y cumplimiento" at bounding box center [553, 194] width 600 height 34
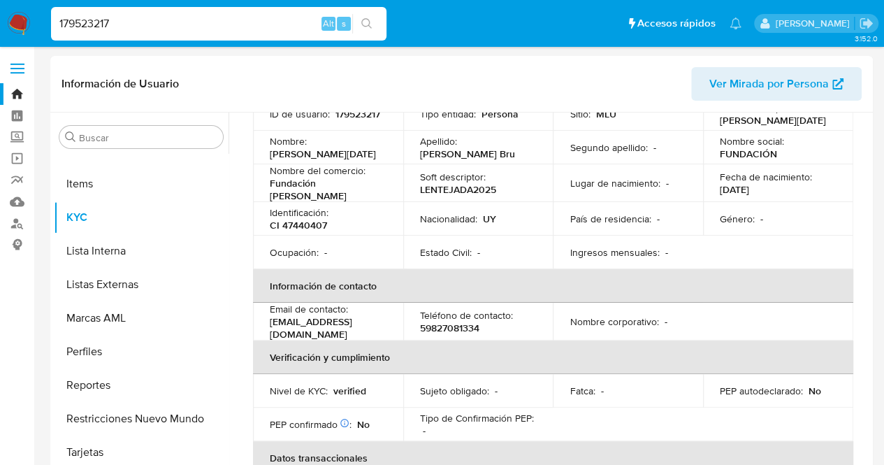
scroll to position [0, 0]
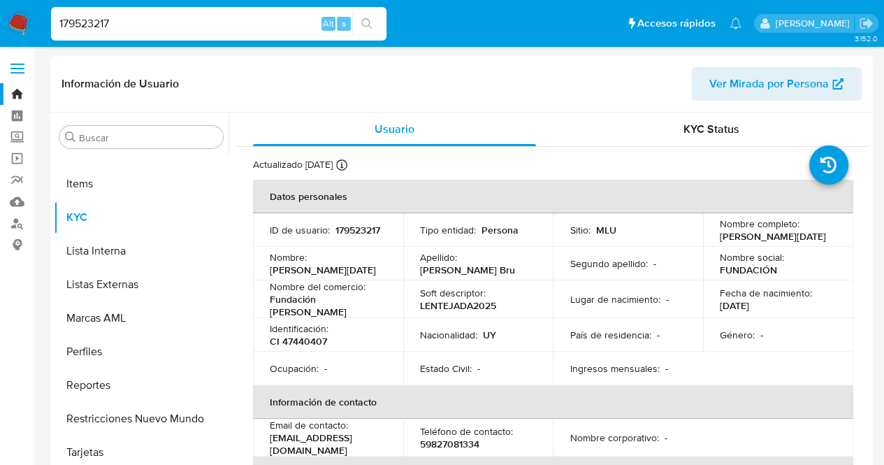
click at [464, 284] on td "Soft descriptor : LENTEJADA2025" at bounding box center [478, 299] width 150 height 38
click at [638, 315] on td "Lugar de nacimiento : -" at bounding box center [628, 299] width 150 height 38
drag, startPoint x: 141, startPoint y: 17, endPoint x: 24, endPoint y: 19, distance: 117.4
click at [41, 20] on nav "Pausado Ver notificaciones 179523217 Alt s Accesos rápidos Presiona las siguien…" at bounding box center [442, 23] width 884 height 47
paste input "265129396"
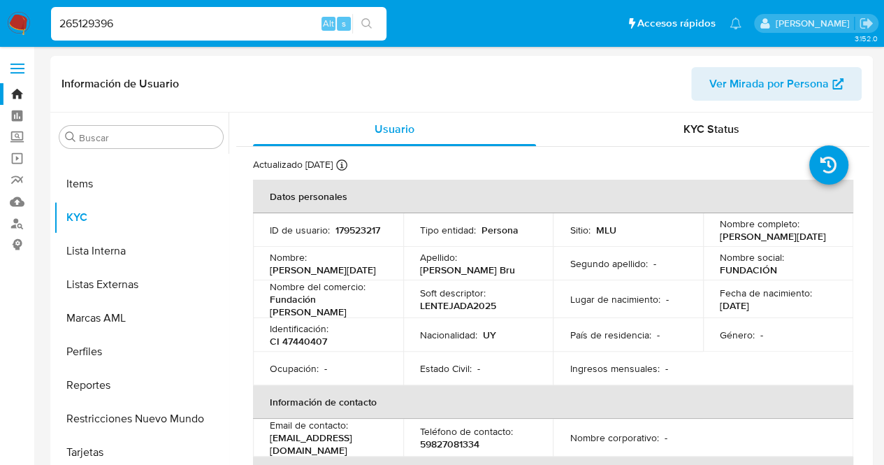
type input "265129396"
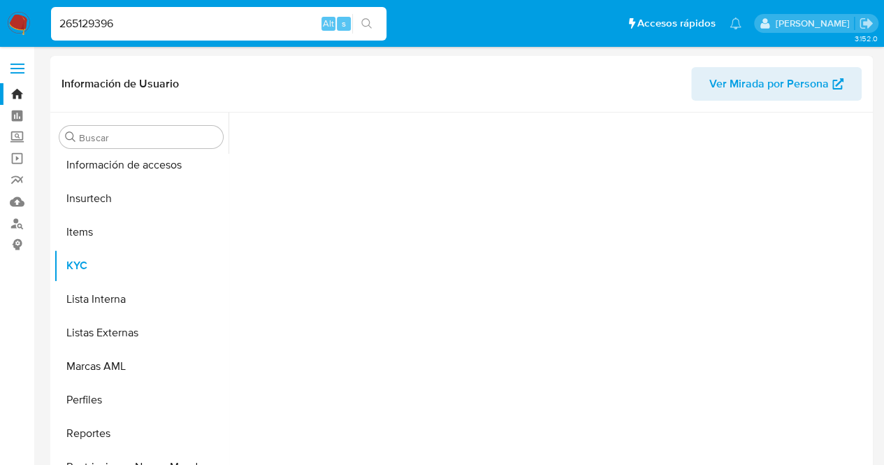
scroll to position [591, 0]
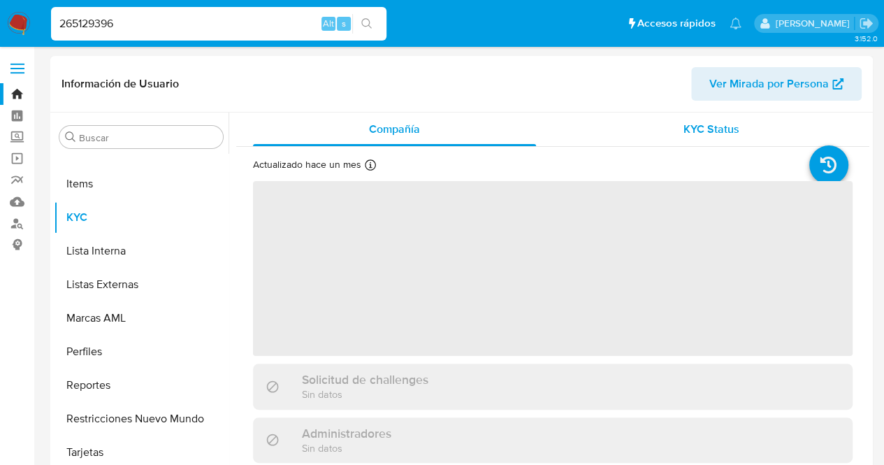
click at [709, 133] on span "KYC Status" at bounding box center [712, 129] width 56 height 16
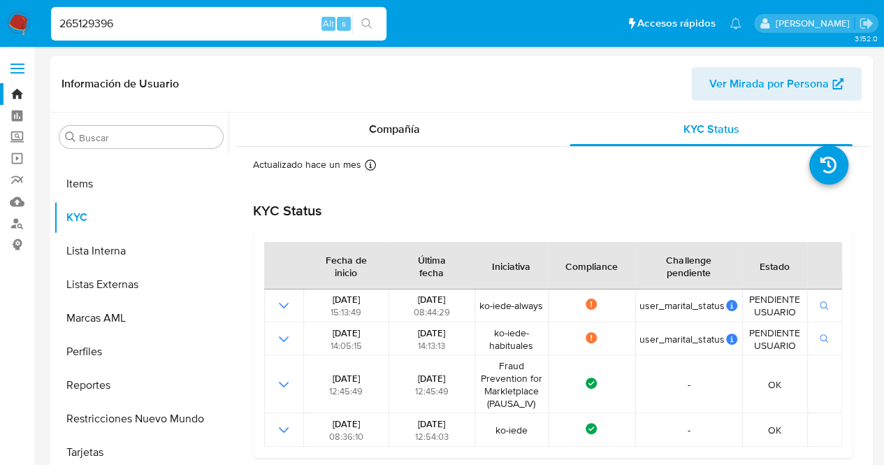
select select "10"
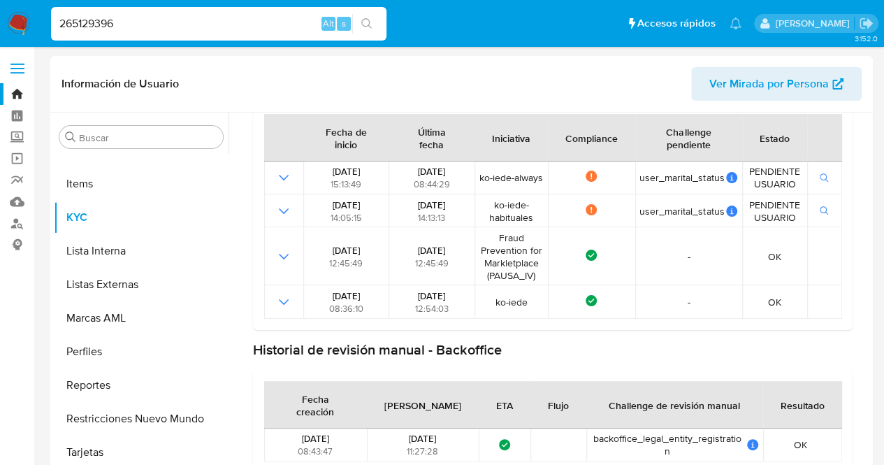
scroll to position [129, 0]
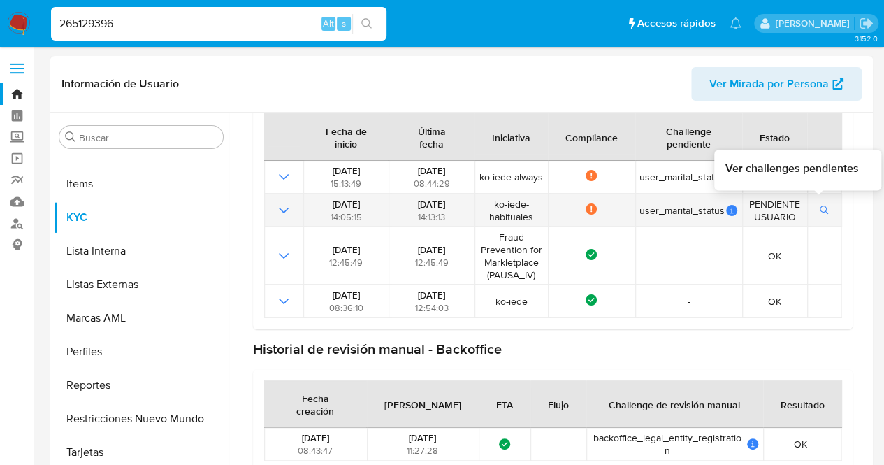
click at [820, 212] on icon "button" at bounding box center [825, 210] width 10 height 10
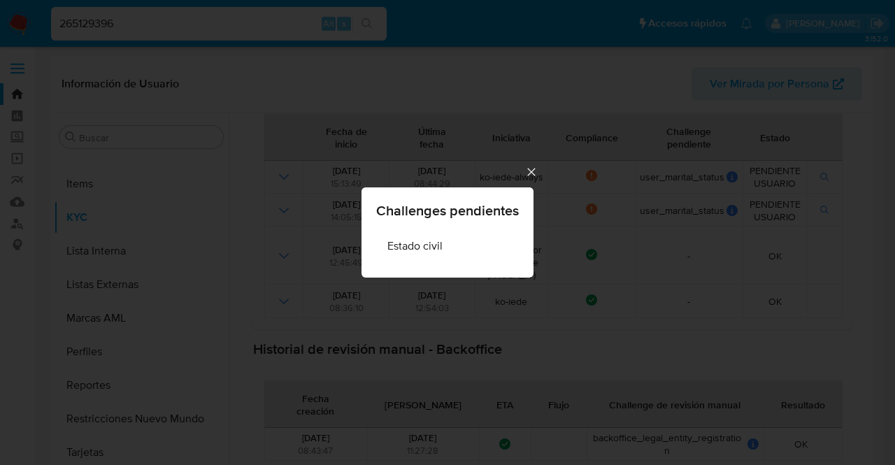
click at [533, 173] on icon "Cerrar" at bounding box center [531, 172] width 14 height 14
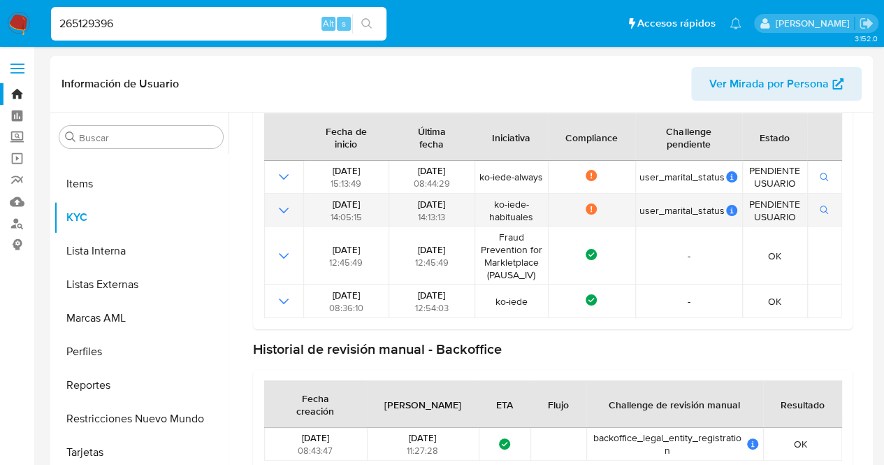
click at [574, 223] on td "Not compliance" at bounding box center [591, 210] width 87 height 33
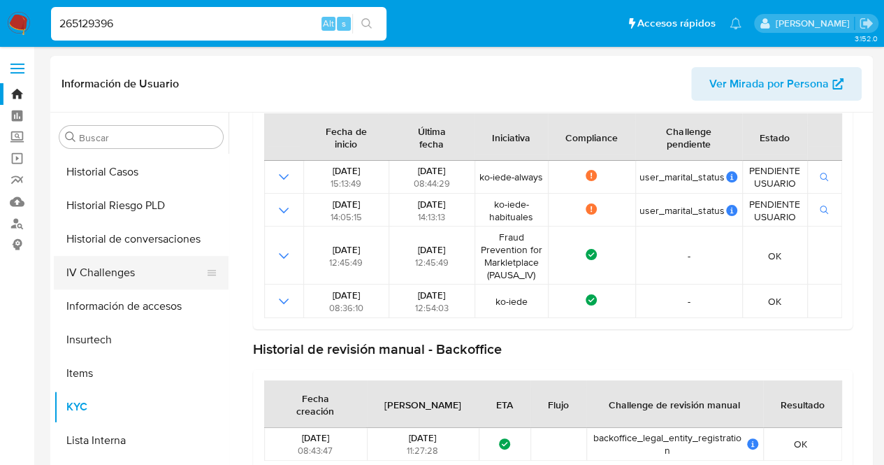
scroll to position [381, 0]
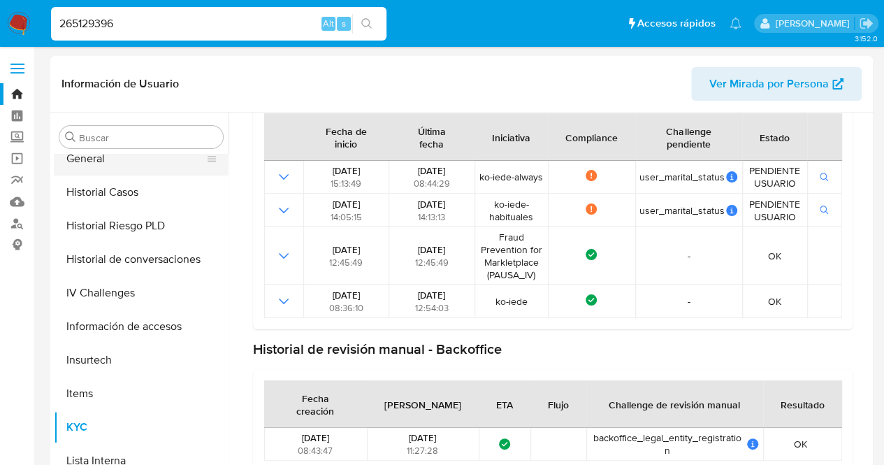
click at [101, 161] on button "General" at bounding box center [136, 159] width 164 height 34
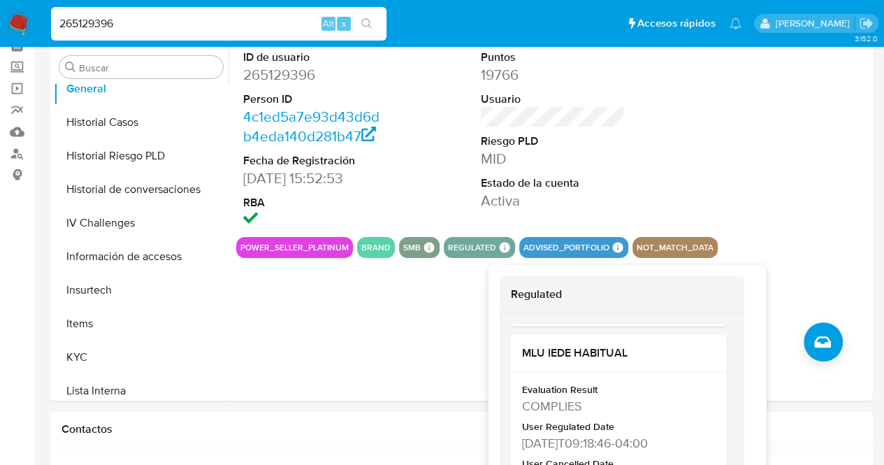
scroll to position [537, 0]
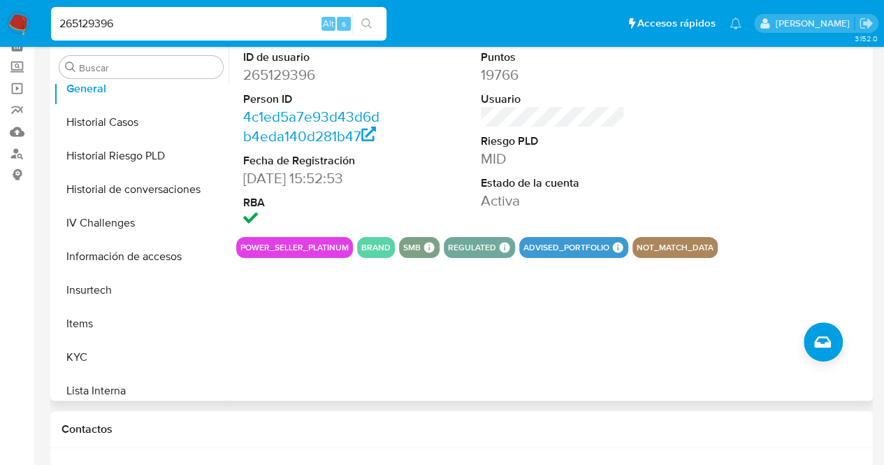
click at [738, 189] on div at bounding box center [791, 140] width 159 height 194
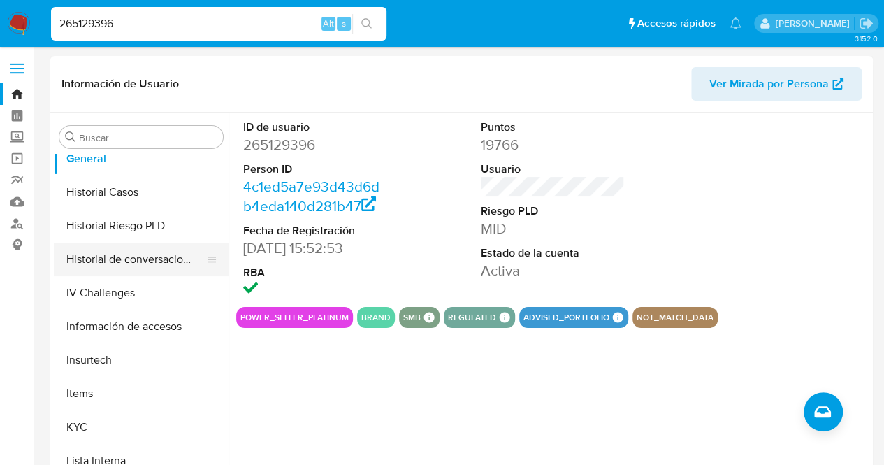
scroll to position [591, 0]
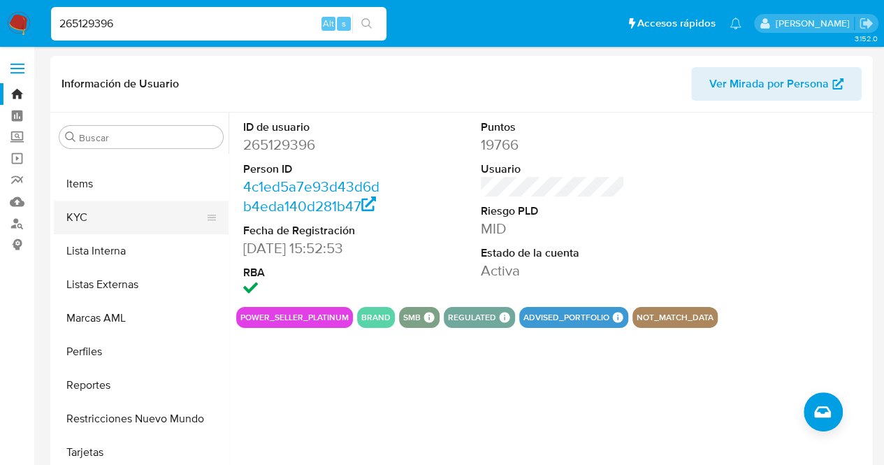
click at [92, 212] on button "KYC" at bounding box center [136, 218] width 164 height 34
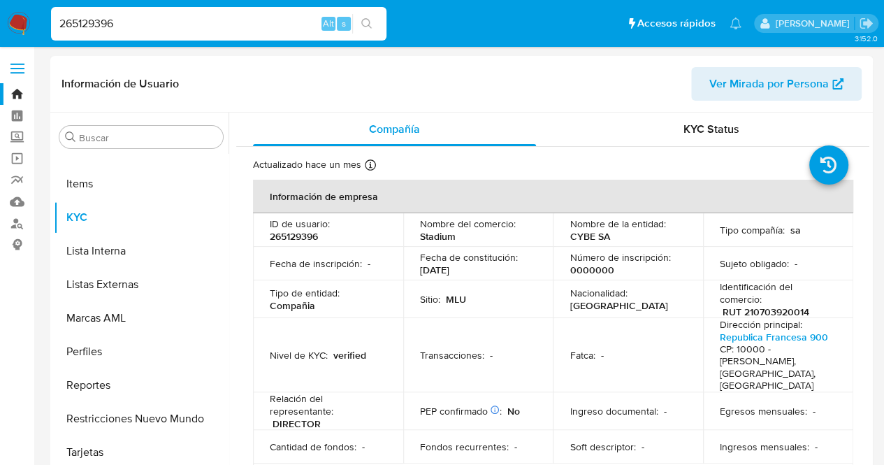
click at [684, 107] on div "Información de Usuario Ver Mirada por Persona" at bounding box center [461, 84] width 823 height 57
click at [695, 113] on div "KYC Status" at bounding box center [711, 130] width 283 height 34
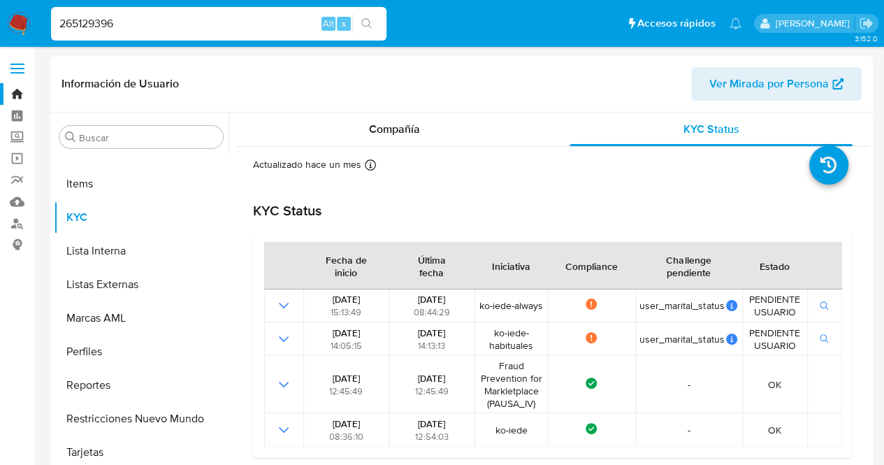
click at [732, 284] on div "Challenge pendiente" at bounding box center [689, 266] width 106 height 46
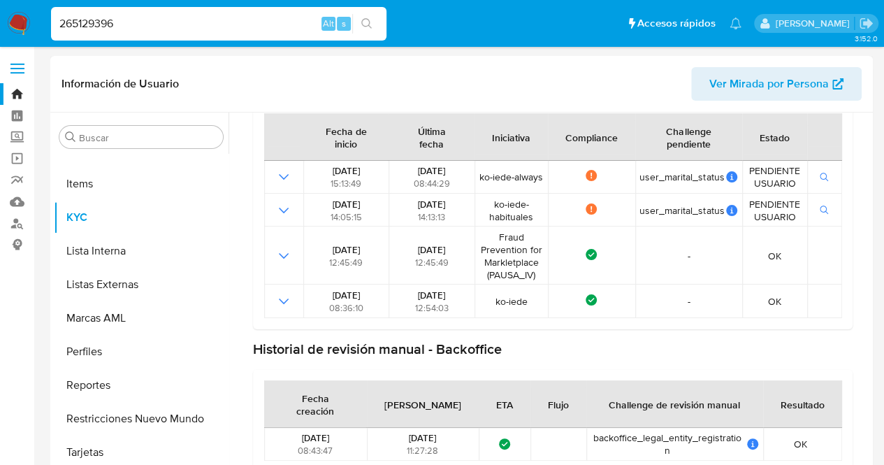
scroll to position [0, 0]
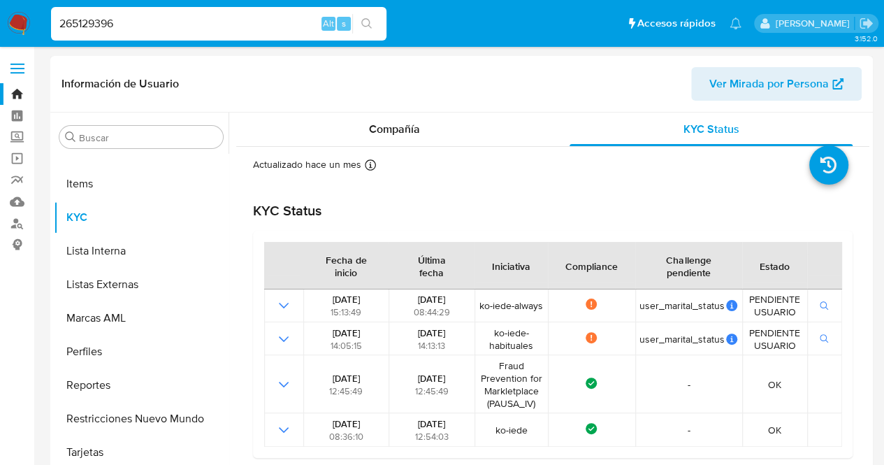
click at [871, 294] on div "Buscar Anticipos de dinero Archivos adjuntos Cruces y Relaciones Créditos Cuent…" at bounding box center [461, 292] width 823 height 358
click at [123, 10] on div "265129396 Alt s" at bounding box center [218, 24] width 335 height 34
drag, startPoint x: 136, startPoint y: 18, endPoint x: 0, endPoint y: 36, distance: 137.4
click at [0, 36] on nav "Pausado Ver notificaciones 265129396 Alt s Accesos rápidos Presiona las siguien…" at bounding box center [442, 23] width 884 height 47
paste input "29973271"
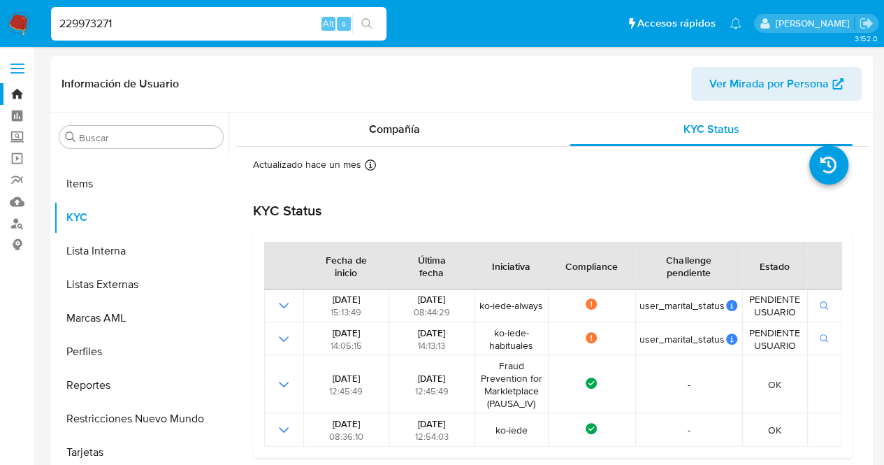
type input "229973271"
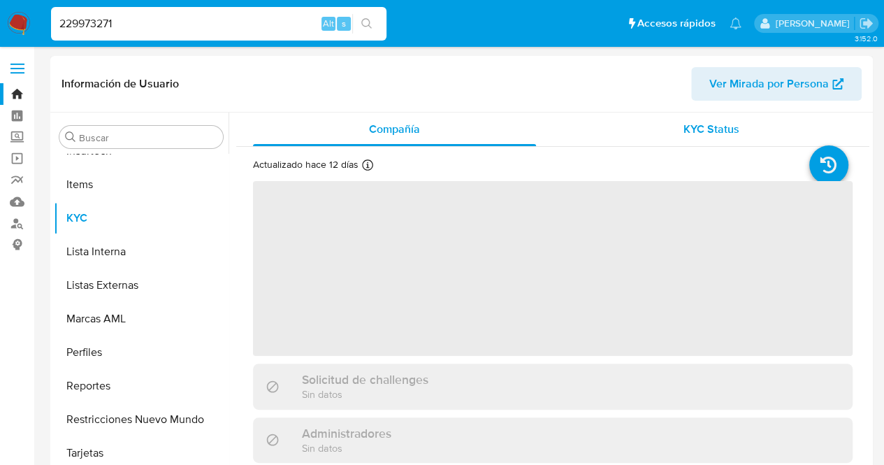
scroll to position [591, 0]
click at [699, 127] on span "KYC Status" at bounding box center [712, 129] width 56 height 16
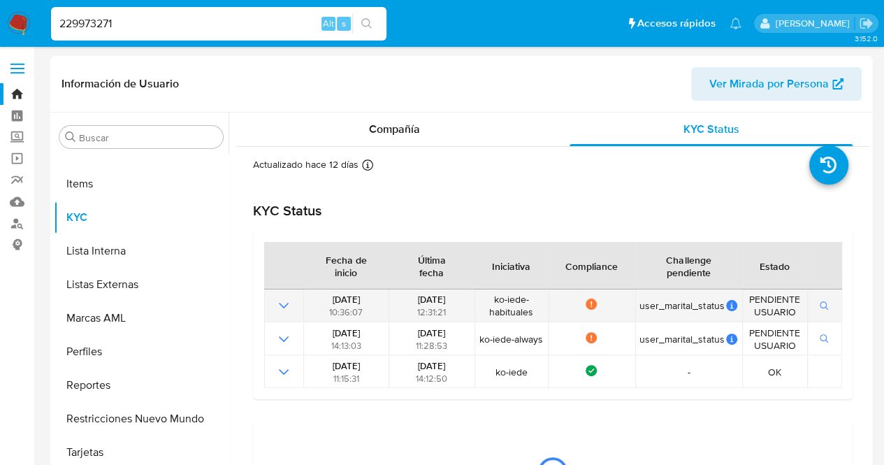
select select "10"
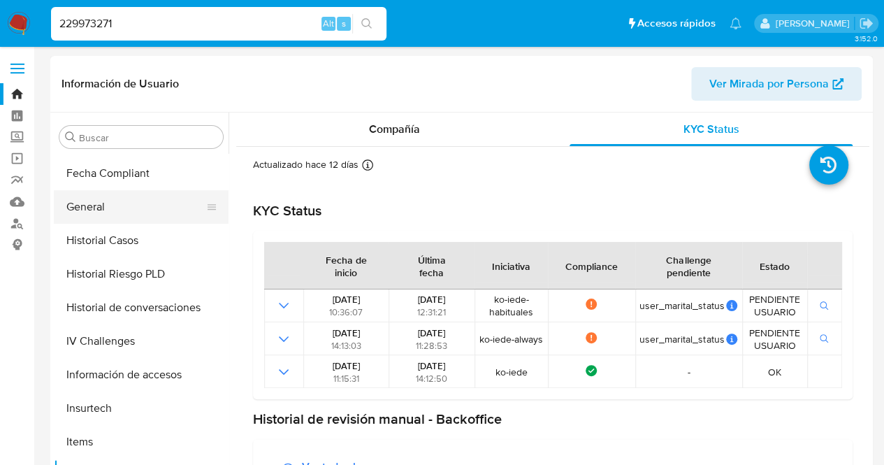
scroll to position [311, 0]
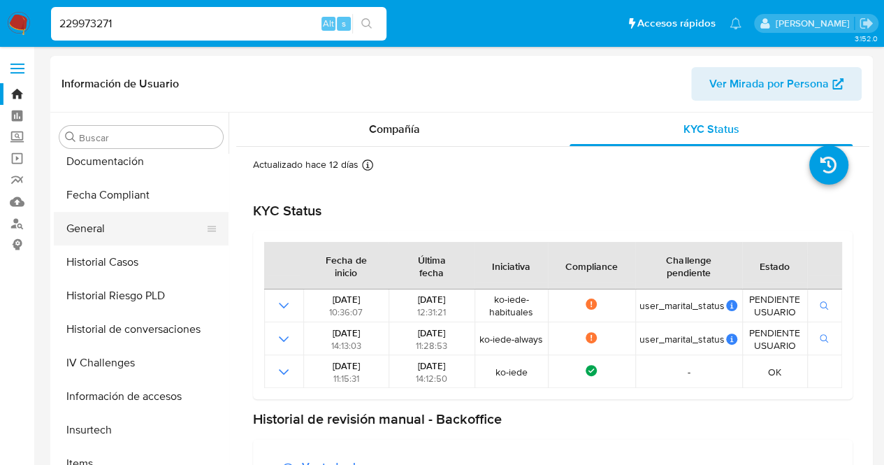
click at [120, 215] on button "General" at bounding box center [136, 229] width 164 height 34
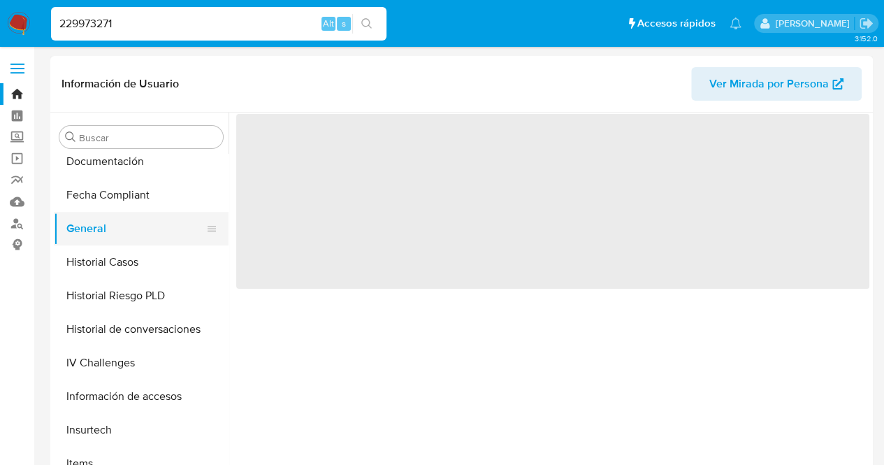
click at [124, 237] on button "General" at bounding box center [136, 229] width 164 height 34
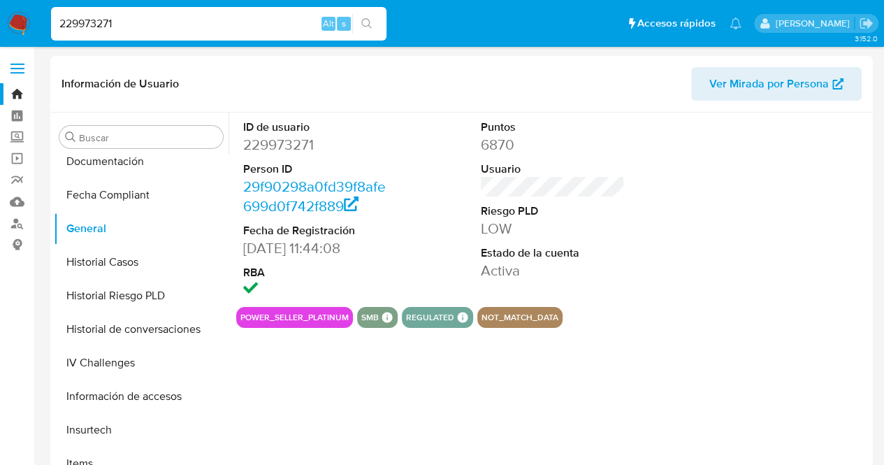
click at [555, 238] on dl "Puntos 6870 Usuario Riesgo PLD LOW Estado de la cuenta Activa" at bounding box center [553, 200] width 145 height 161
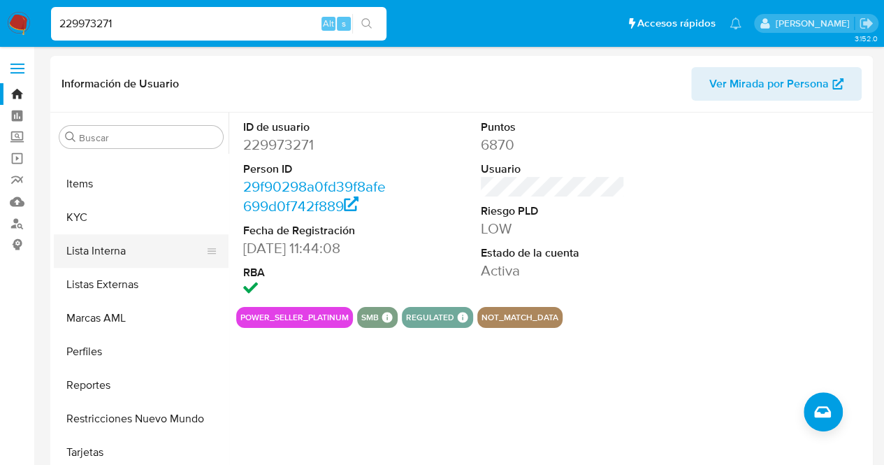
click at [122, 243] on button "Lista Interna" at bounding box center [136, 251] width 164 height 34
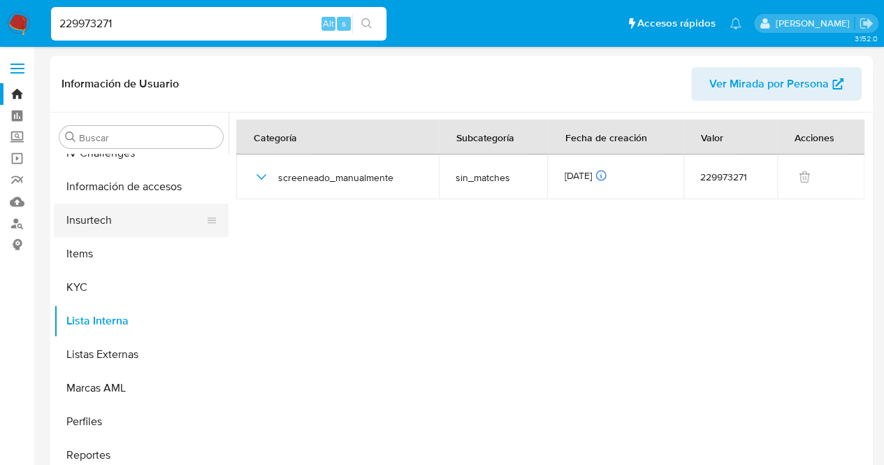
scroll to position [381, 0]
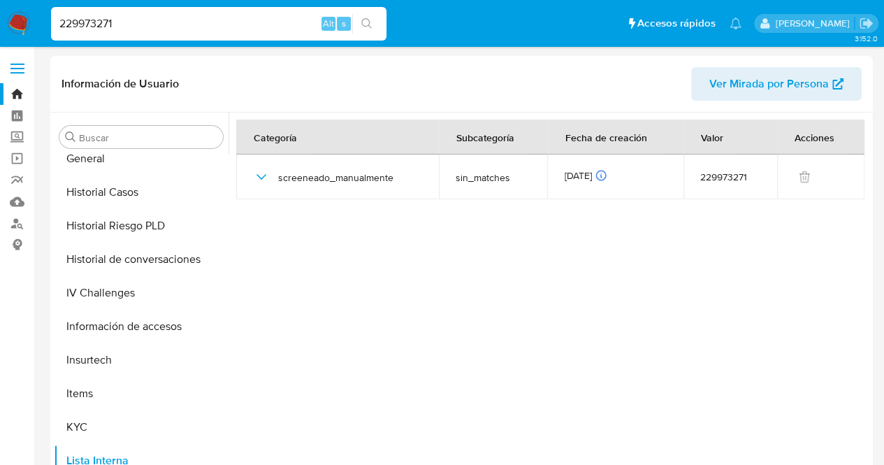
click at [92, 152] on div "Buscar Anticipos de dinero Archivos adjuntos Cruces y Relaciones Créditos Cuent…" at bounding box center [141, 293] width 175 height 356
click at [152, 171] on button "General" at bounding box center [136, 159] width 164 height 34
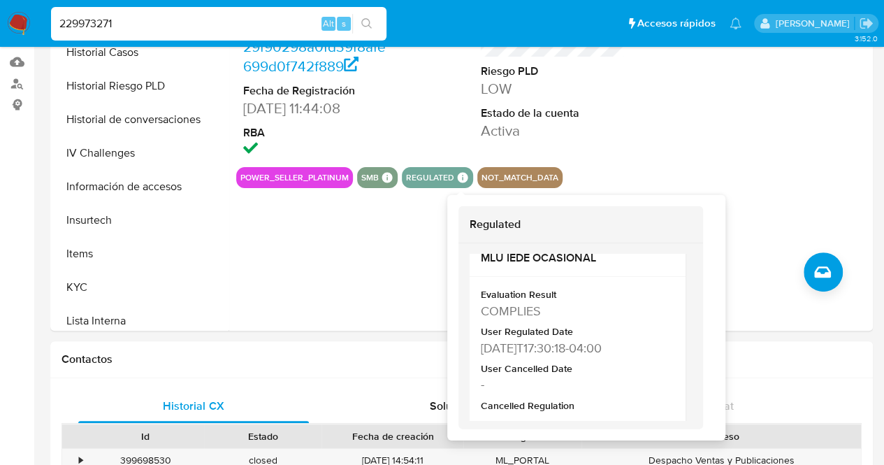
scroll to position [537, 0]
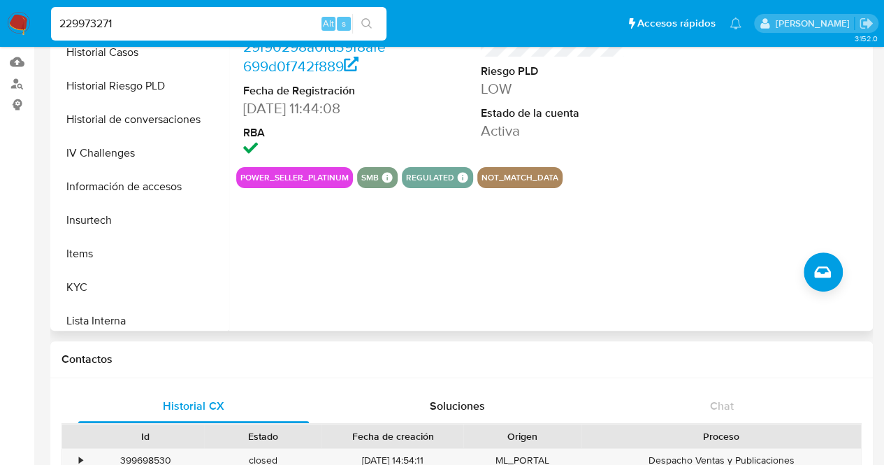
click at [821, 189] on div "ID de usuario 229973271 Person ID 29f90298a0fd39f8afe699d0f742f889 Fecha de Reg…" at bounding box center [549, 152] width 641 height 358
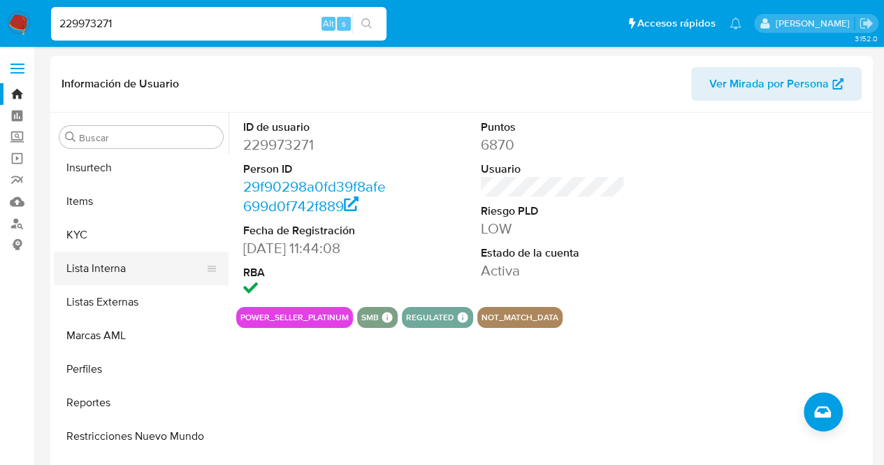
scroll to position [591, 0]
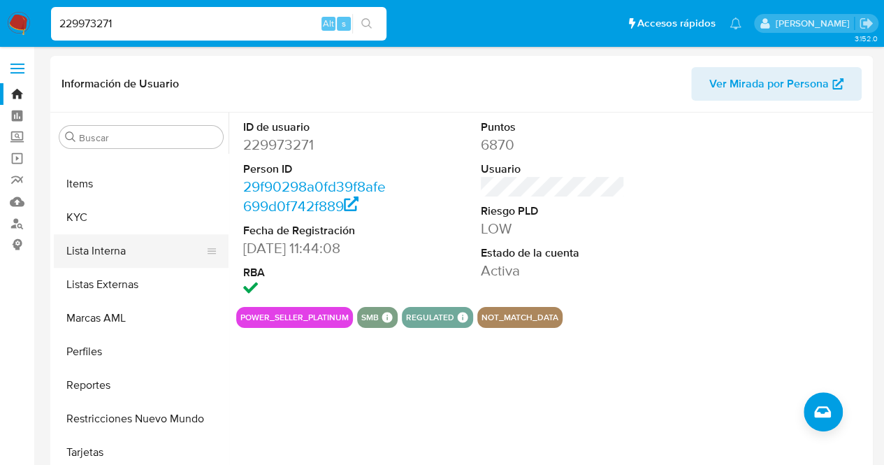
click at [123, 237] on button "Lista Interna" at bounding box center [136, 251] width 164 height 34
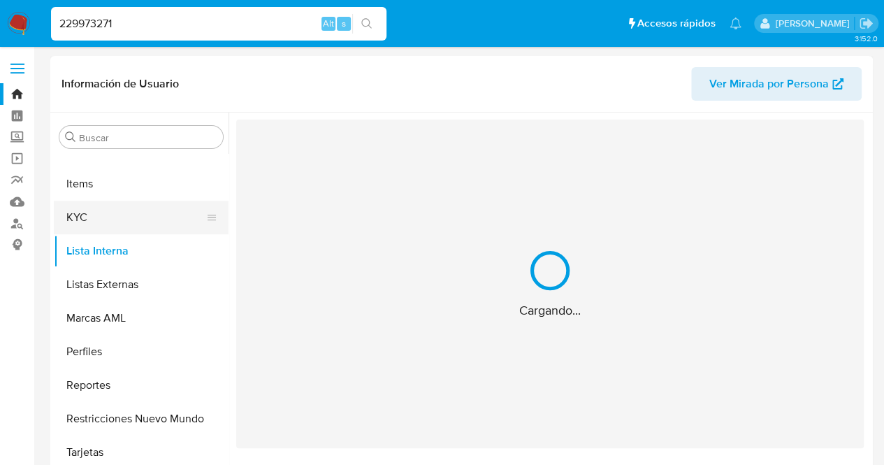
click at [128, 224] on button "KYC" at bounding box center [136, 218] width 164 height 34
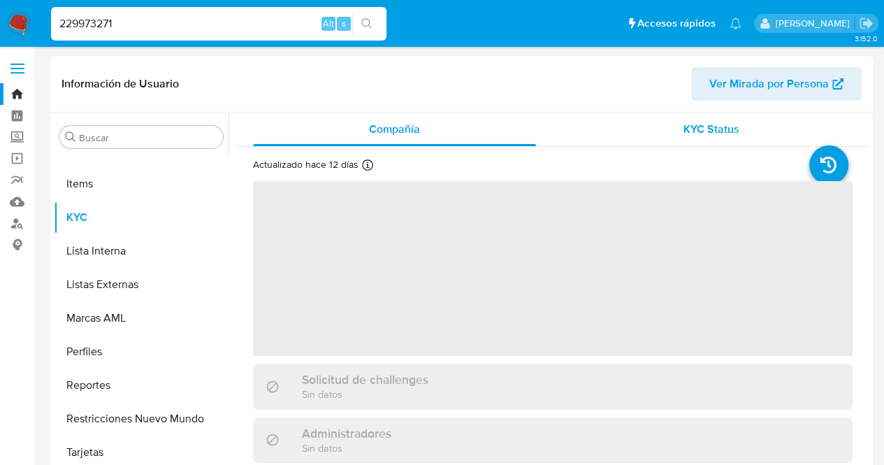
click at [685, 129] on span "KYC Status" at bounding box center [712, 129] width 56 height 16
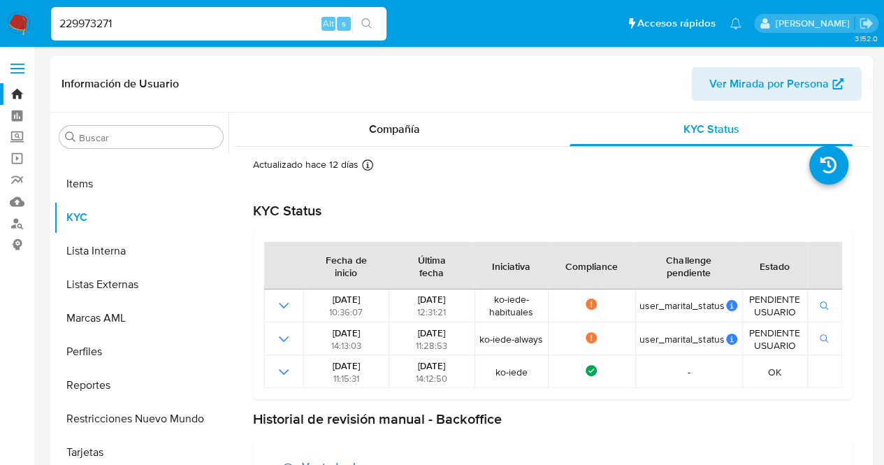
click at [633, 217] on div "KYC Status" at bounding box center [553, 210] width 600 height 17
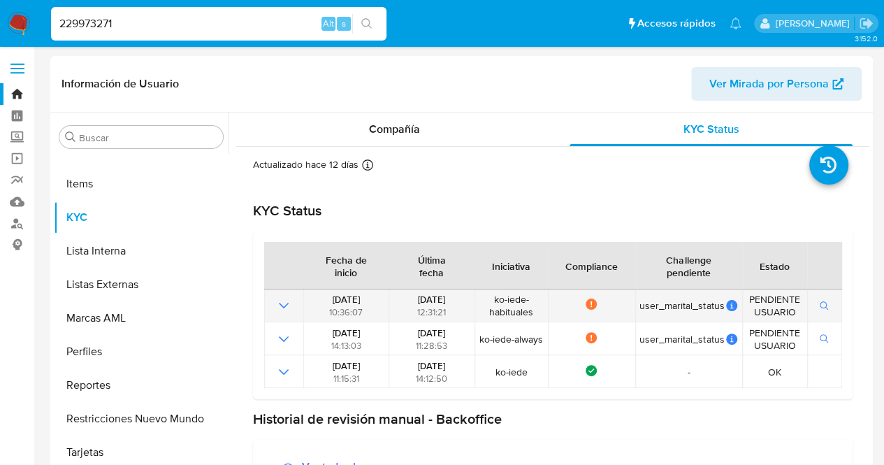
click at [813, 310] on button "button" at bounding box center [825, 305] width 24 height 17
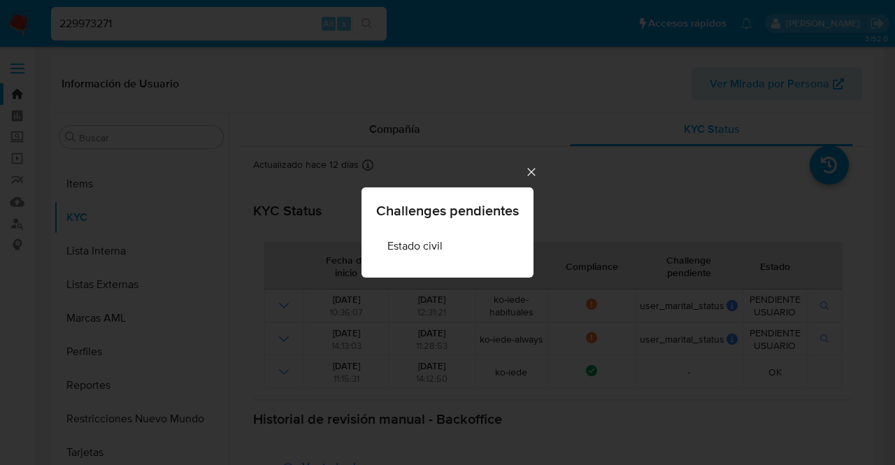
click at [535, 173] on icon "Cerrar" at bounding box center [531, 172] width 14 height 14
